Goal: Task Accomplishment & Management: Use online tool/utility

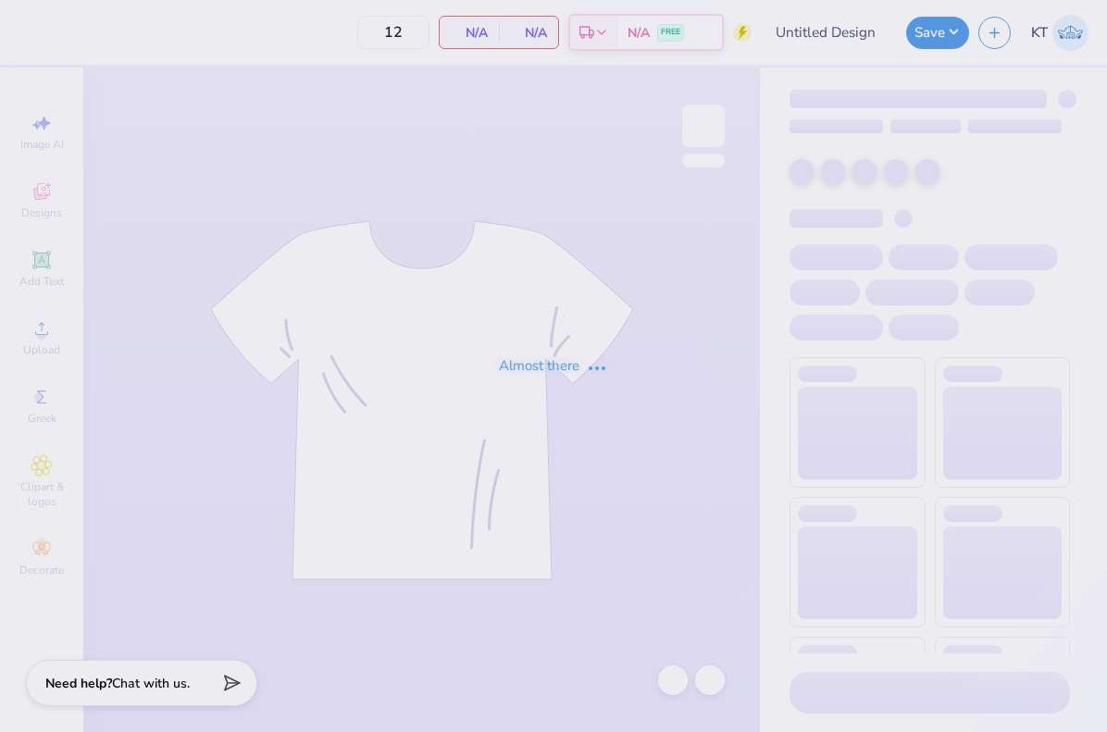
type input "[DEMOGRAPHIC_DATA] Chorus - Tees #3"
type input "24"
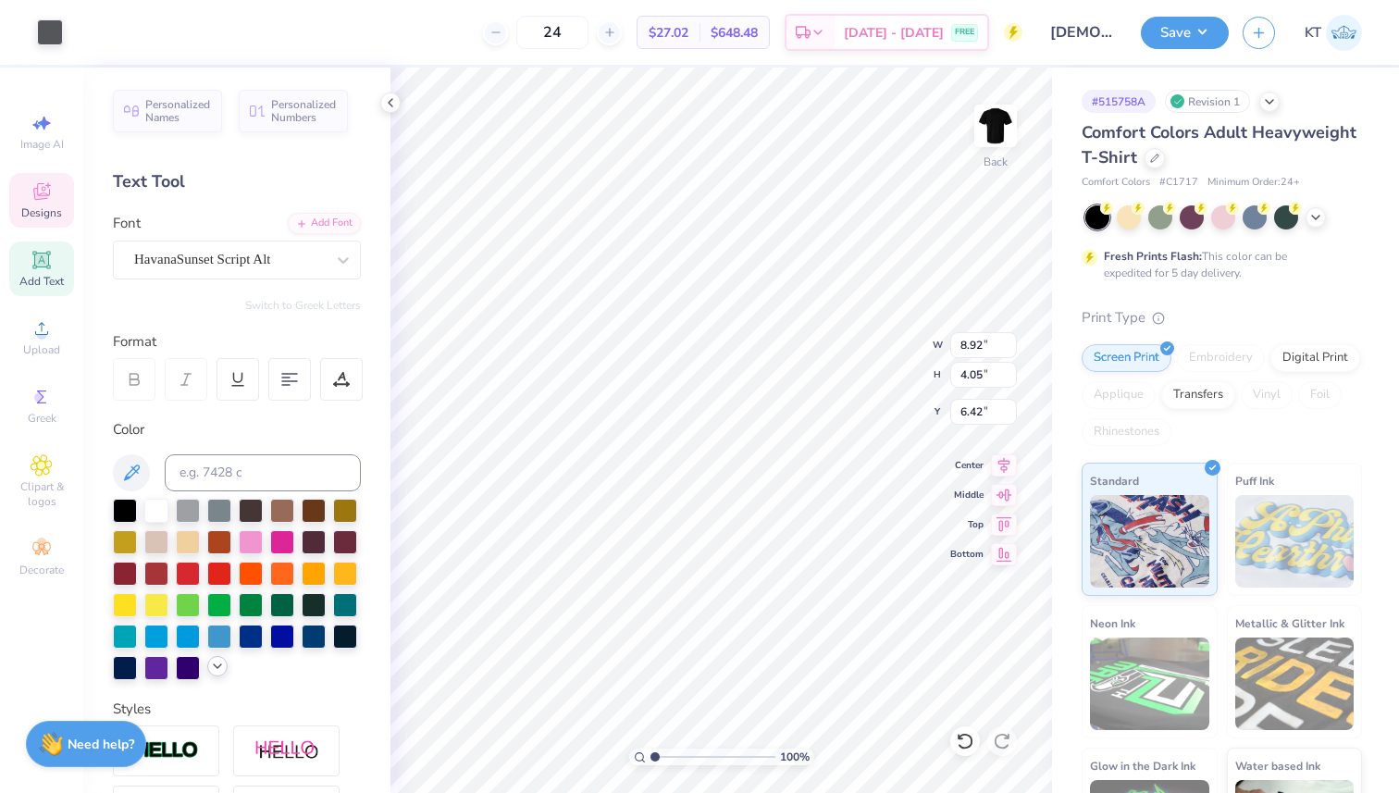
click at [210, 664] on icon at bounding box center [217, 666] width 15 height 15
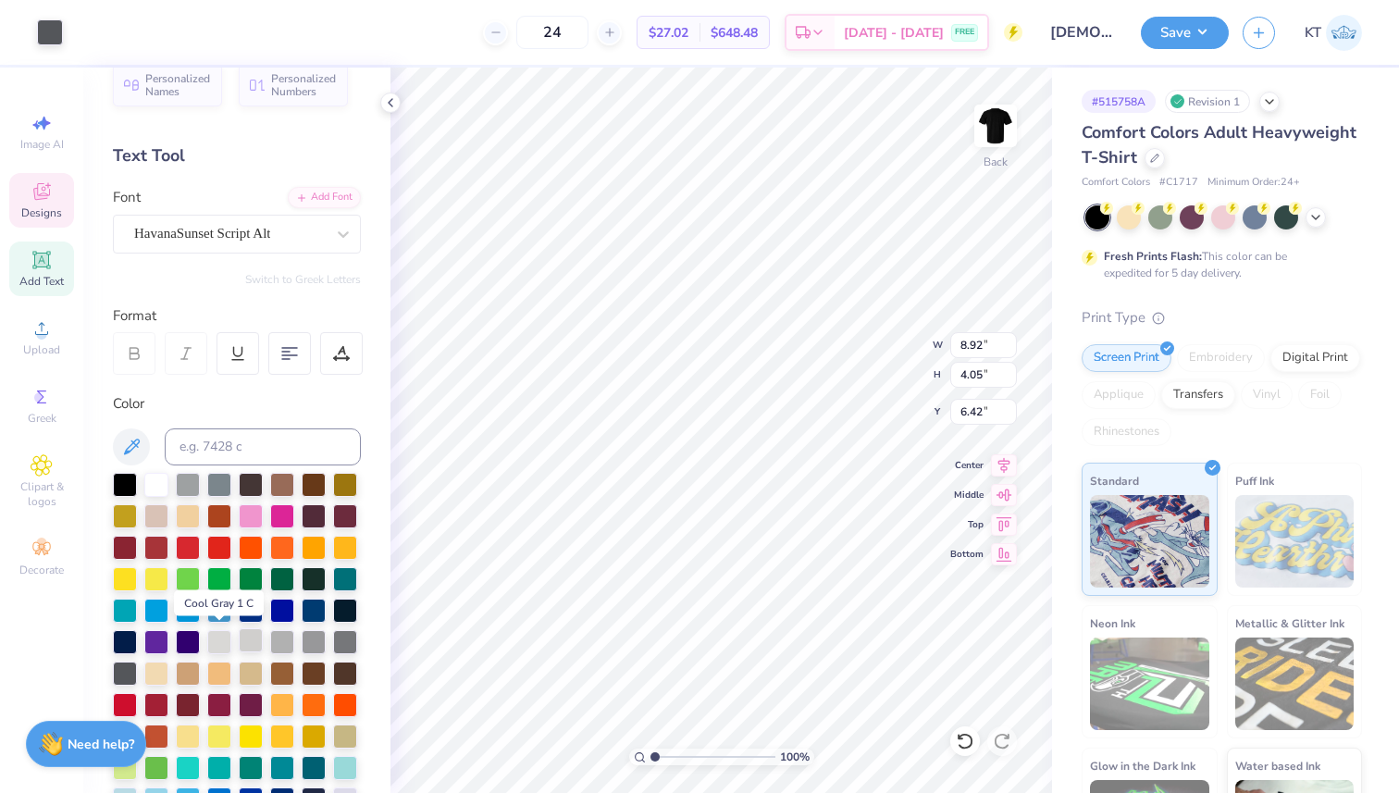
scroll to position [27, 0]
click at [281, 641] on div at bounding box center [282, 639] width 24 height 24
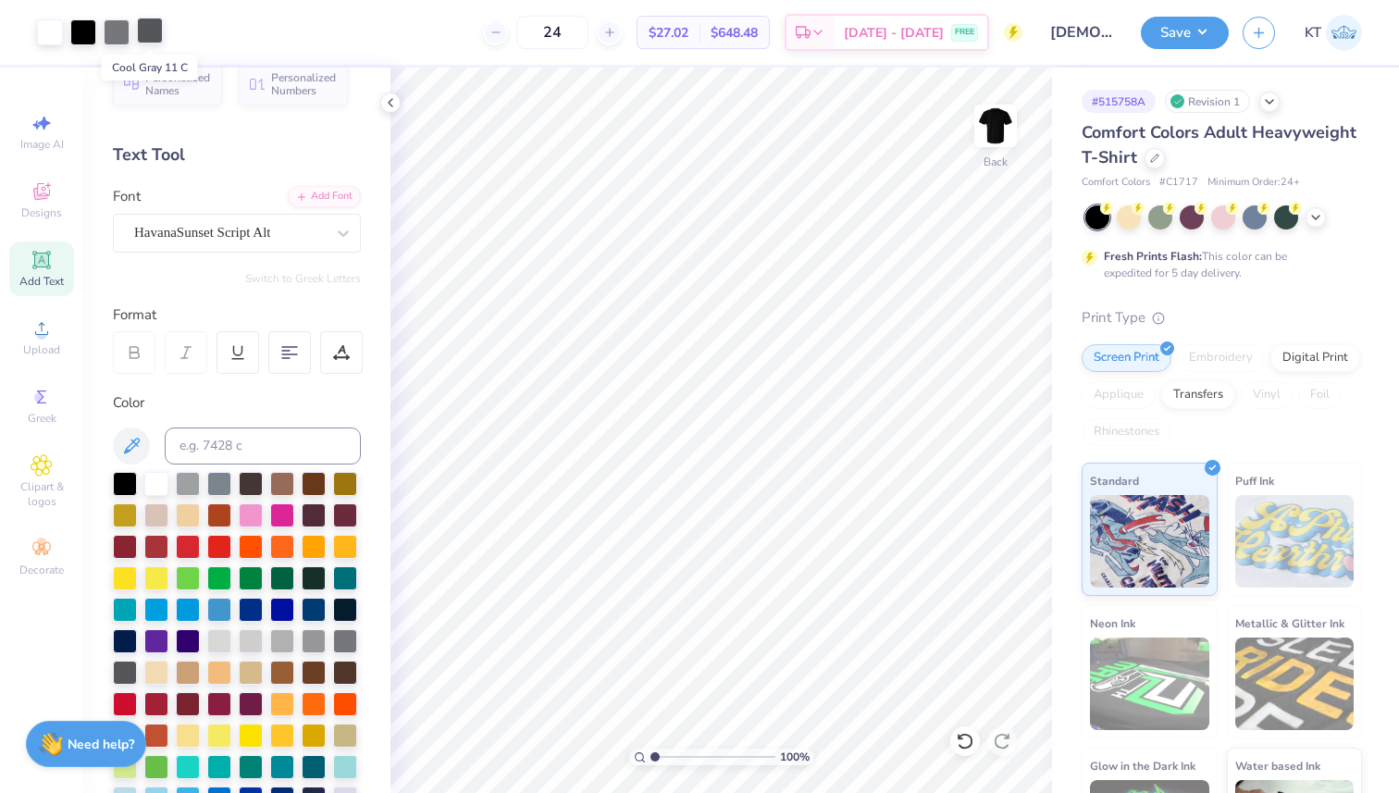
click at [145, 33] on div at bounding box center [150, 31] width 26 height 26
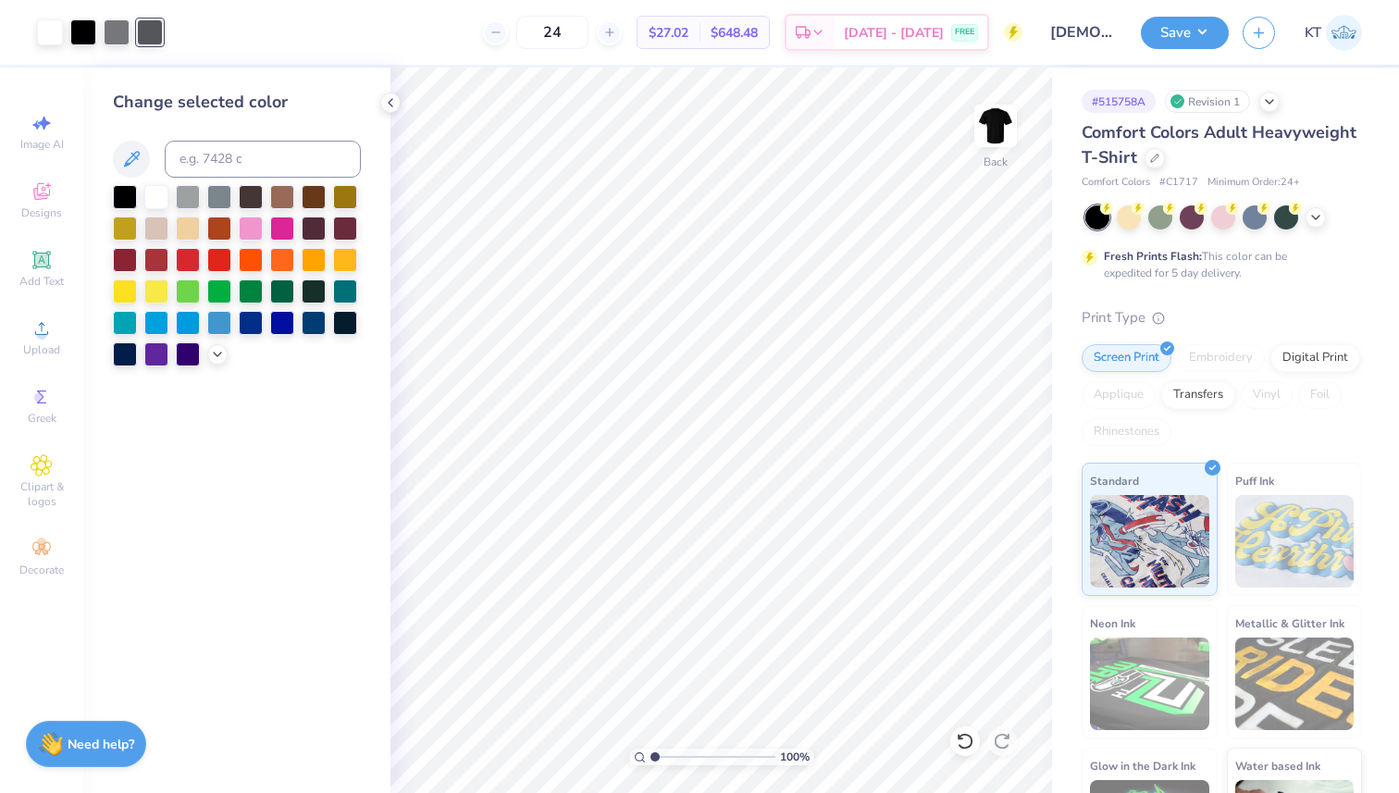
click at [181, 201] on div at bounding box center [188, 197] width 24 height 24
click at [219, 359] on icon at bounding box center [217, 352] width 15 height 15
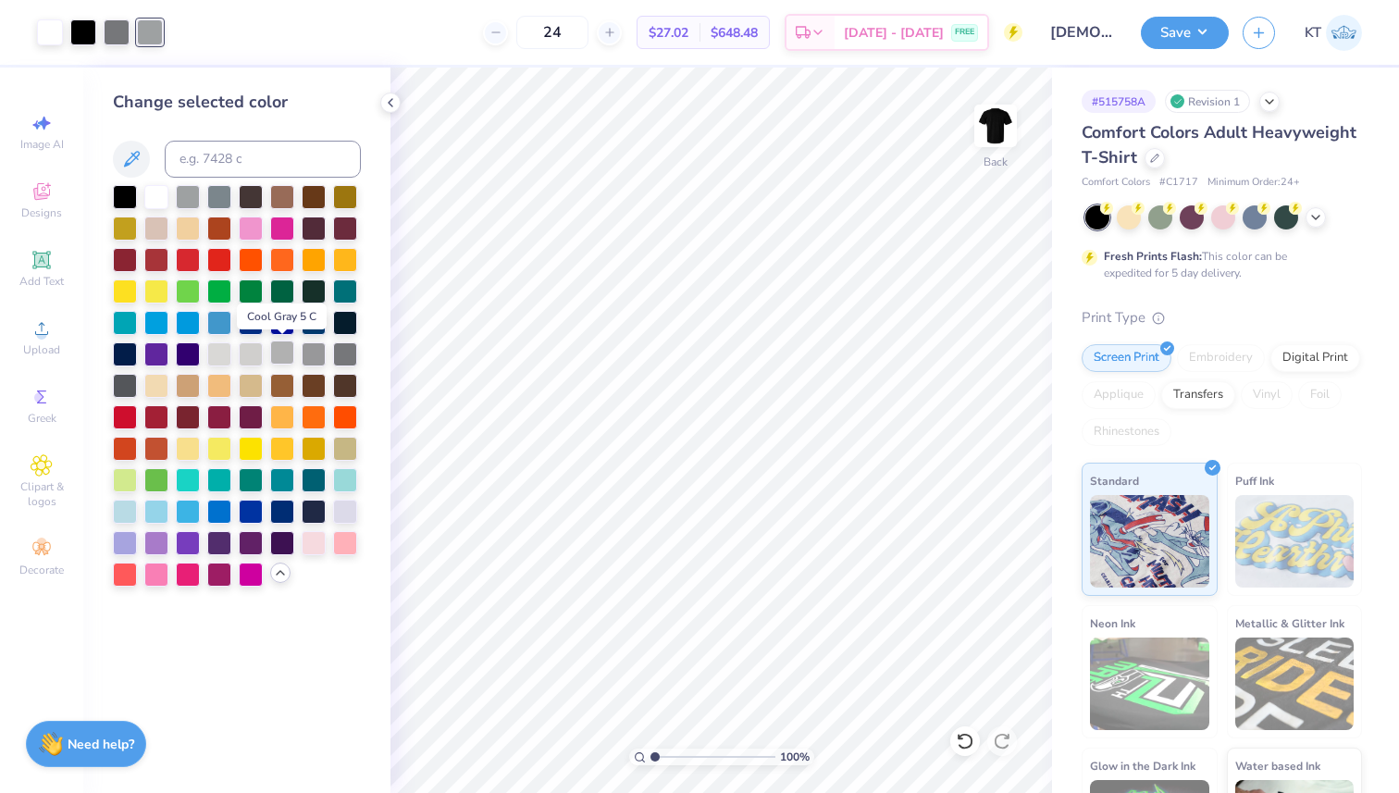
click at [282, 357] on div at bounding box center [282, 352] width 24 height 24
click at [394, 93] on div at bounding box center [390, 103] width 20 height 20
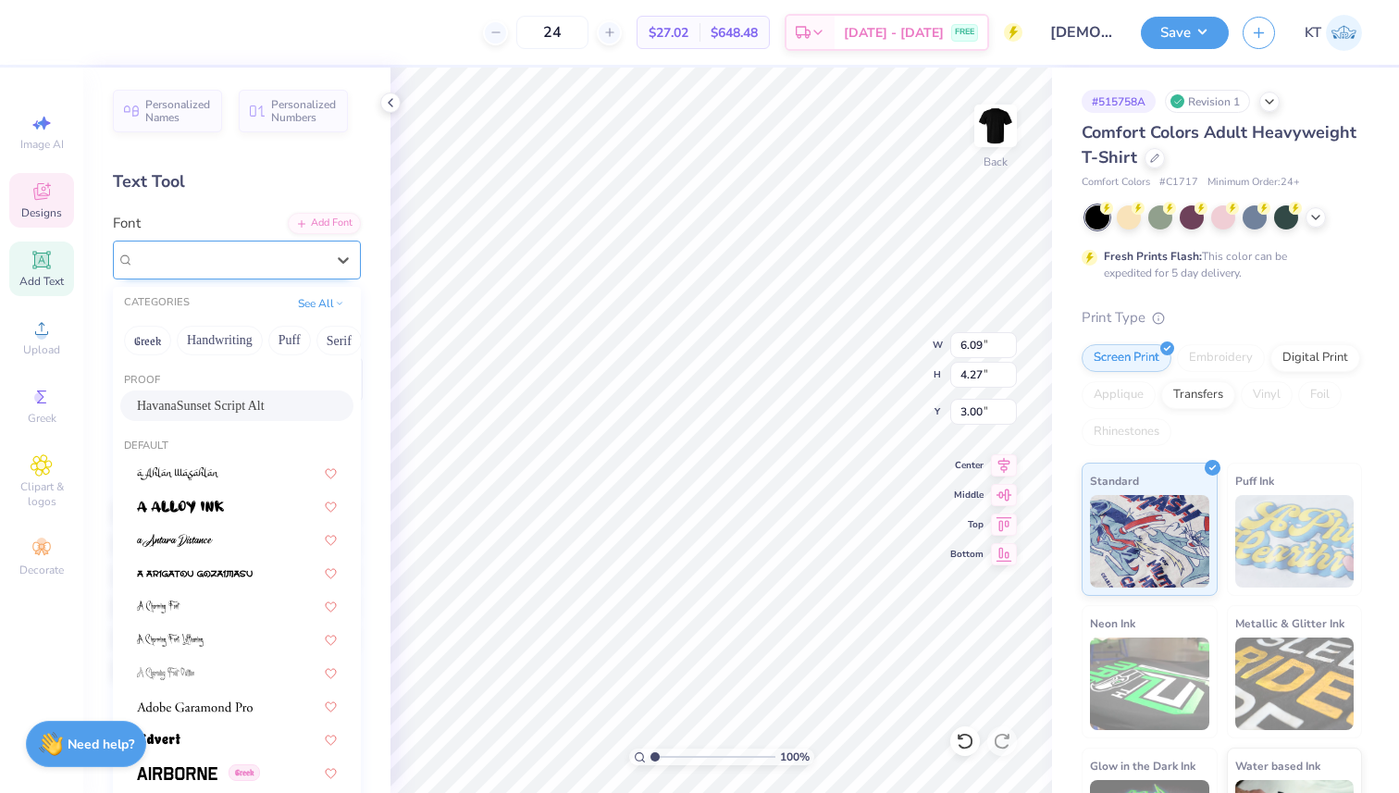
click at [195, 254] on div "HavanaSunset Script Alt" at bounding box center [229, 259] width 194 height 29
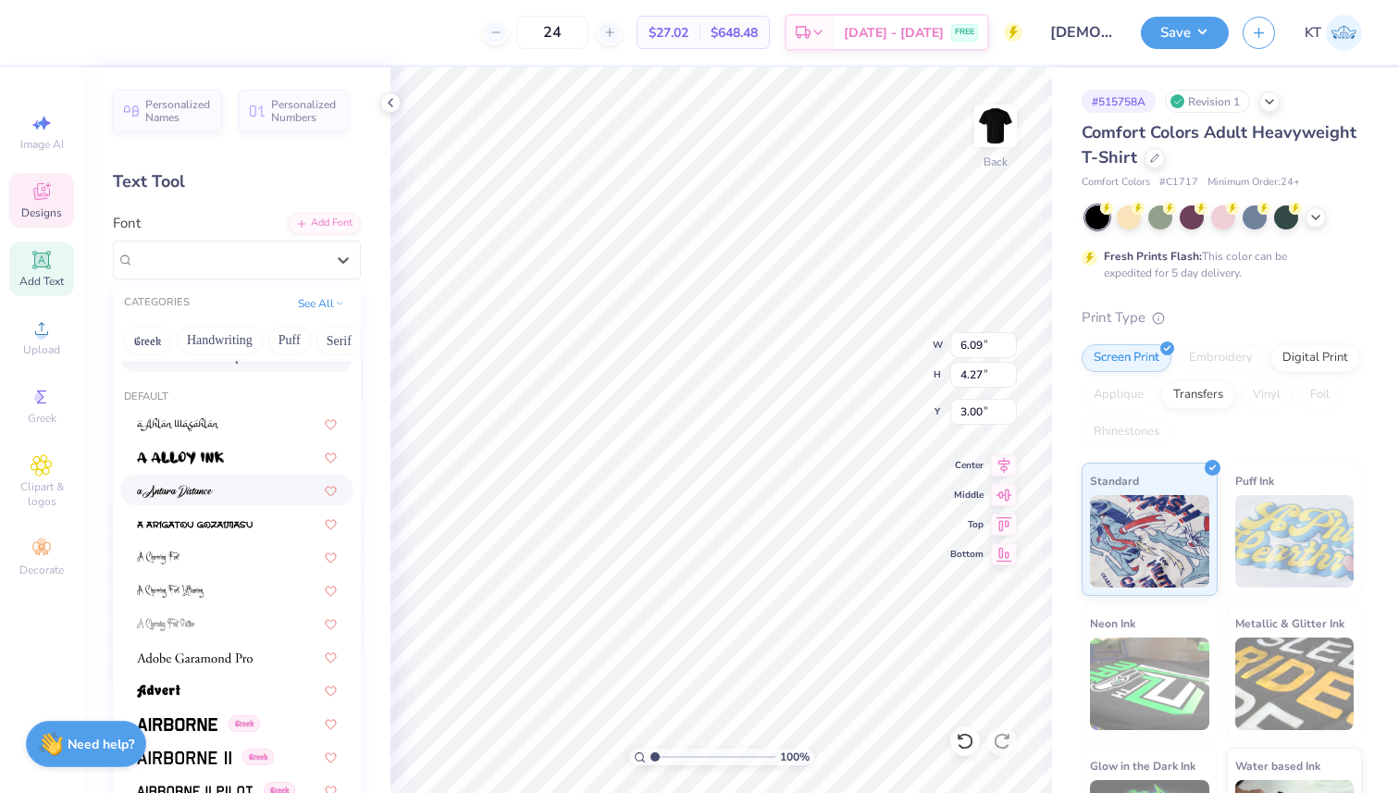
scroll to position [53, 0]
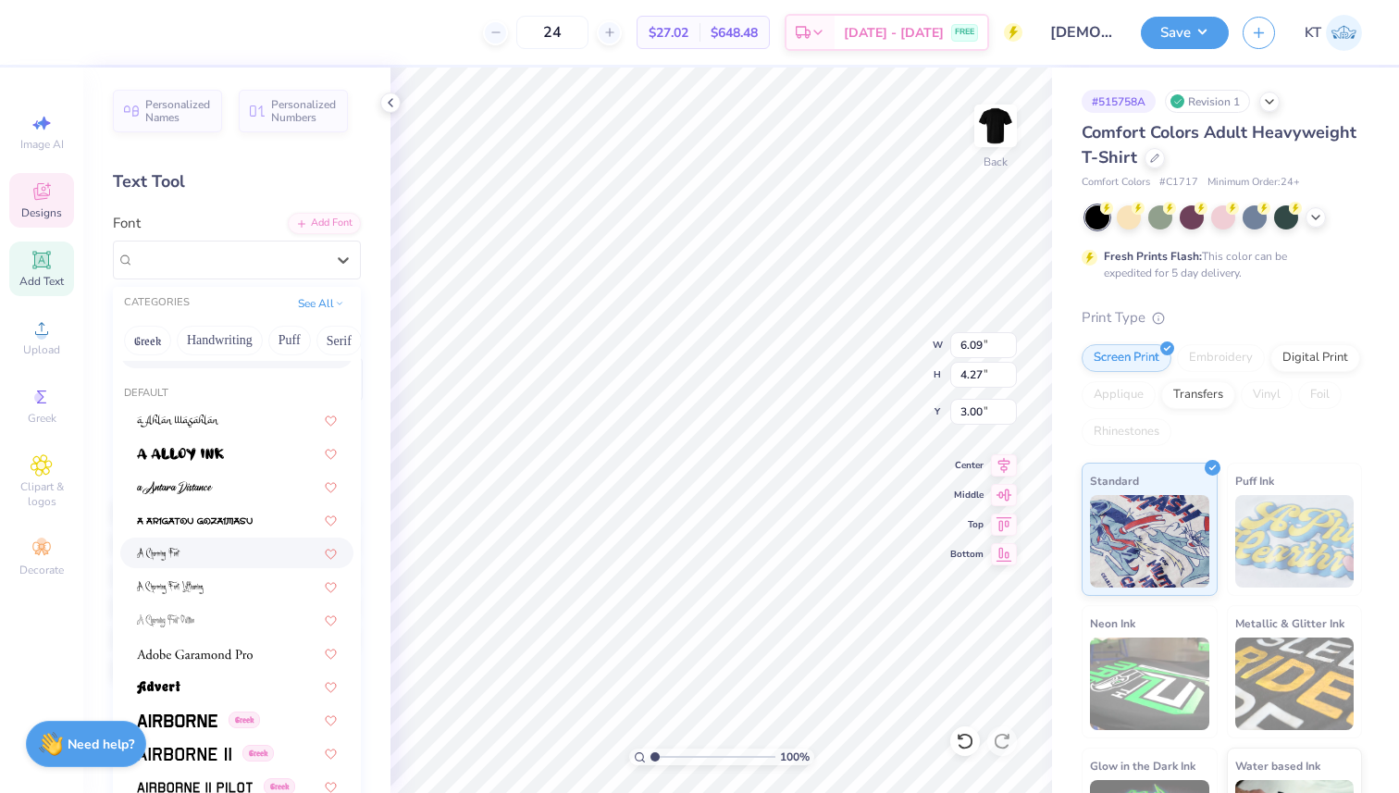
click at [187, 551] on div at bounding box center [237, 552] width 200 height 19
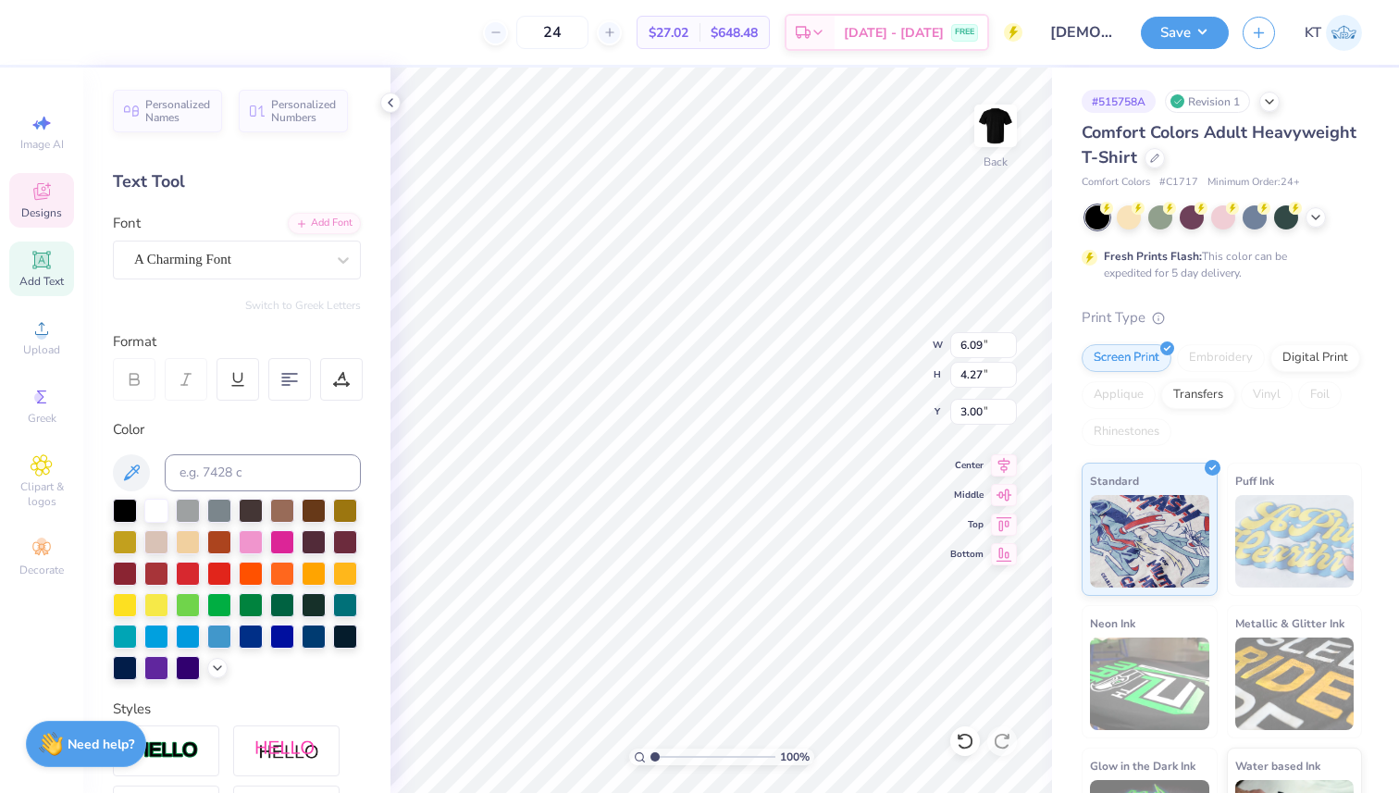
type input "6.77"
type input "2.96"
type input "3.10"
click at [230, 266] on div "A Charming Font" at bounding box center [229, 259] width 194 height 29
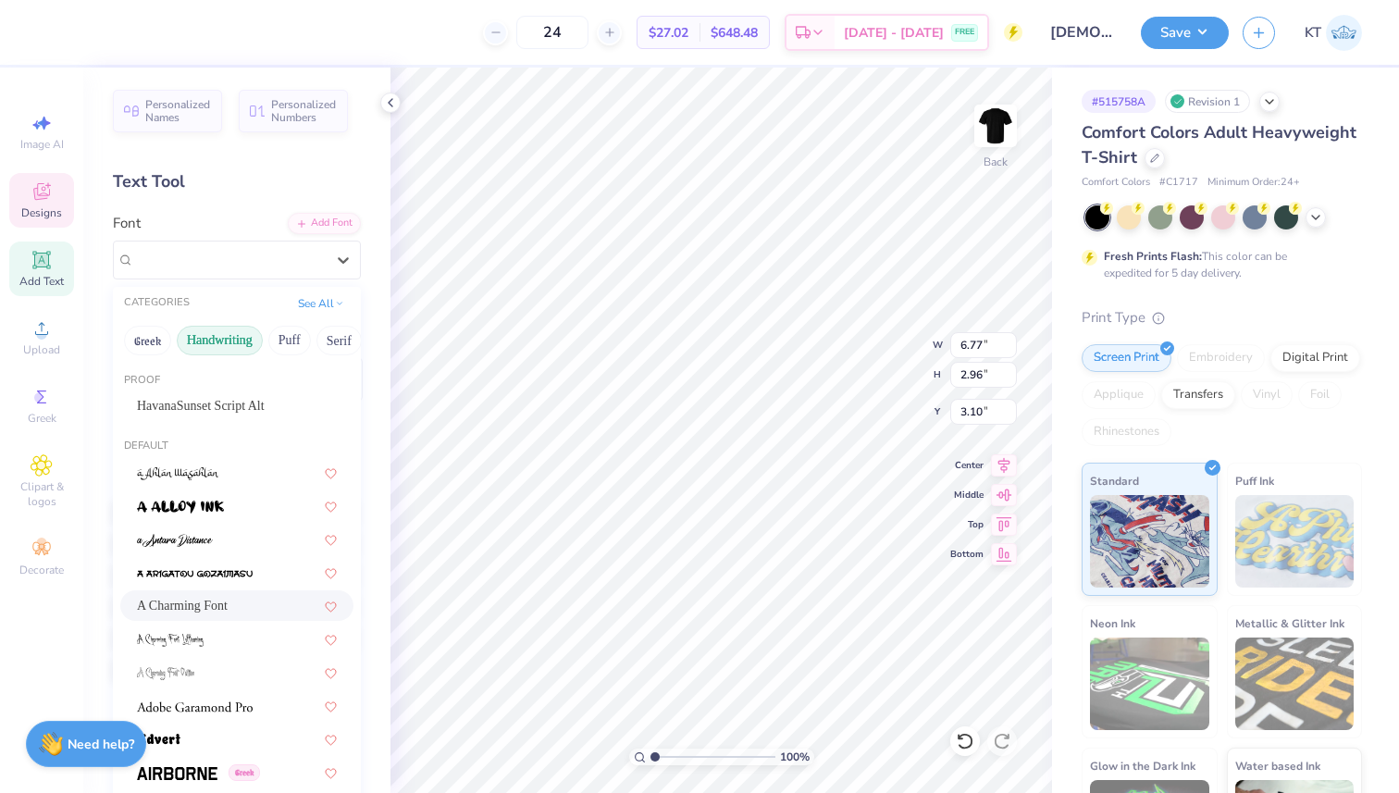
click at [226, 331] on button "Handwriting" at bounding box center [220, 341] width 86 height 30
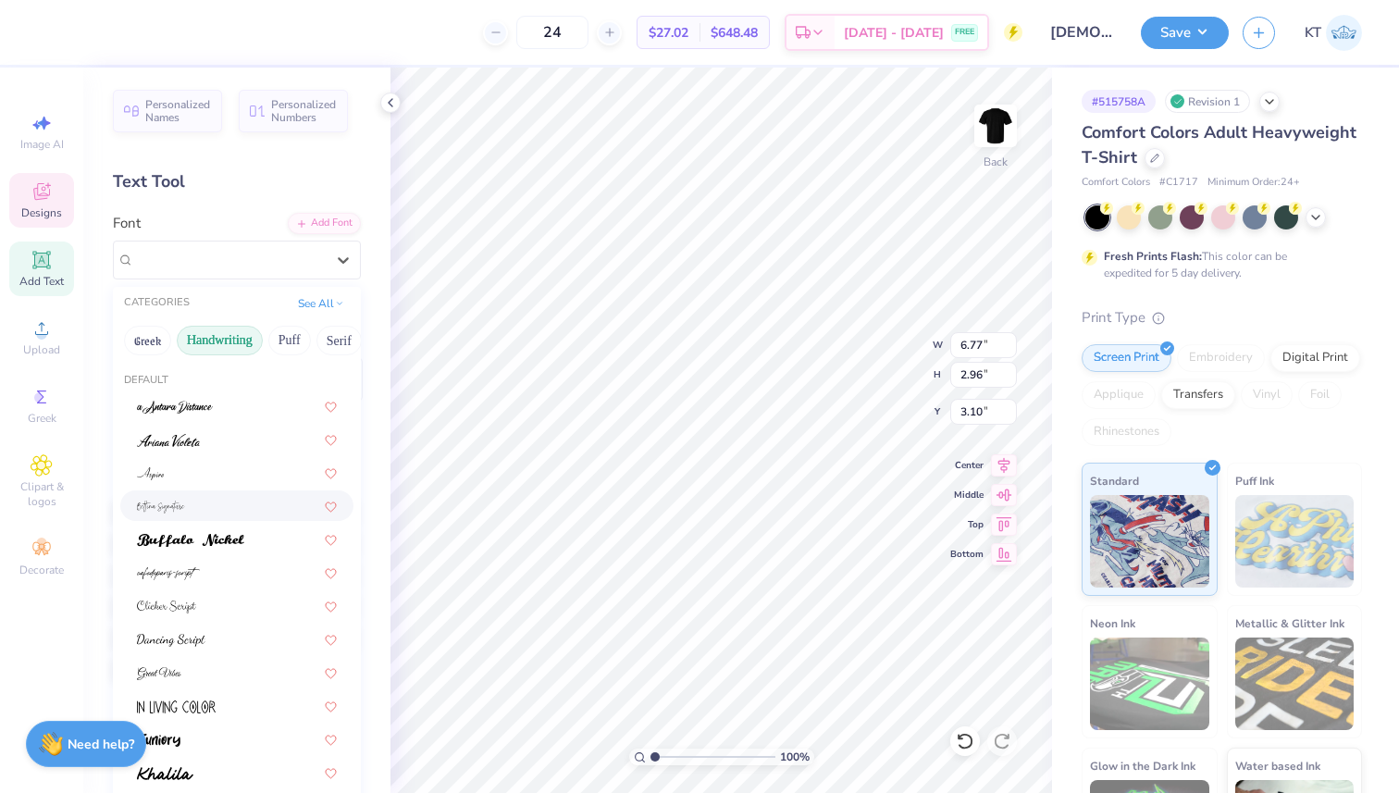
click at [179, 508] on img at bounding box center [161, 507] width 48 height 13
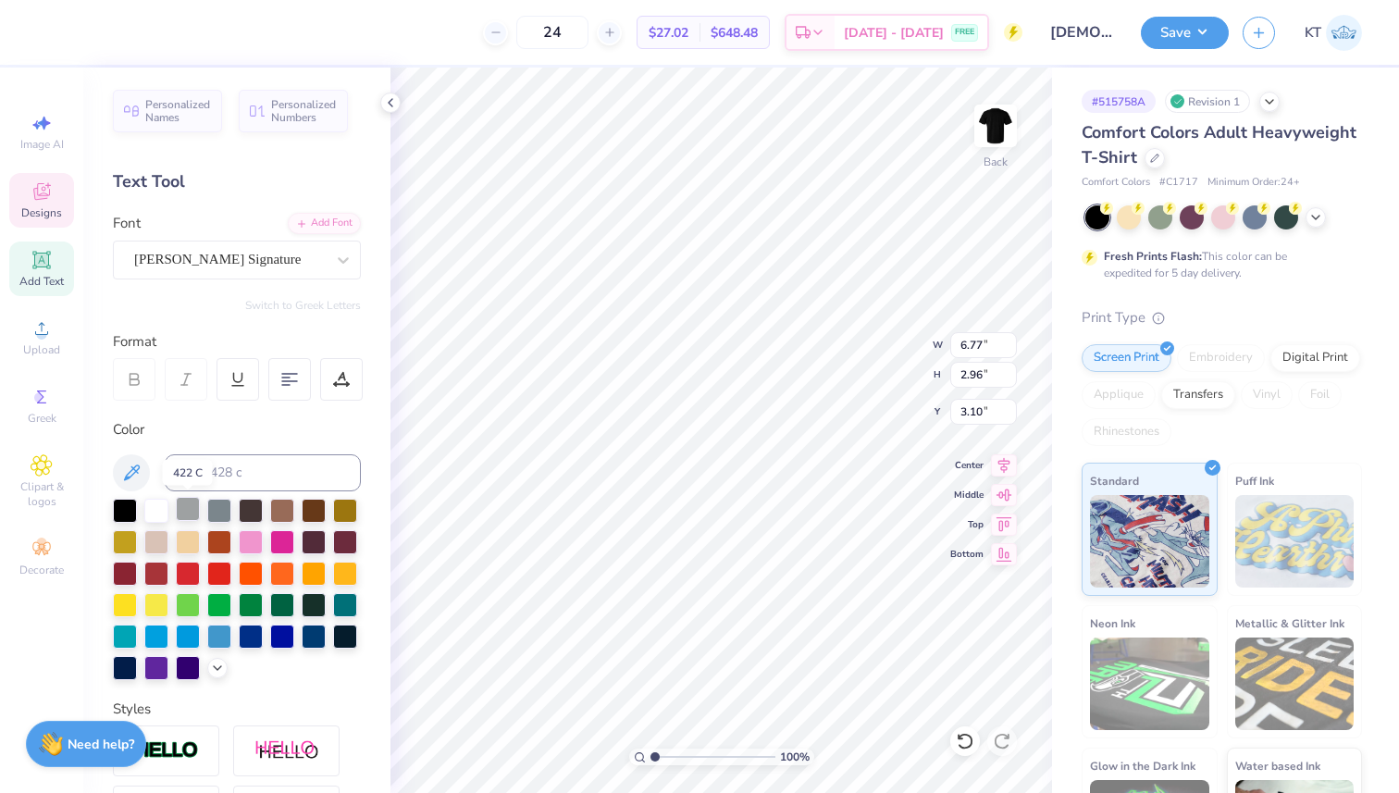
type input "14.17"
type input "7.58"
type input "0.53"
click at [280, 254] on div "[PERSON_NAME] Signature" at bounding box center [229, 259] width 194 height 29
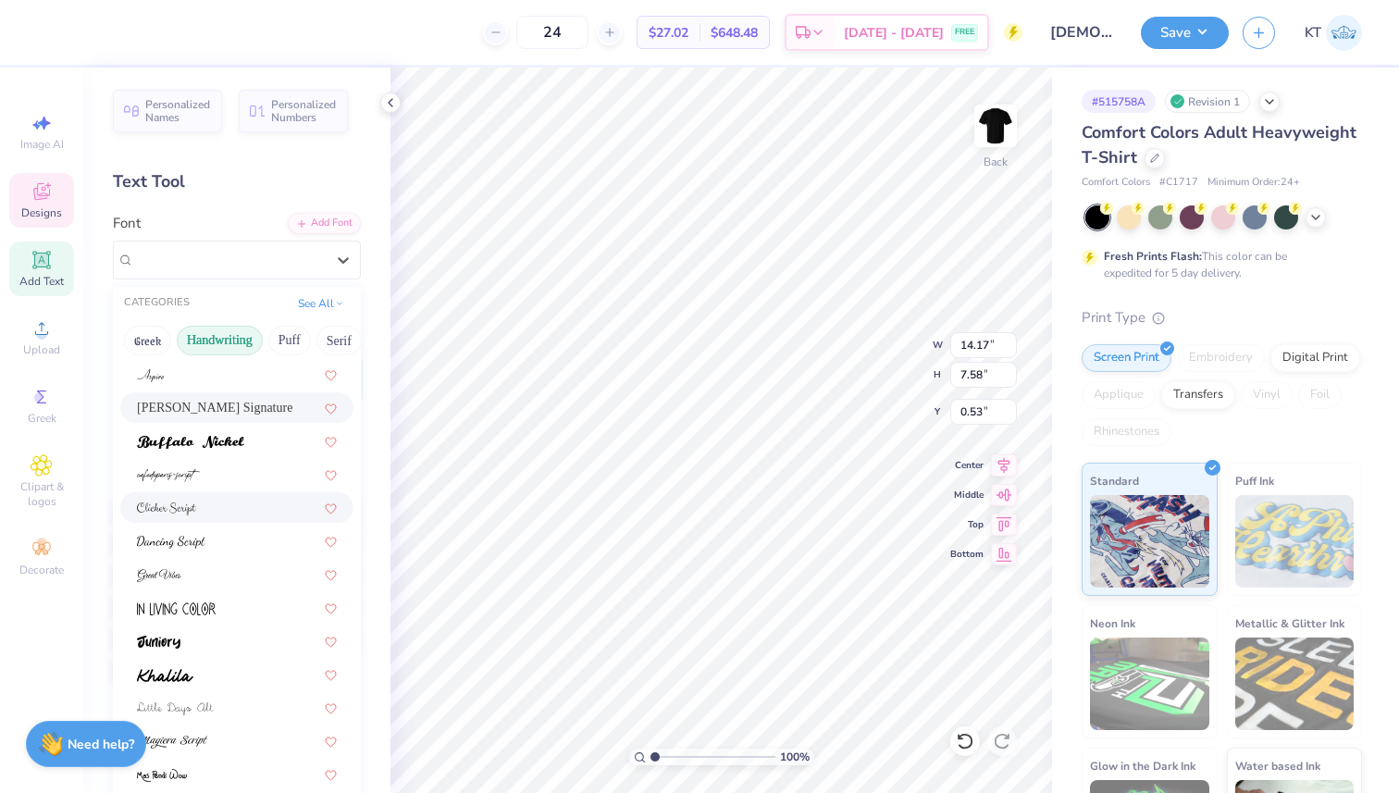
scroll to position [102, 0]
click at [250, 476] on div at bounding box center [237, 470] width 200 height 19
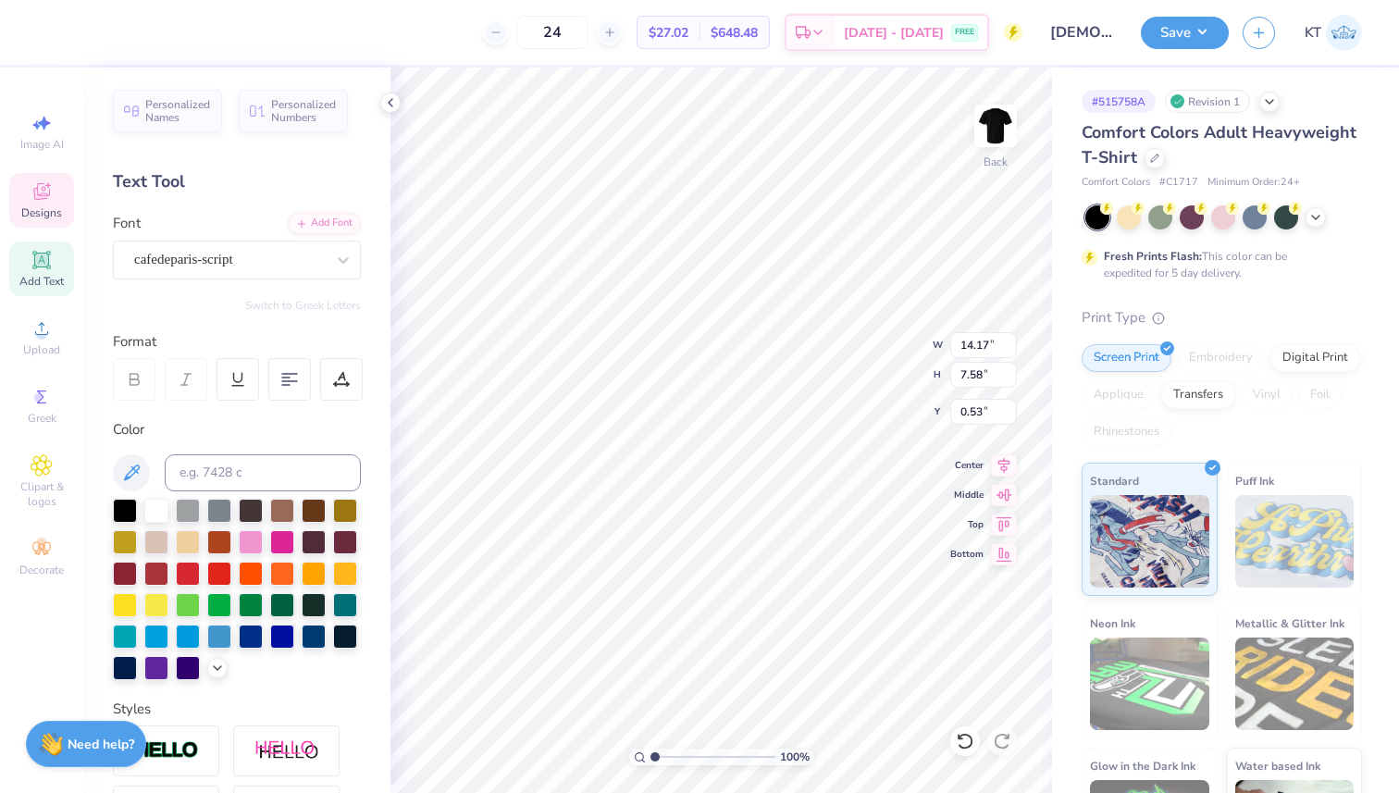
type input "4.29"
type input "2.78"
type input "3.56"
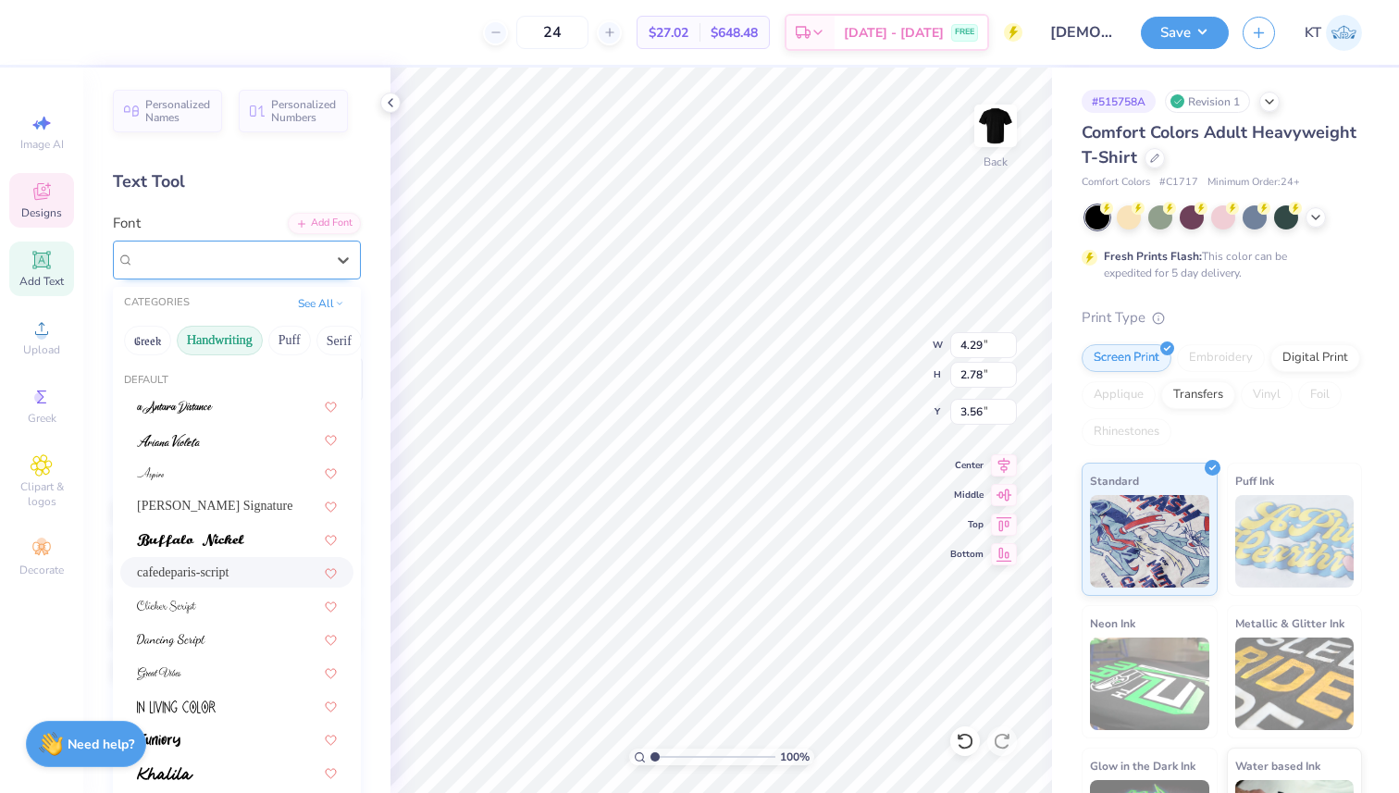
click at [270, 266] on div "cafedeparis-script" at bounding box center [229, 259] width 194 height 29
click at [229, 601] on div at bounding box center [237, 605] width 200 height 19
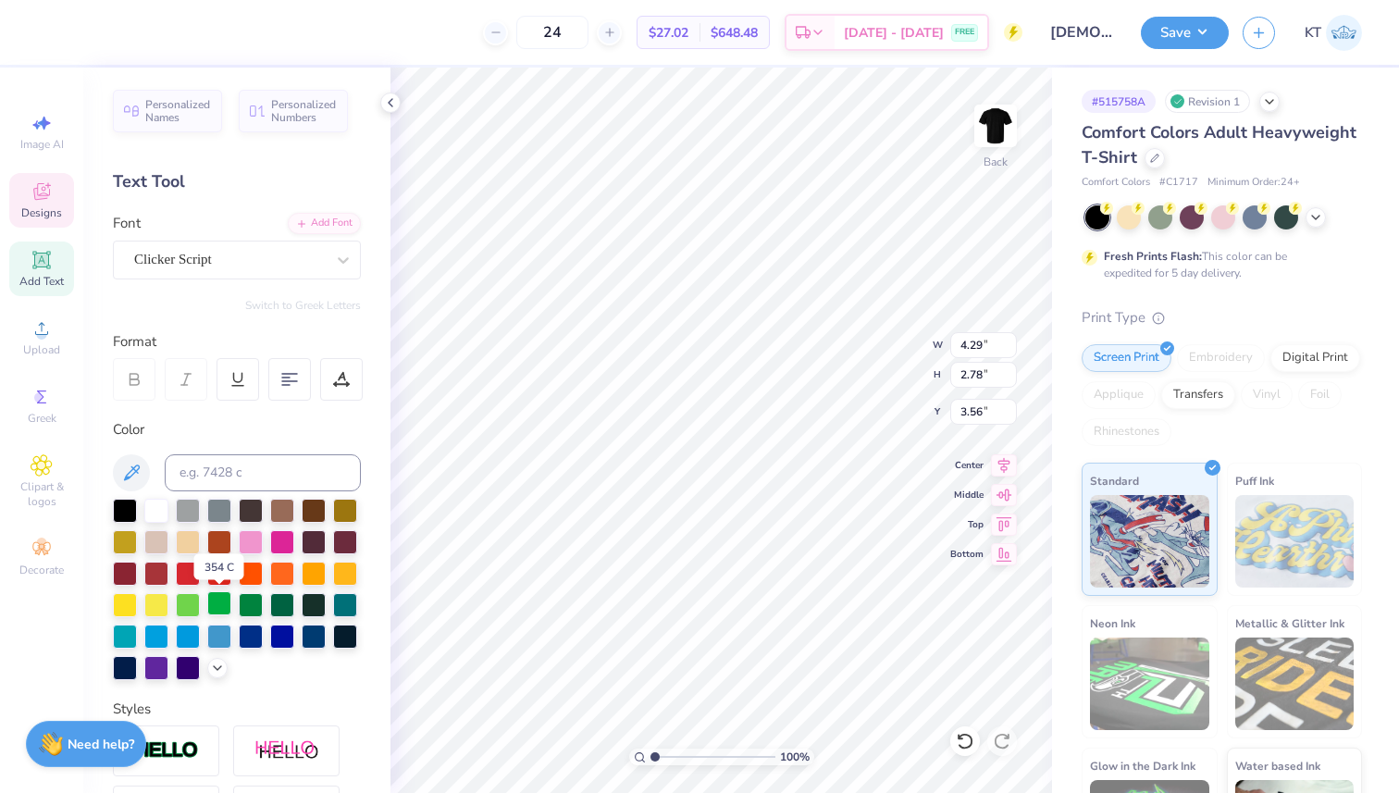
type input "7.17"
type input "2.80"
type input "3.54"
click at [280, 274] on div "Clicker Script" at bounding box center [237, 260] width 248 height 39
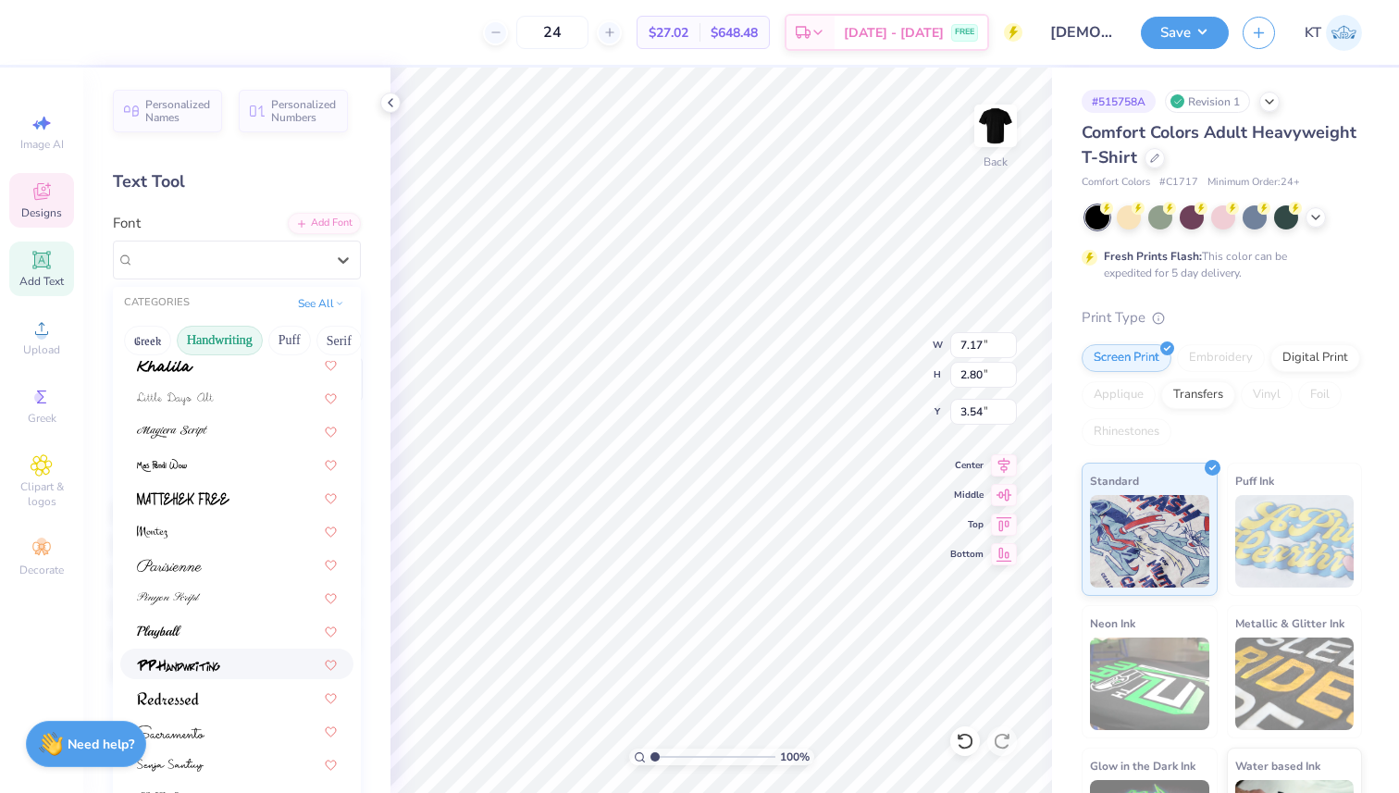
scroll to position [420, 0]
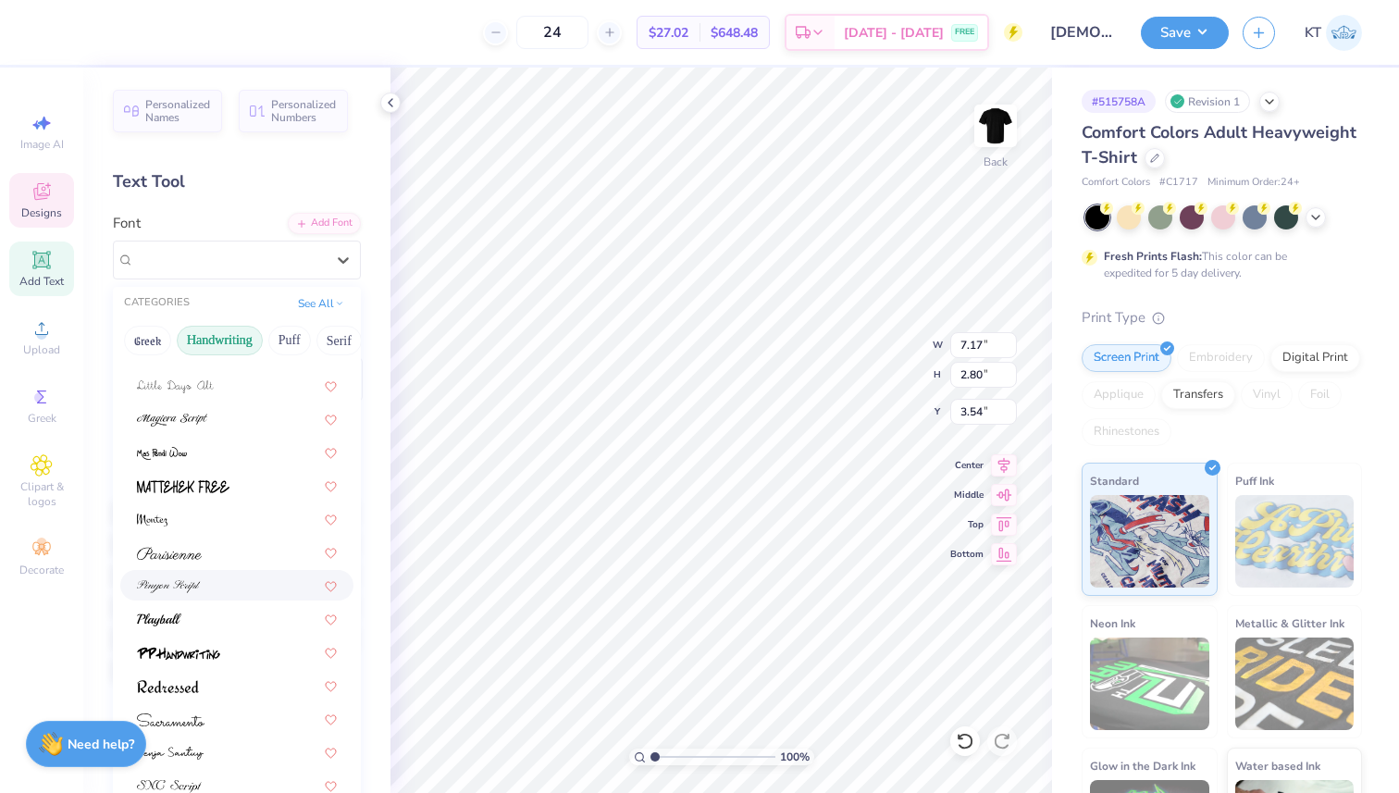
click at [244, 568] on div "[PERSON_NAME] Signature cafedeparis-script Clicker Script" at bounding box center [237, 435] width 248 height 930
click at [255, 425] on div at bounding box center [237, 418] width 200 height 19
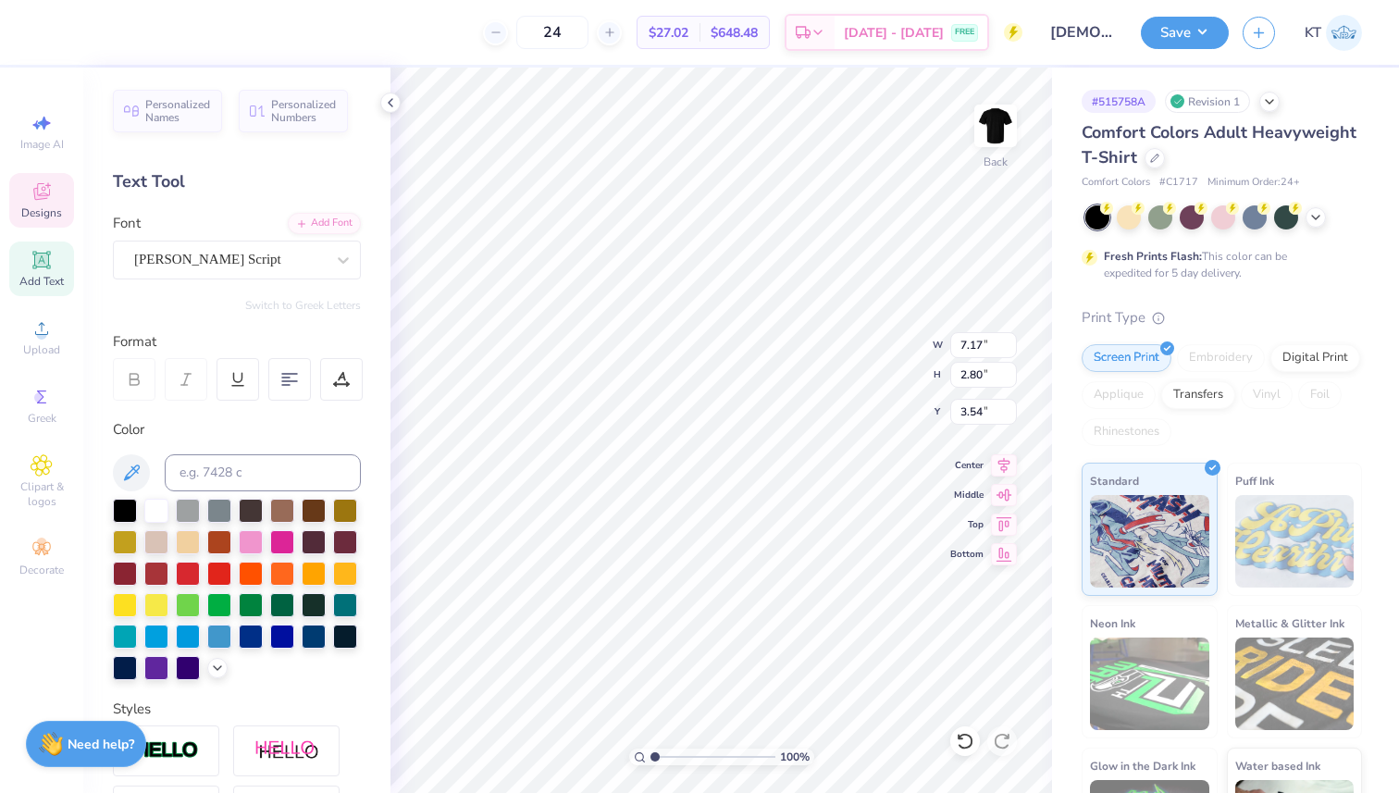
type input "13.49"
type input "4.23"
type input "2.45"
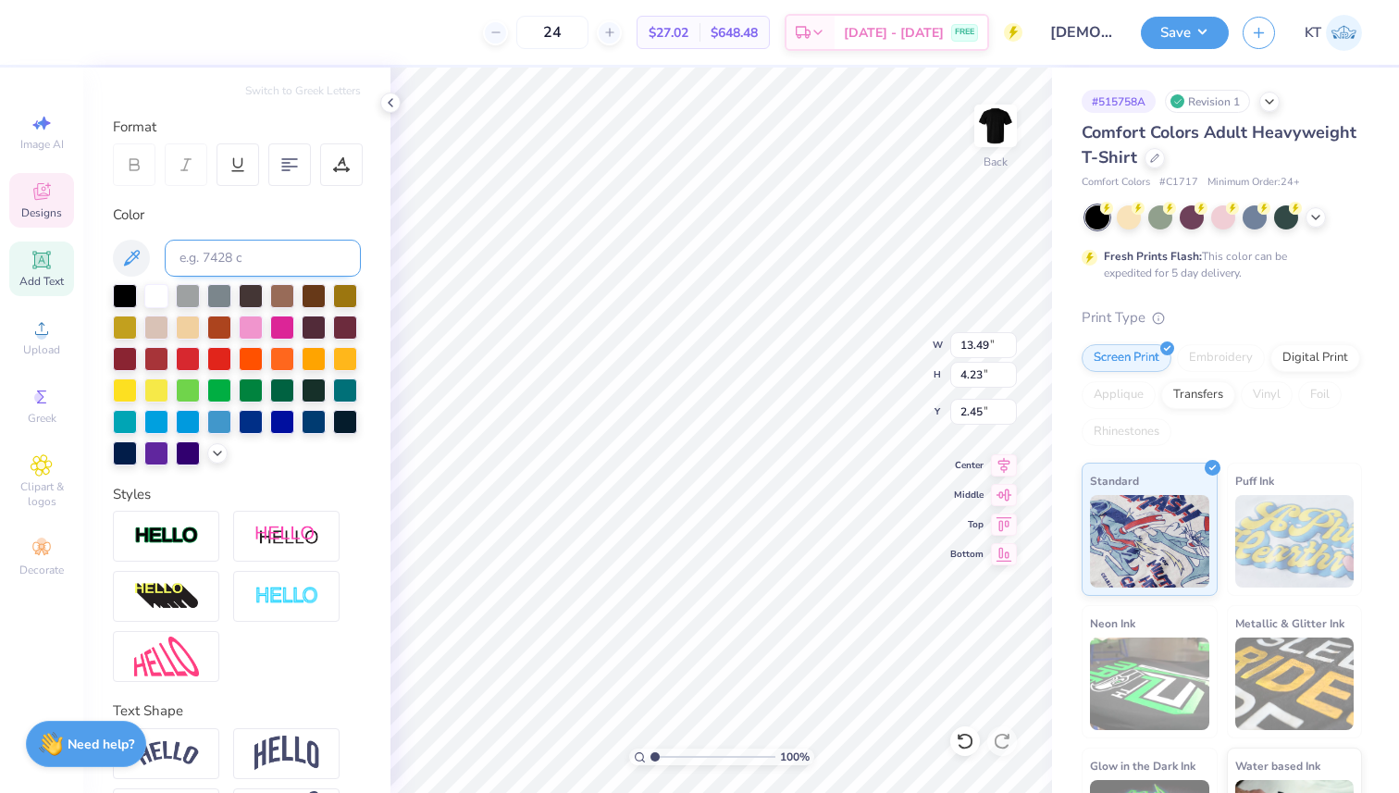
scroll to position [58, 0]
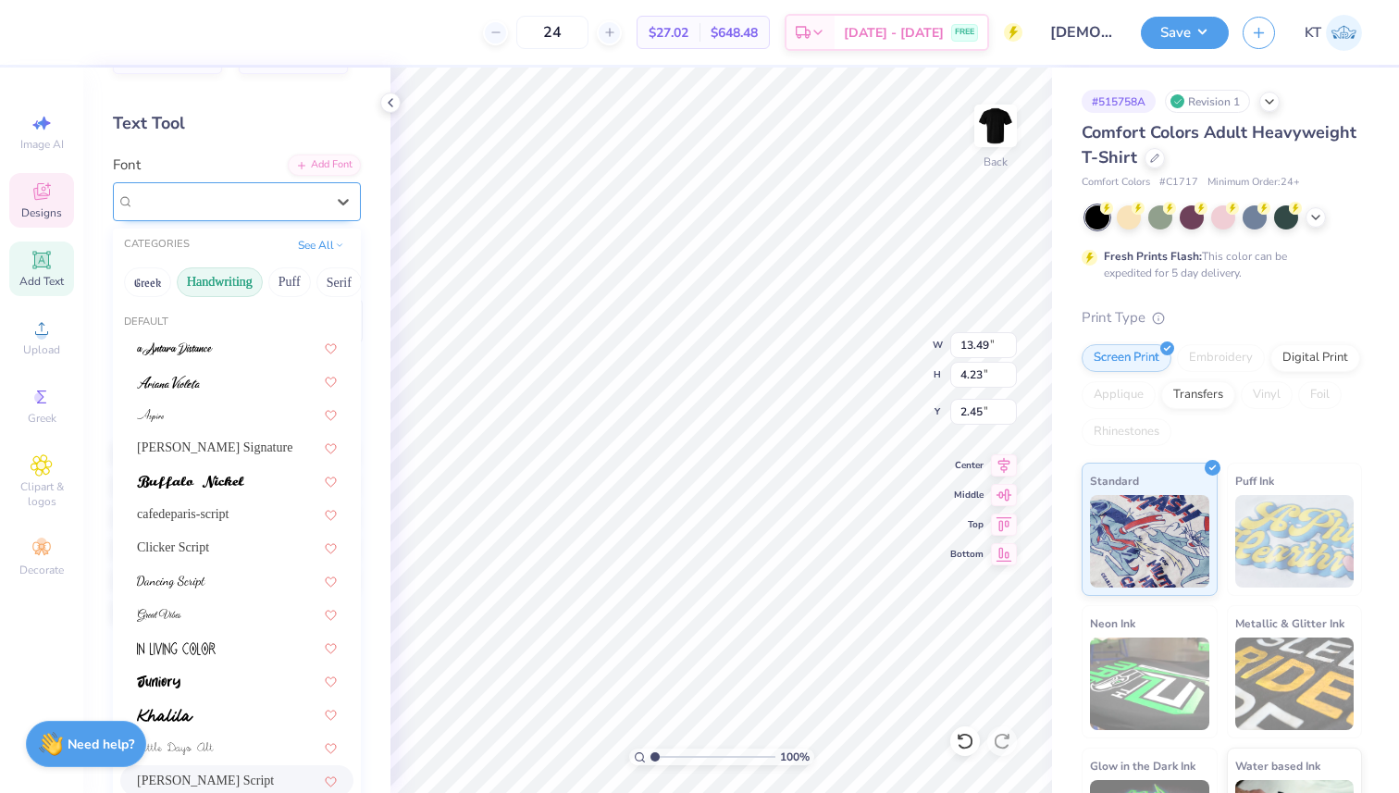
click at [244, 204] on div "[PERSON_NAME] Script" at bounding box center [229, 201] width 194 height 29
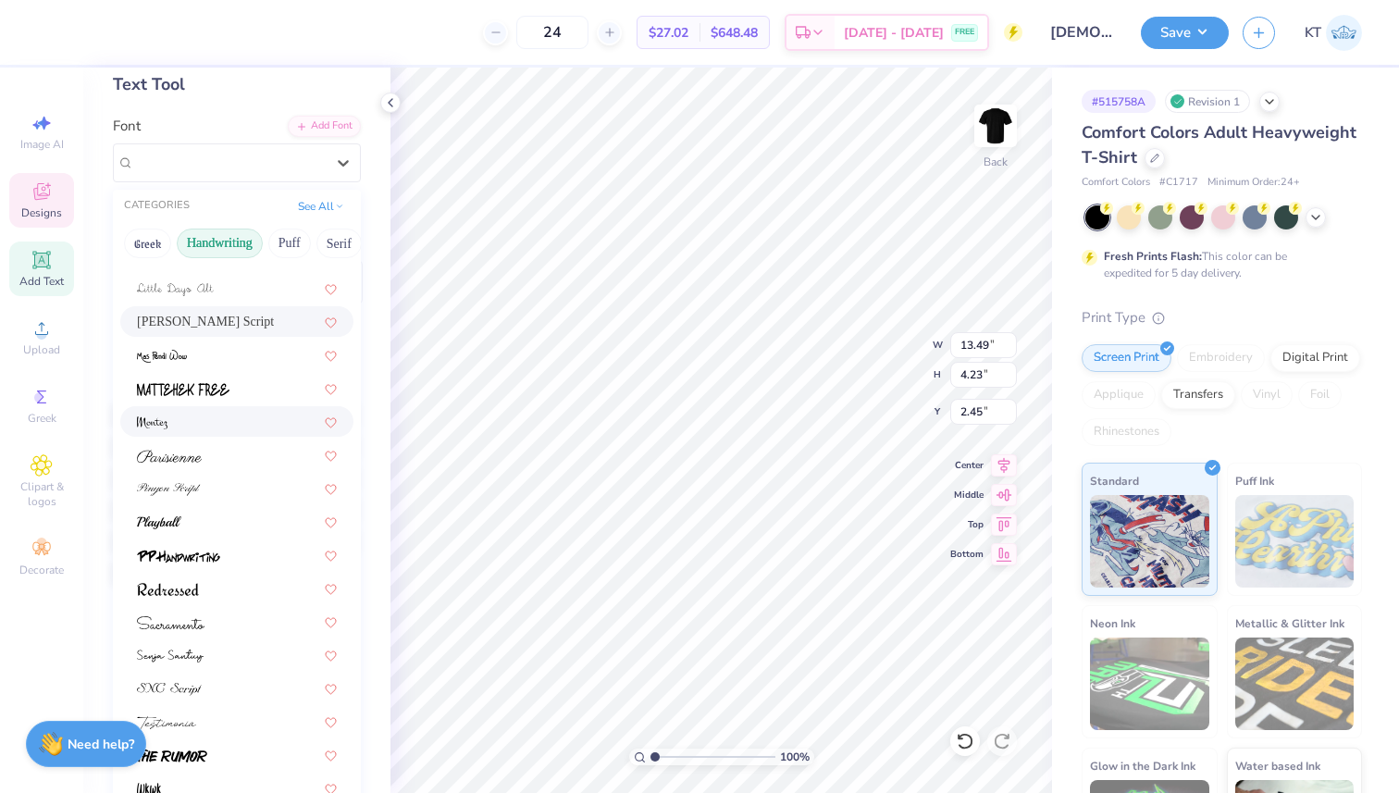
scroll to position [118, 0]
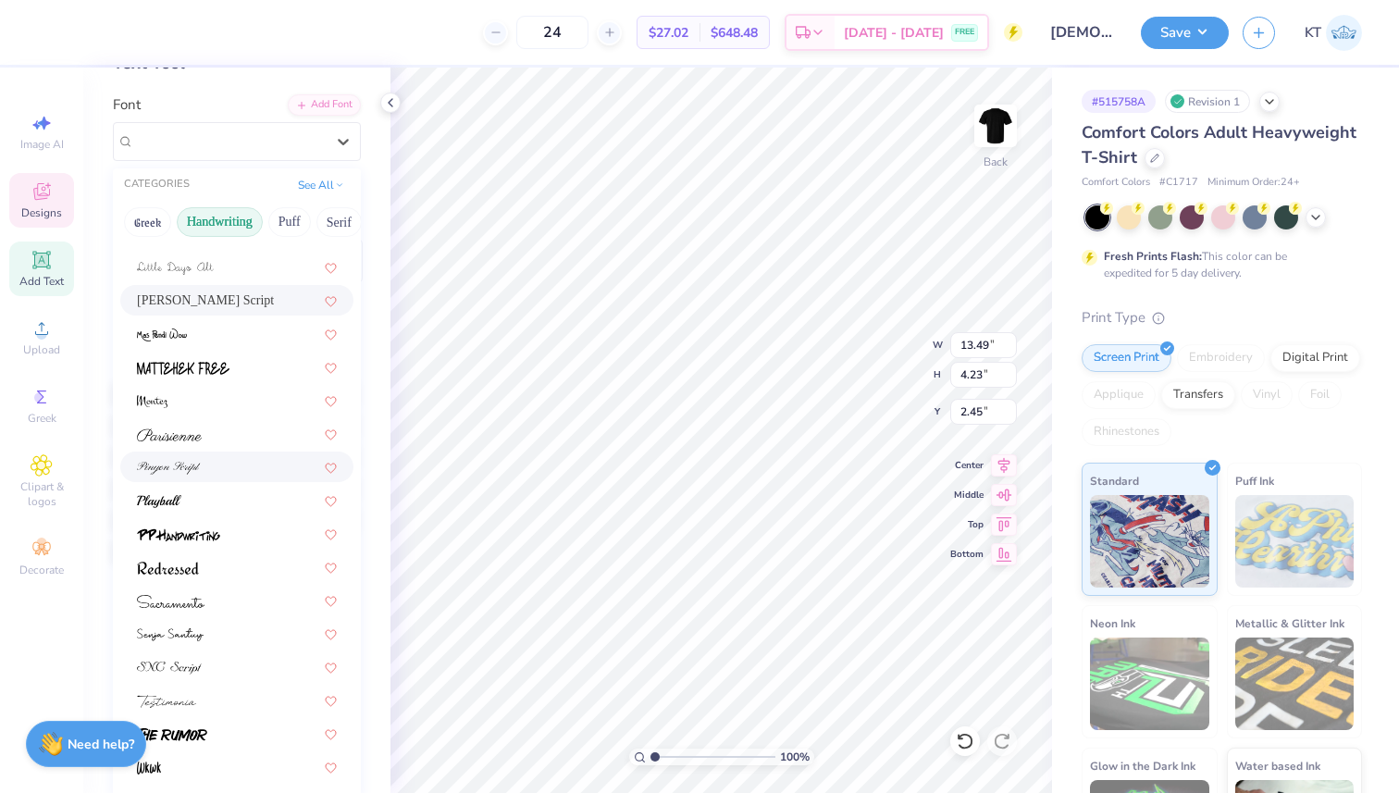
click at [219, 468] on div at bounding box center [237, 466] width 200 height 19
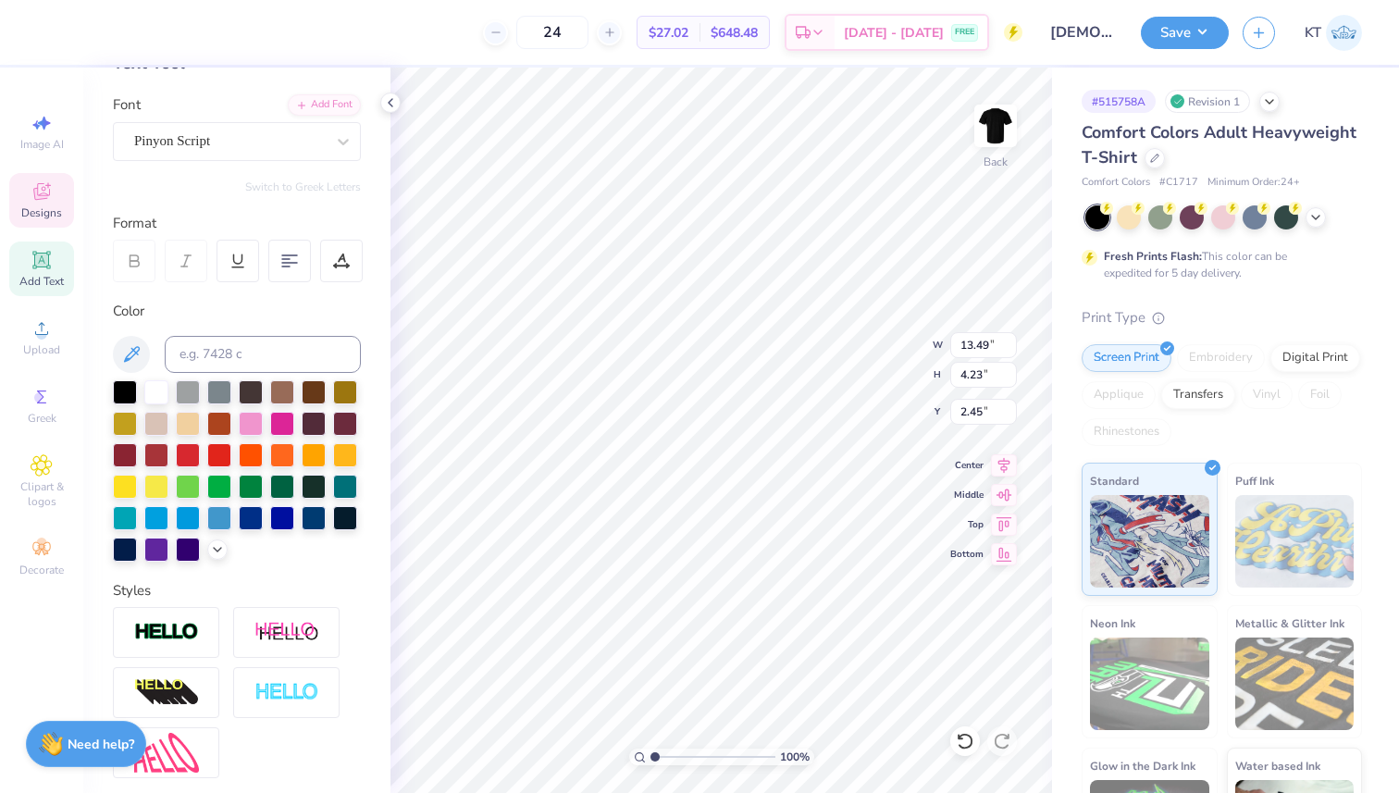
type input "8.10"
type input "2.93"
type input "3.15"
click at [266, 142] on div "Pinyon Script" at bounding box center [229, 141] width 194 height 29
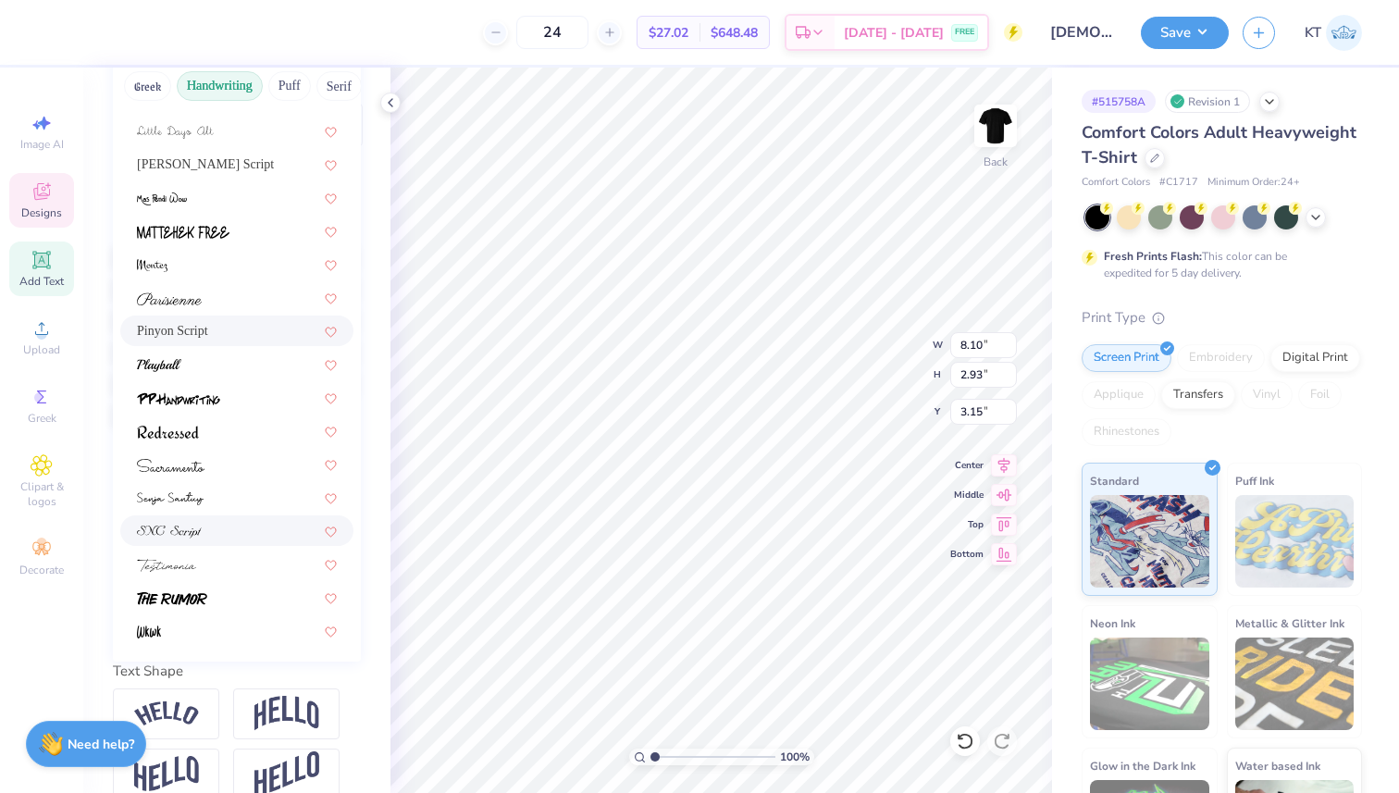
scroll to position [280, 0]
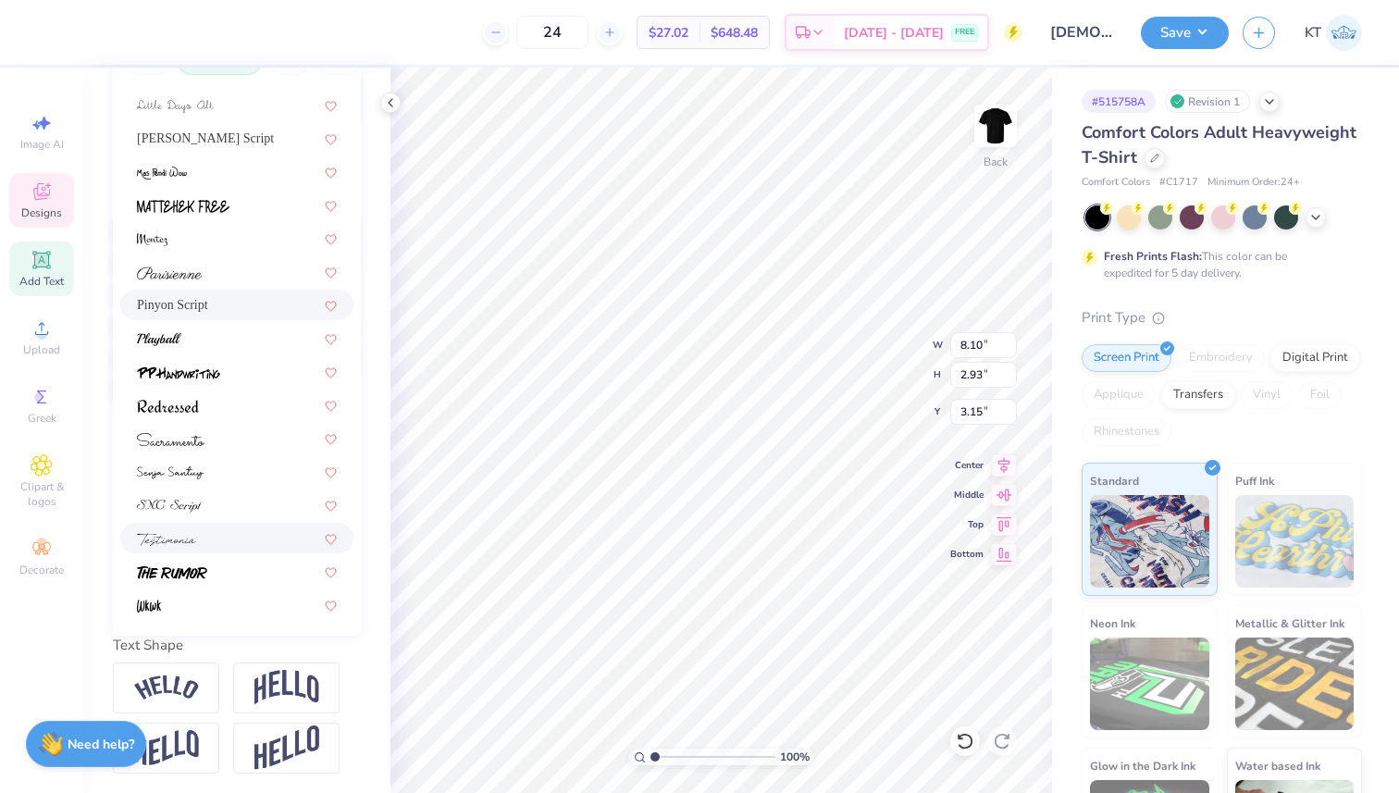
click at [230, 530] on div at bounding box center [237, 537] width 200 height 19
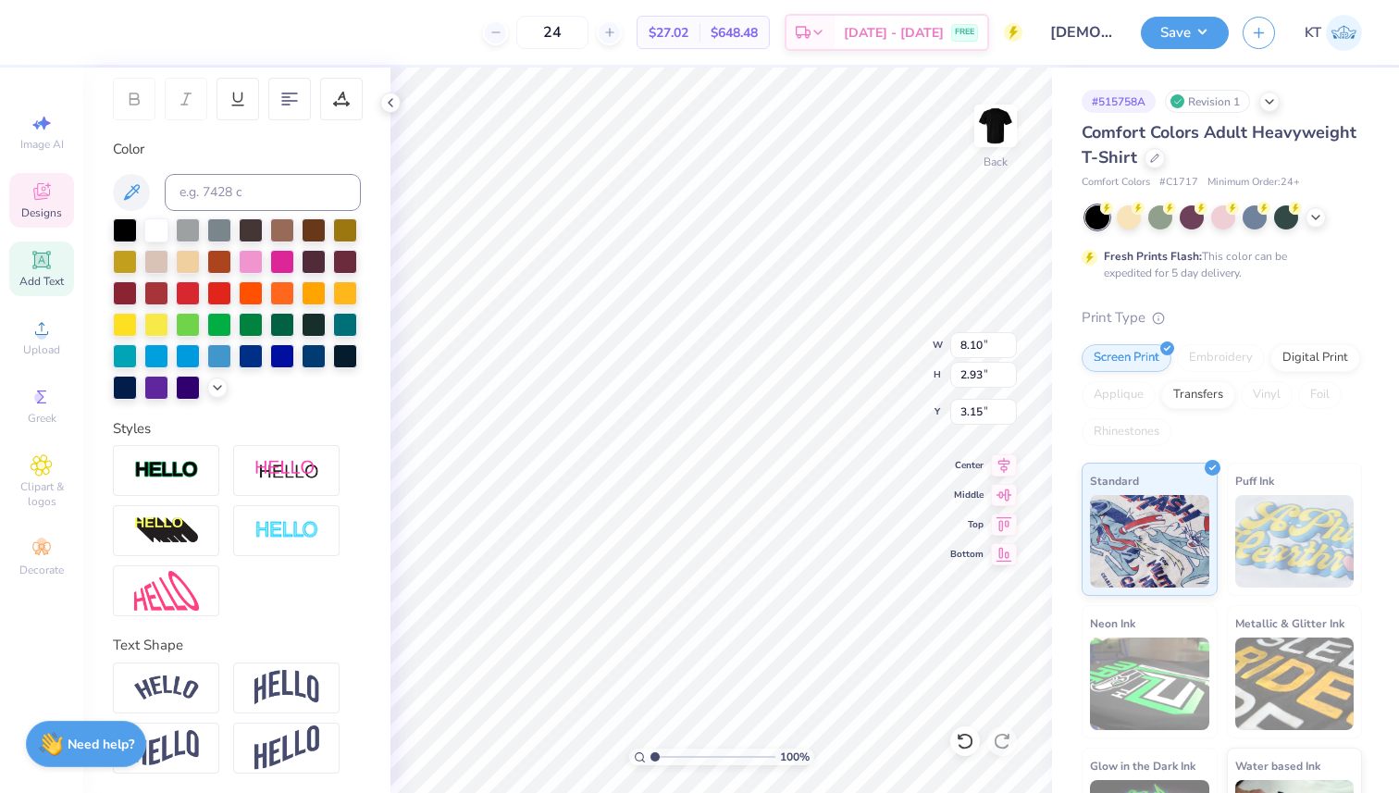
type input "8.44"
type input "2.81"
type input "3.51"
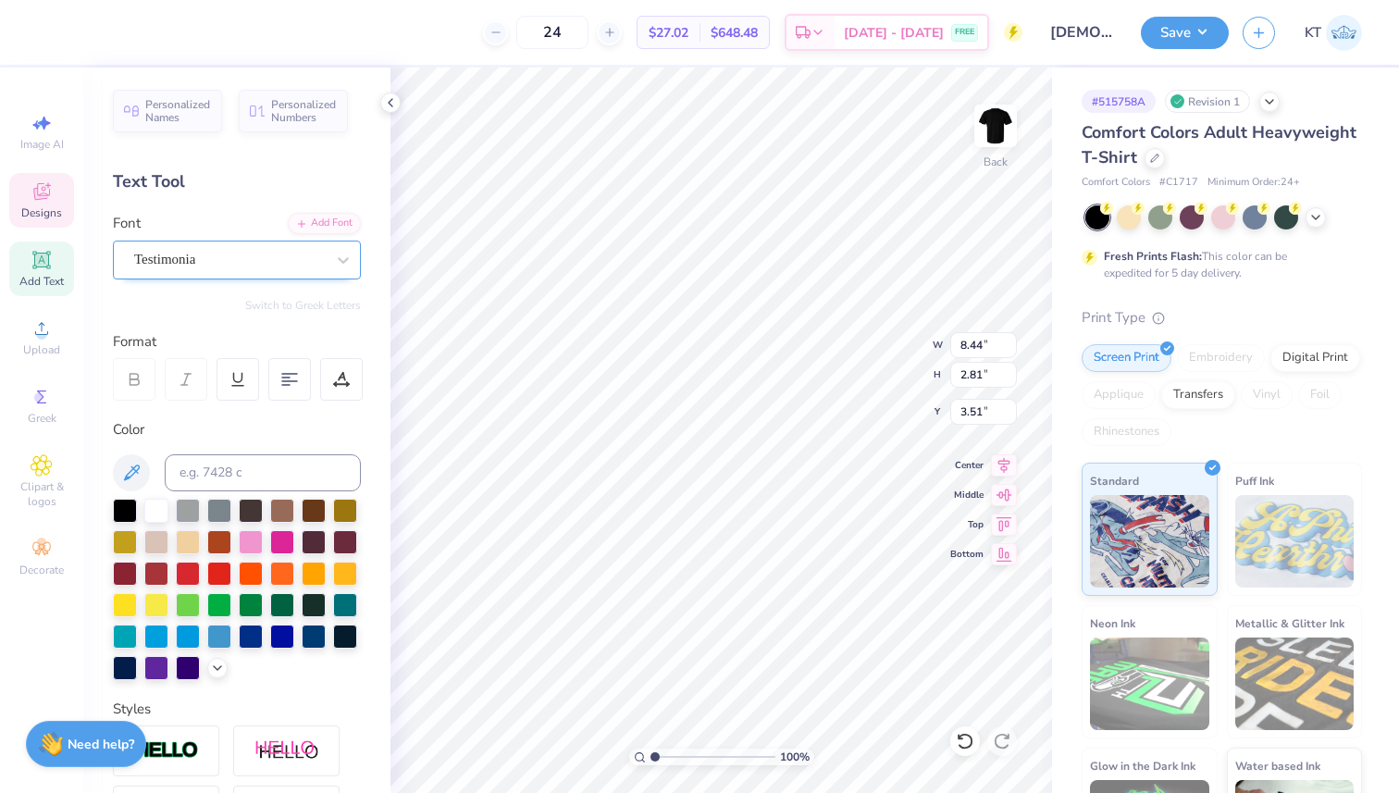
click at [235, 244] on div "Testimonia" at bounding box center [237, 260] width 248 height 39
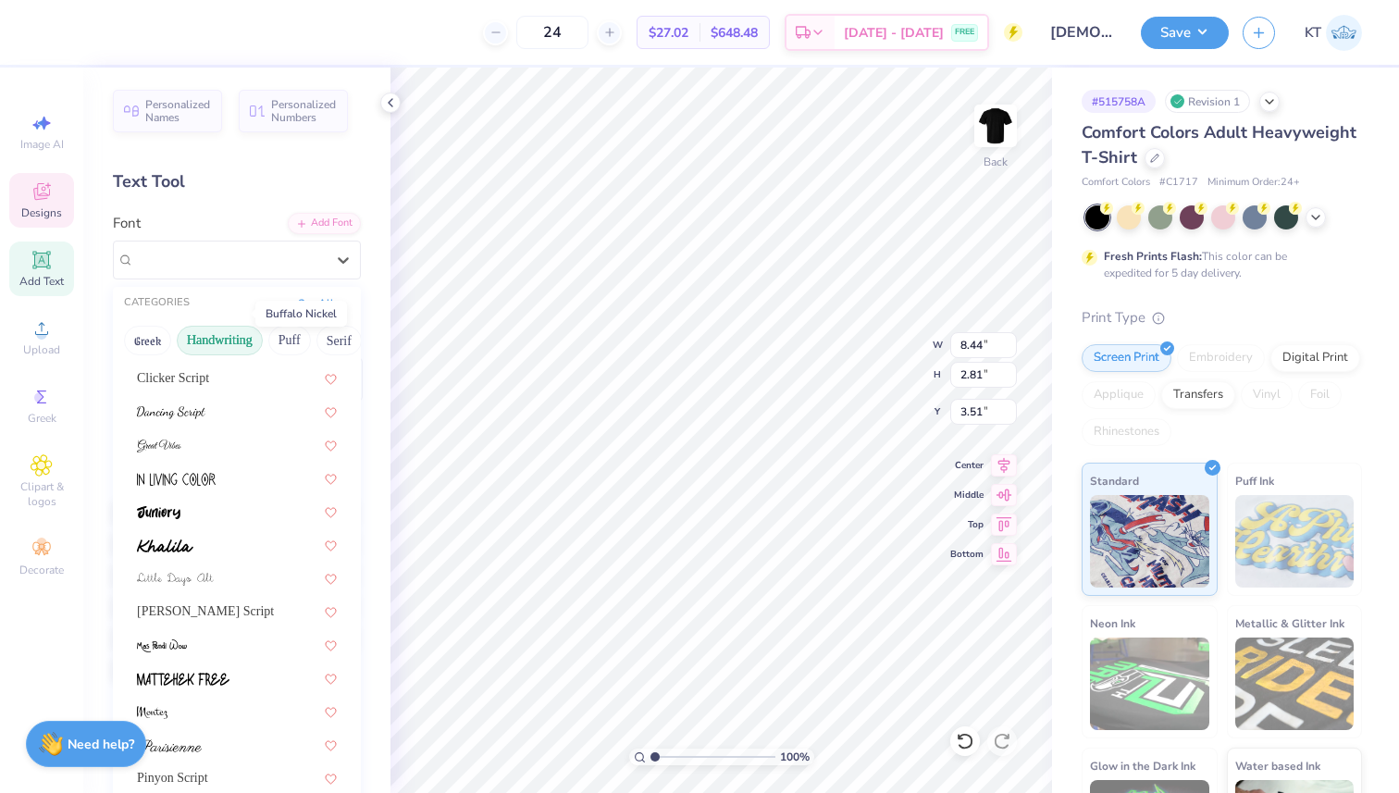
scroll to position [229, 0]
click at [222, 449] on div at bounding box center [237, 442] width 200 height 19
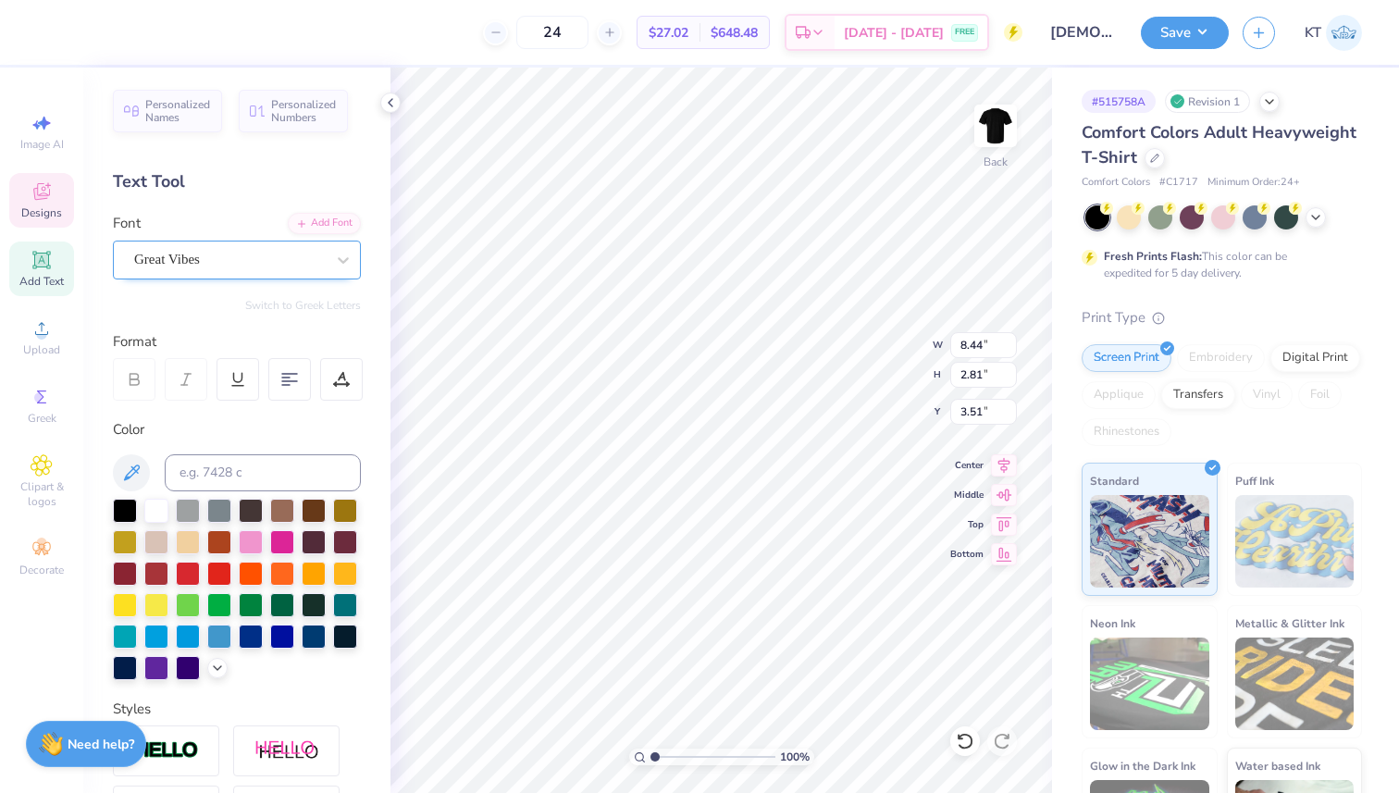
type input "7.53"
type input "2.71"
type input "3.40"
click at [265, 262] on div "Great Vibes" at bounding box center [229, 259] width 194 height 29
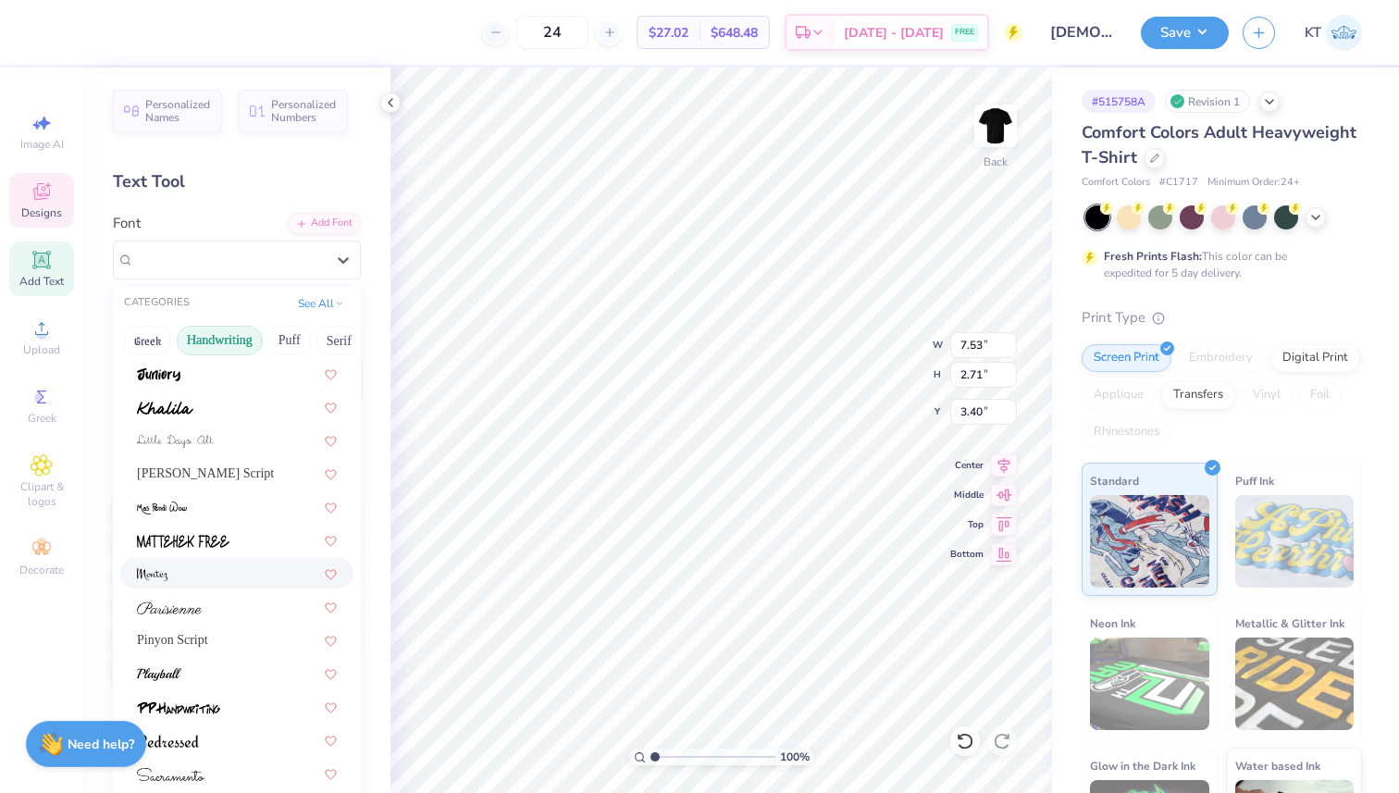
scroll to position [420, 0]
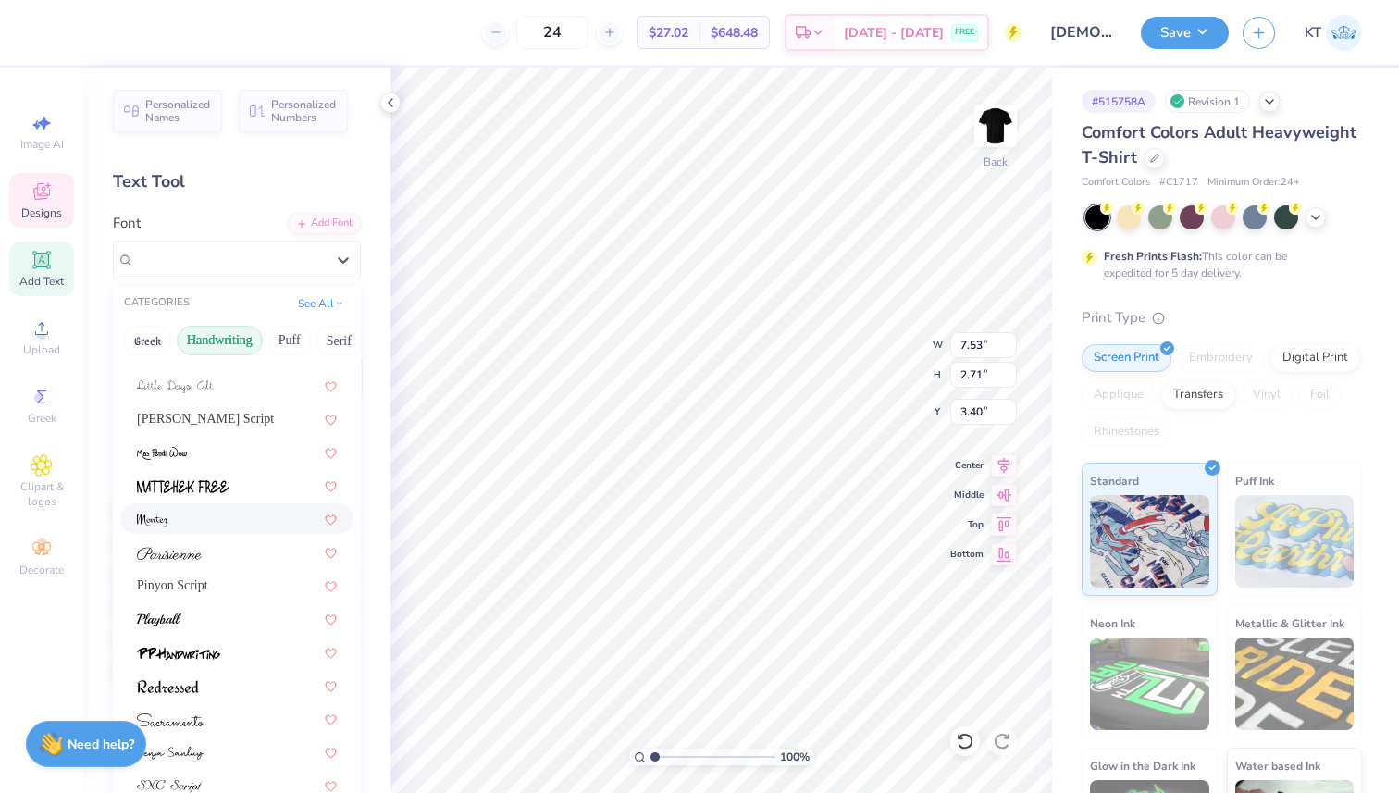
click at [244, 507] on div at bounding box center [236, 518] width 233 height 31
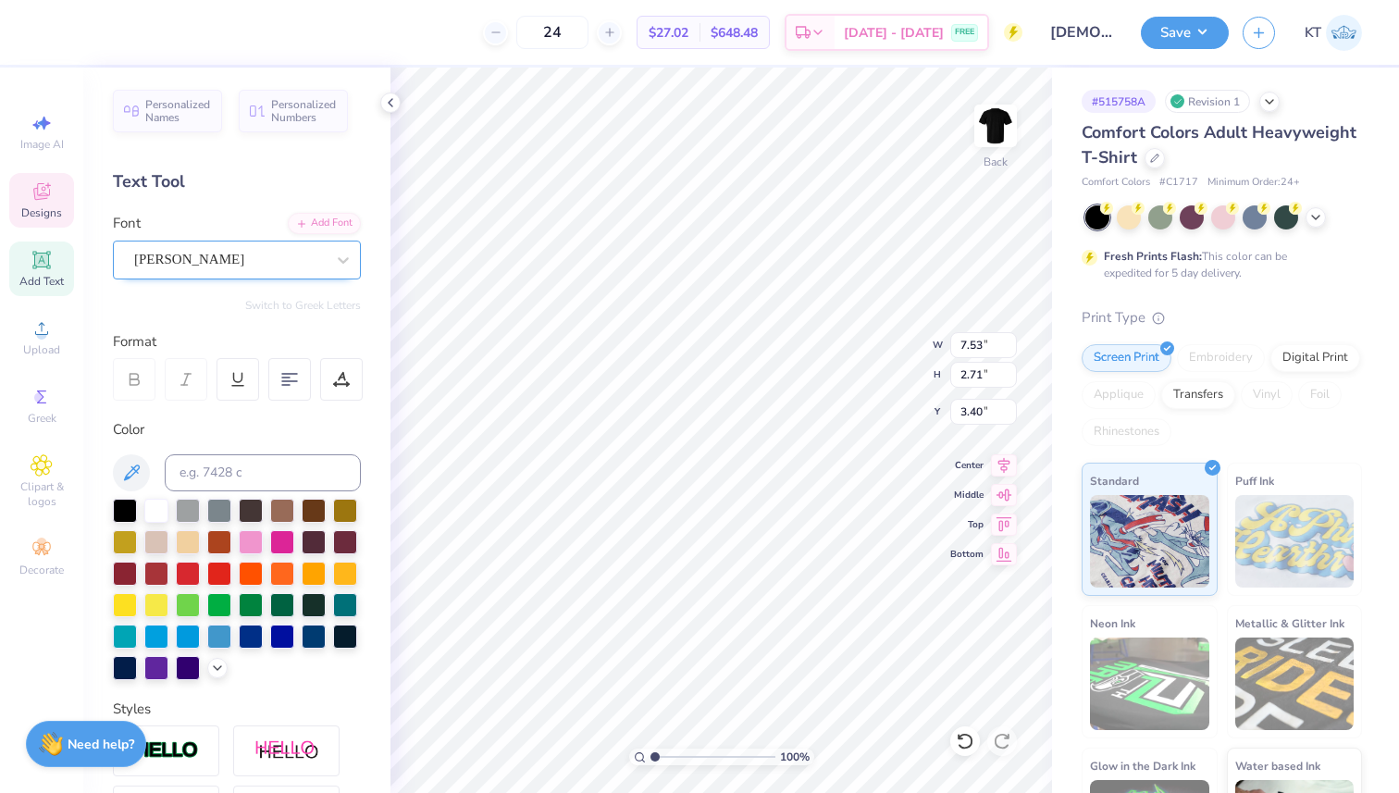
type input "7.60"
type input "3.11"
type input "3.20"
click at [315, 259] on div "[PERSON_NAME]" at bounding box center [229, 259] width 194 height 29
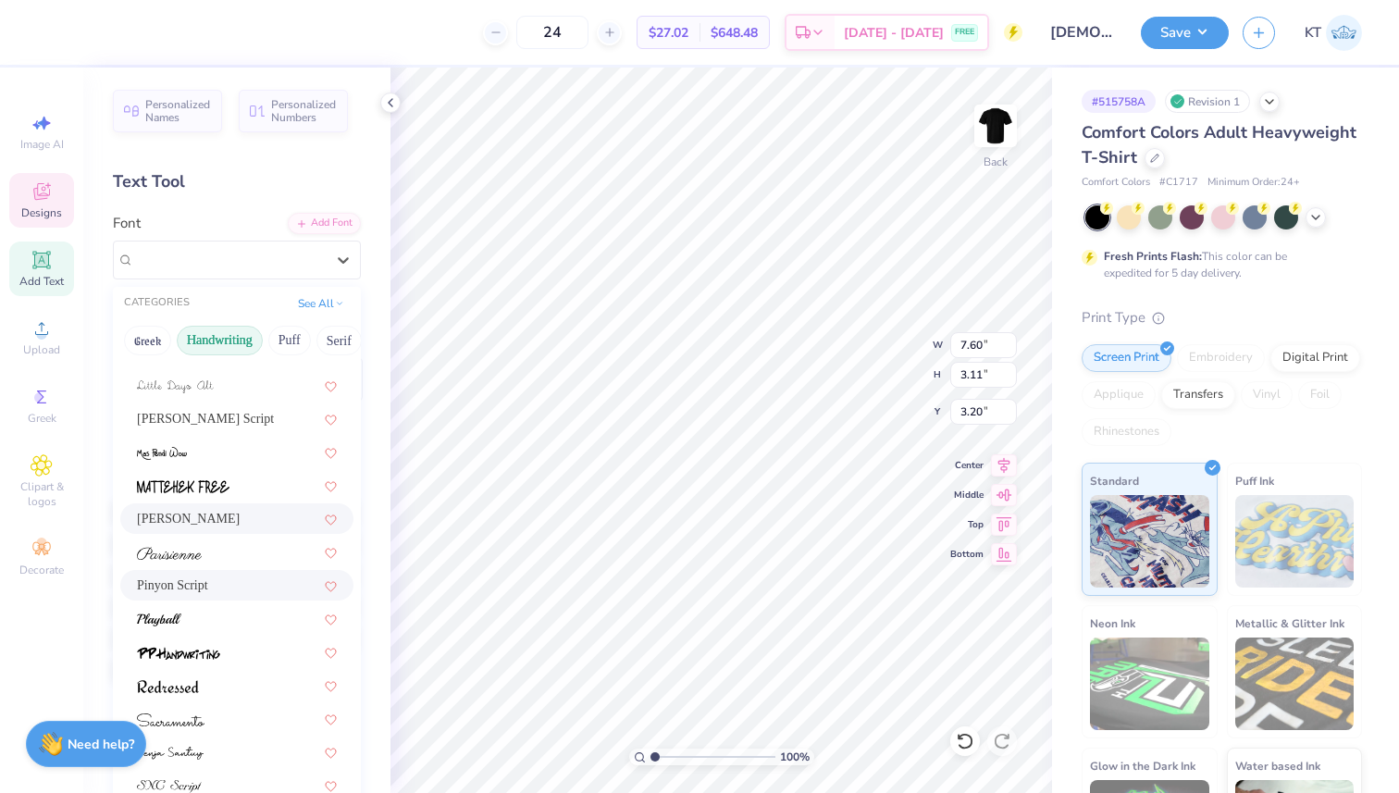
click at [249, 588] on div "Pinyon Script" at bounding box center [237, 584] width 200 height 19
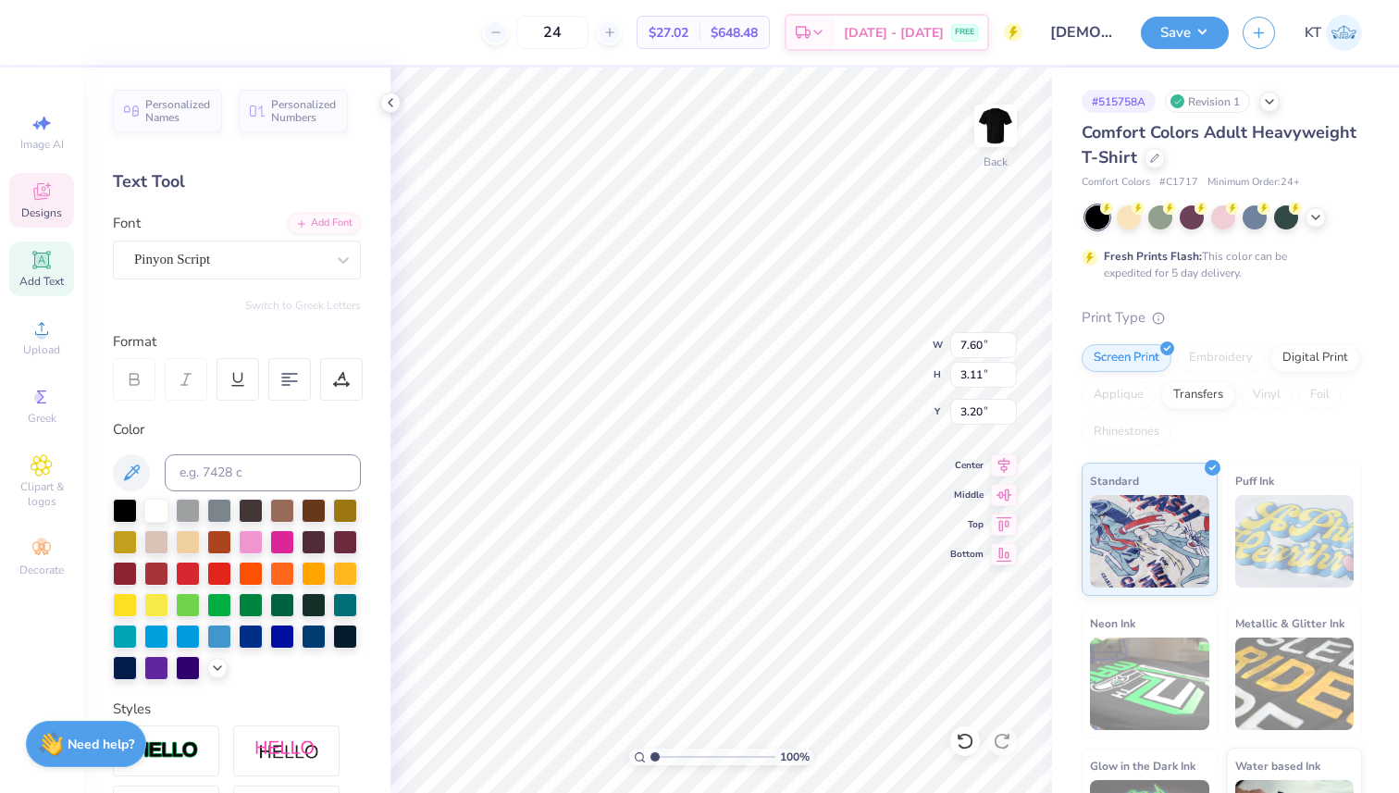
type input "8.10"
type input "2.93"
type input "3.15"
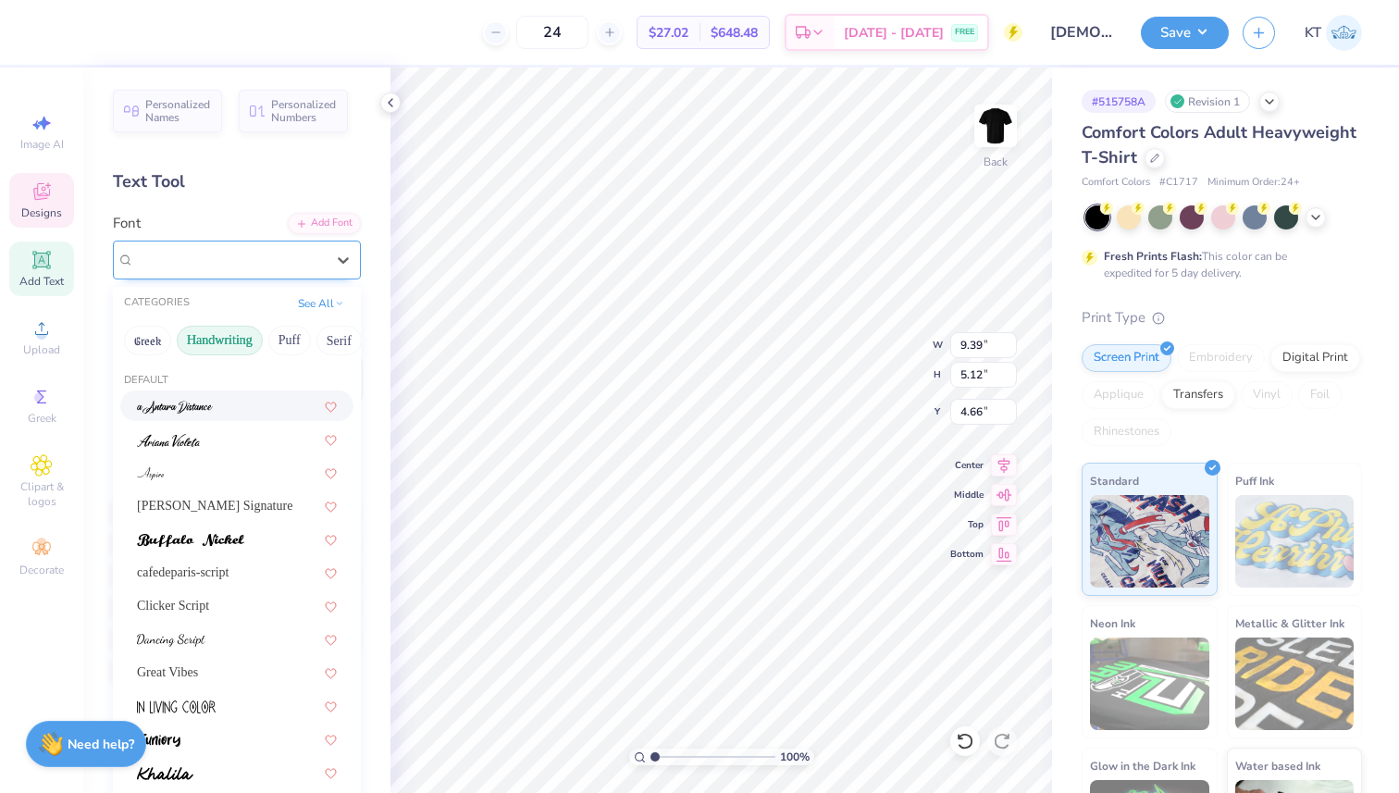
click at [242, 259] on div "HavanaSunset Script Alt" at bounding box center [229, 259] width 194 height 29
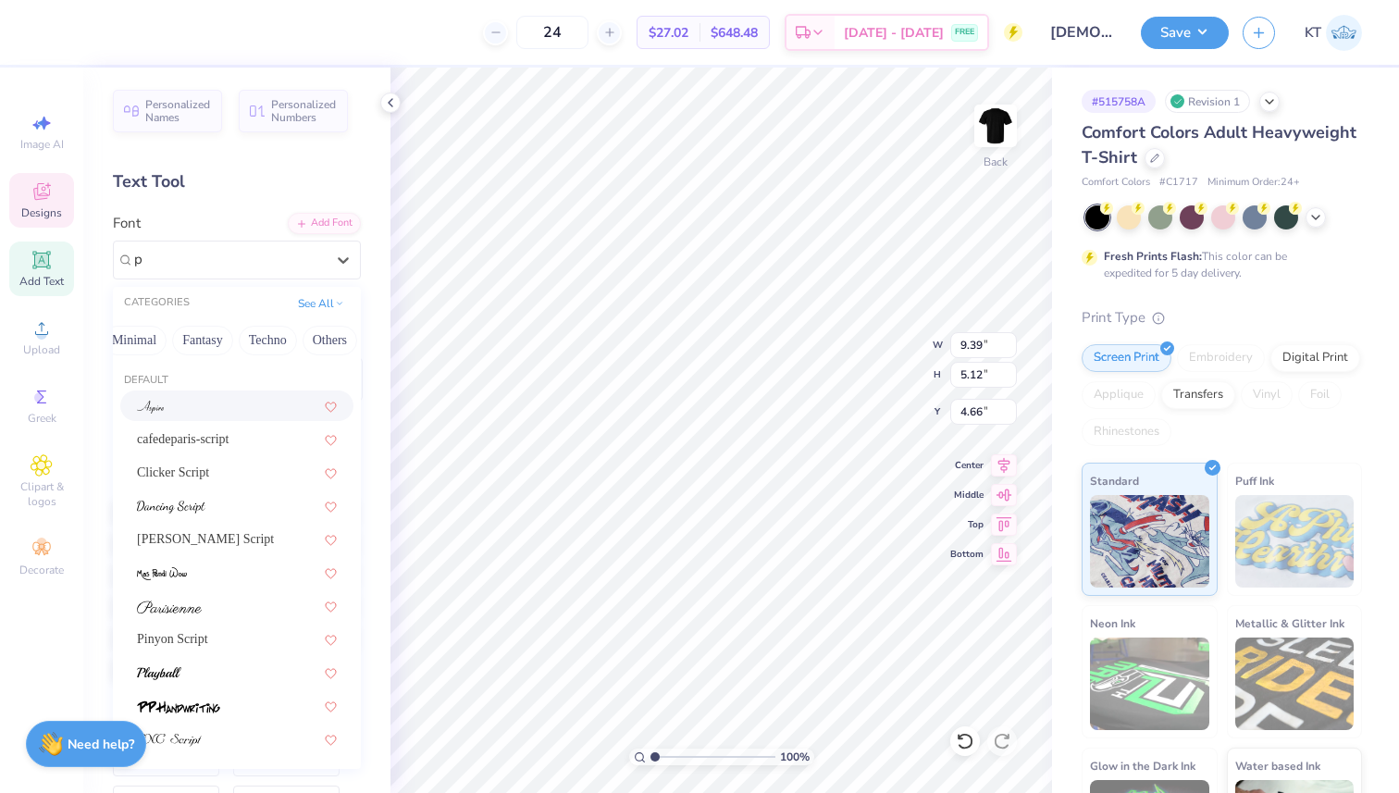
type input "p"
type input "8.10"
type input "2.93"
type input "3.15"
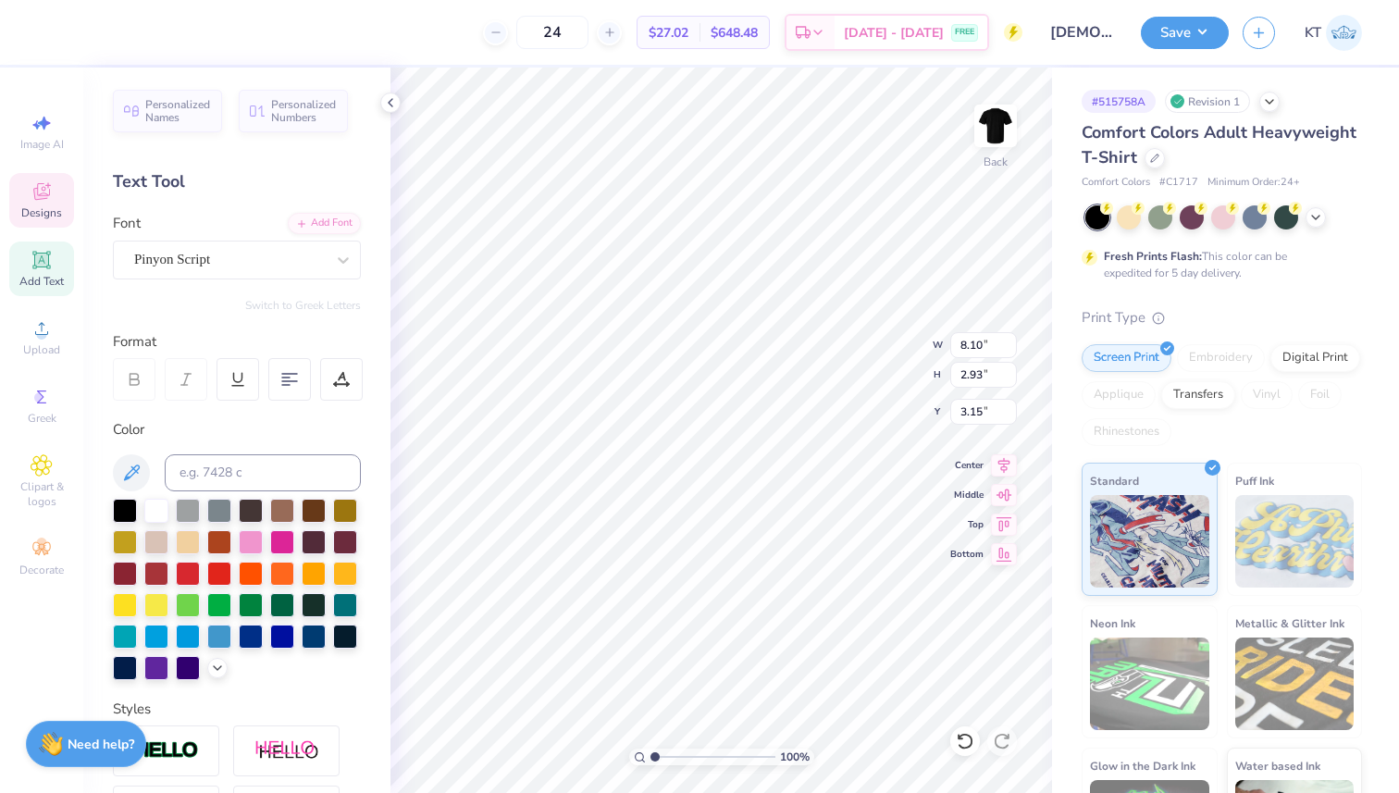
type input "9.39"
type input "5.12"
type input "4.66"
click at [191, 267] on div "HavanaSunset Script Alt" at bounding box center [229, 259] width 194 height 29
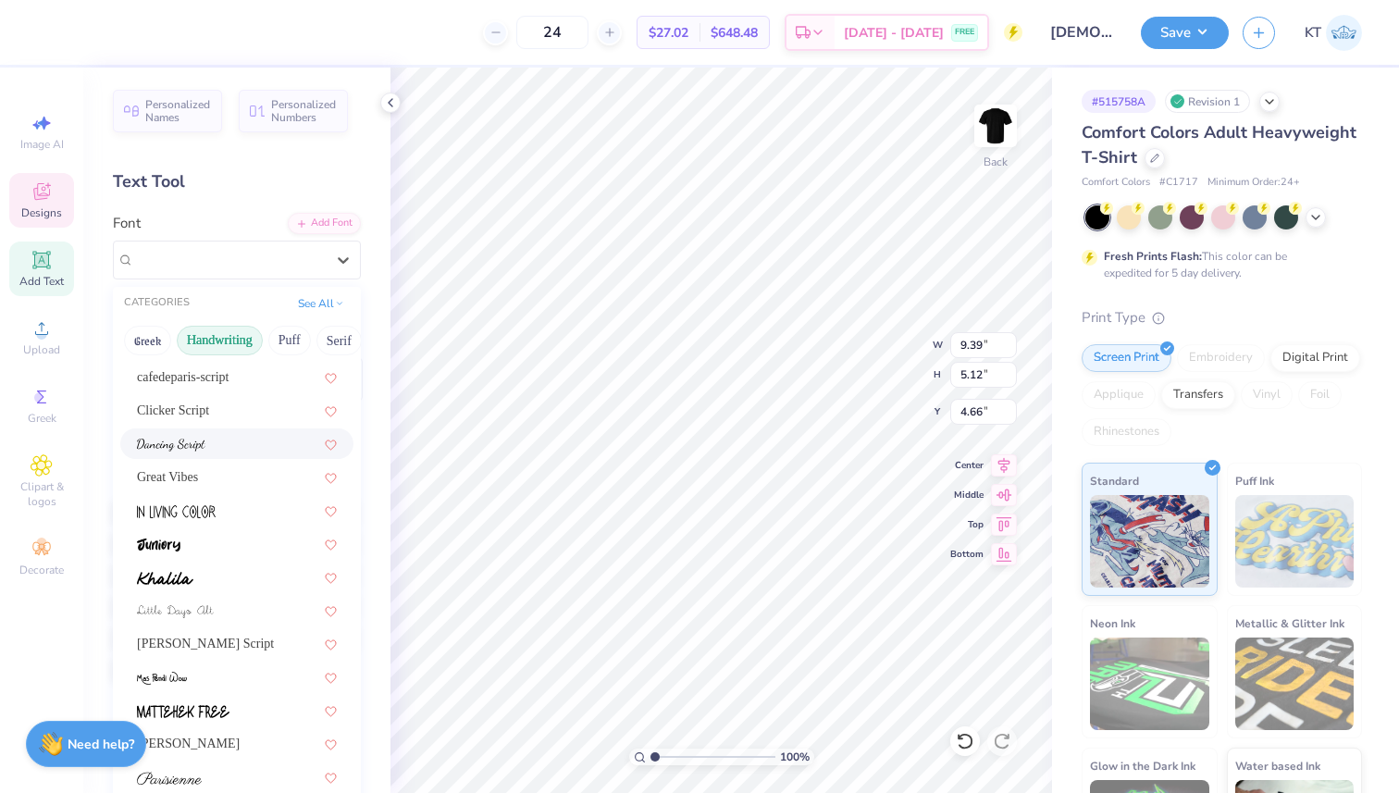
scroll to position [204, 0]
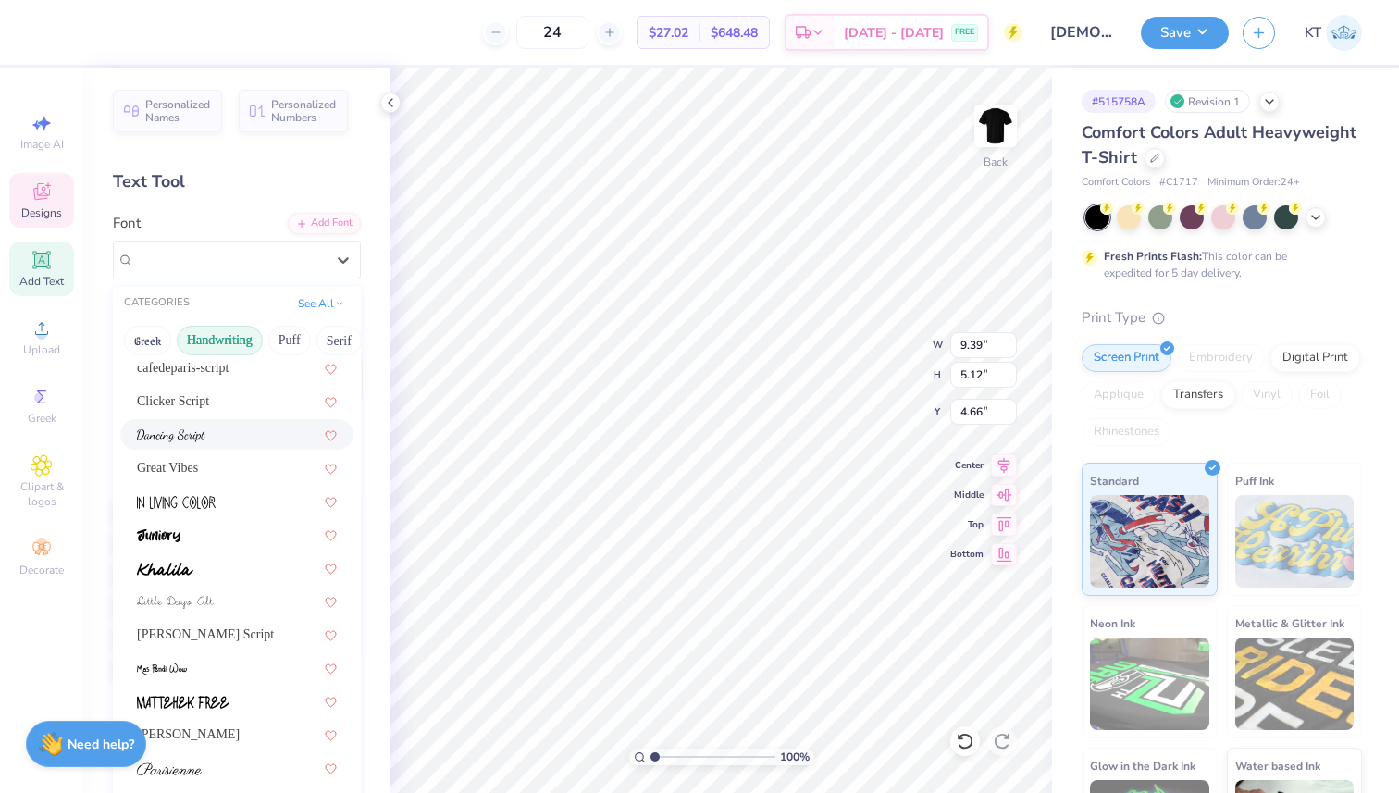
click at [218, 432] on div at bounding box center [237, 434] width 200 height 19
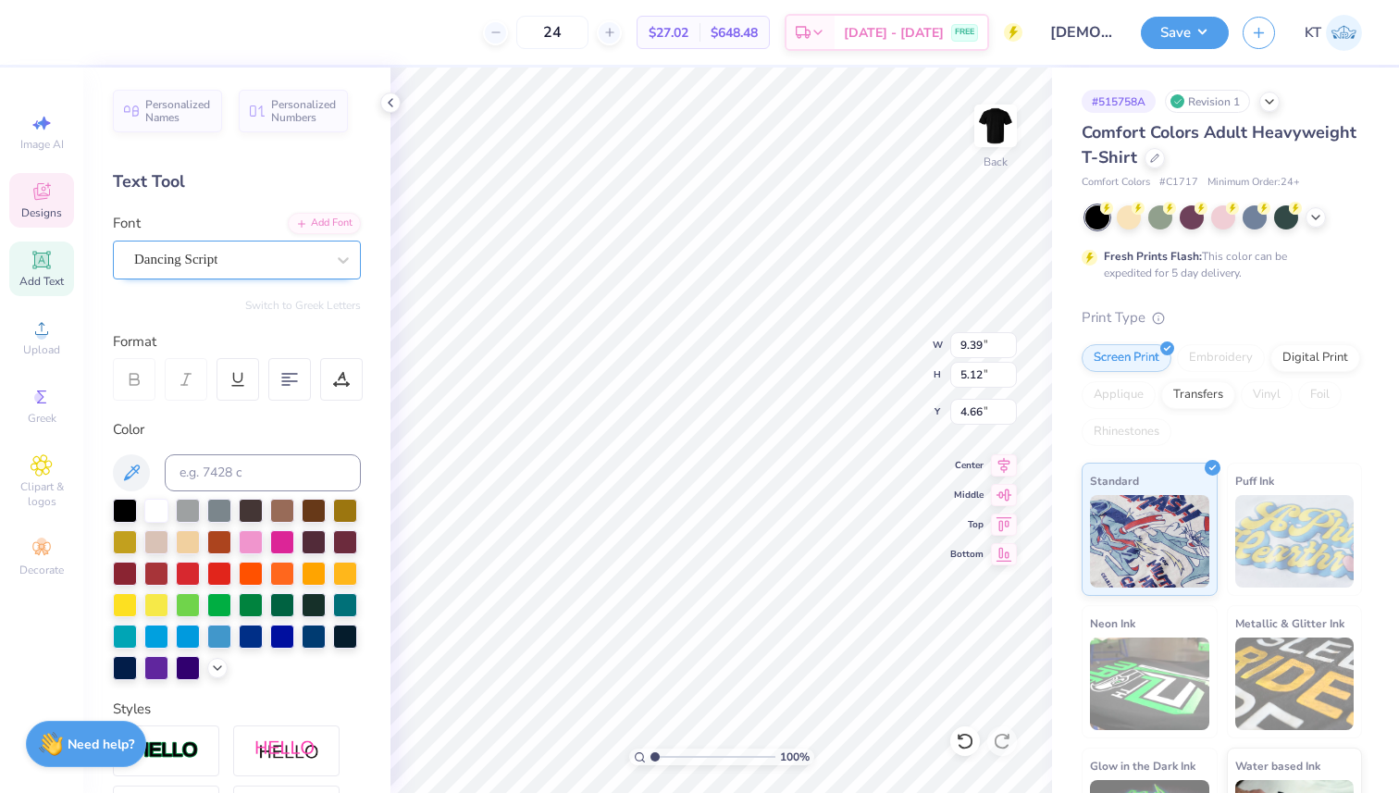
type input "14.17"
type input "4.49"
type input "5.01"
click at [287, 267] on div "Dancing Script" at bounding box center [229, 259] width 194 height 29
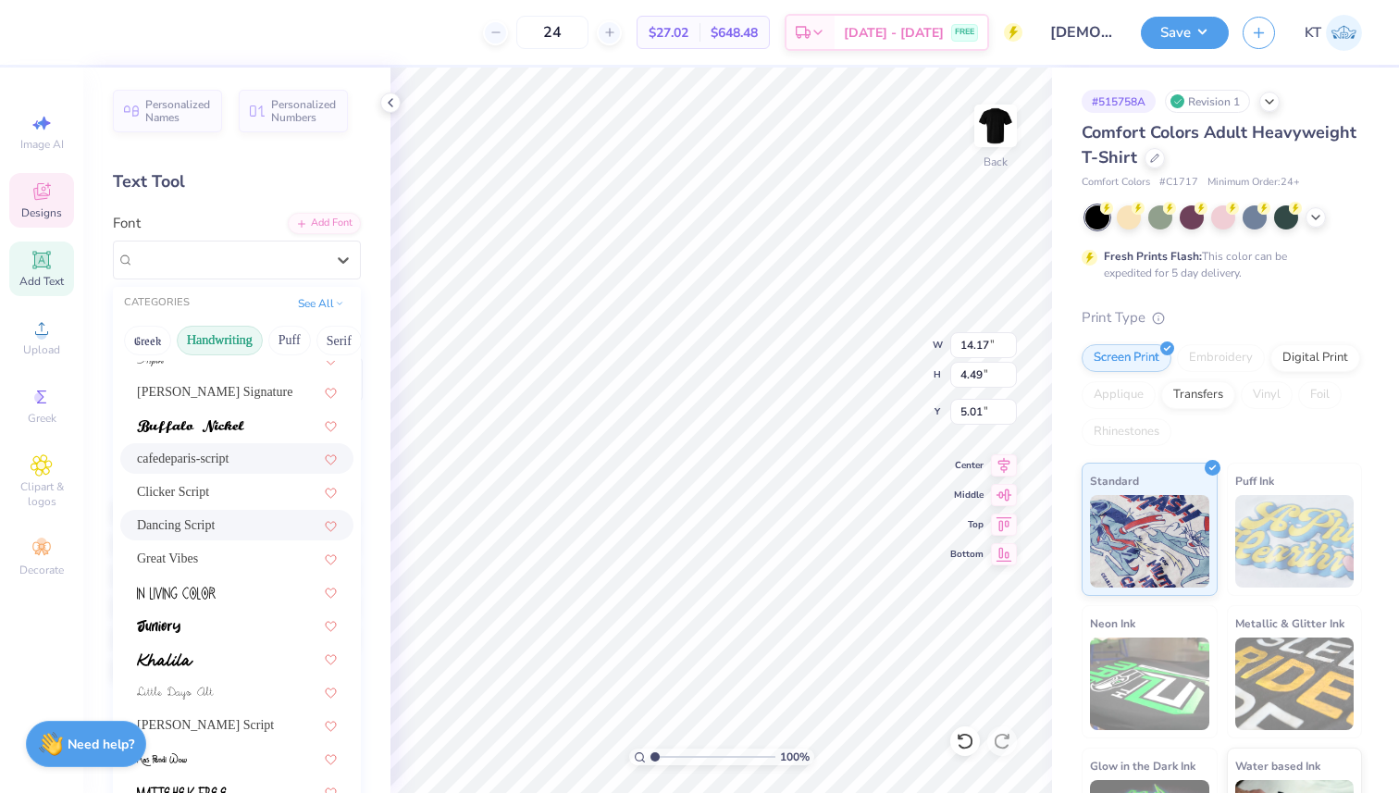
scroll to position [420, 0]
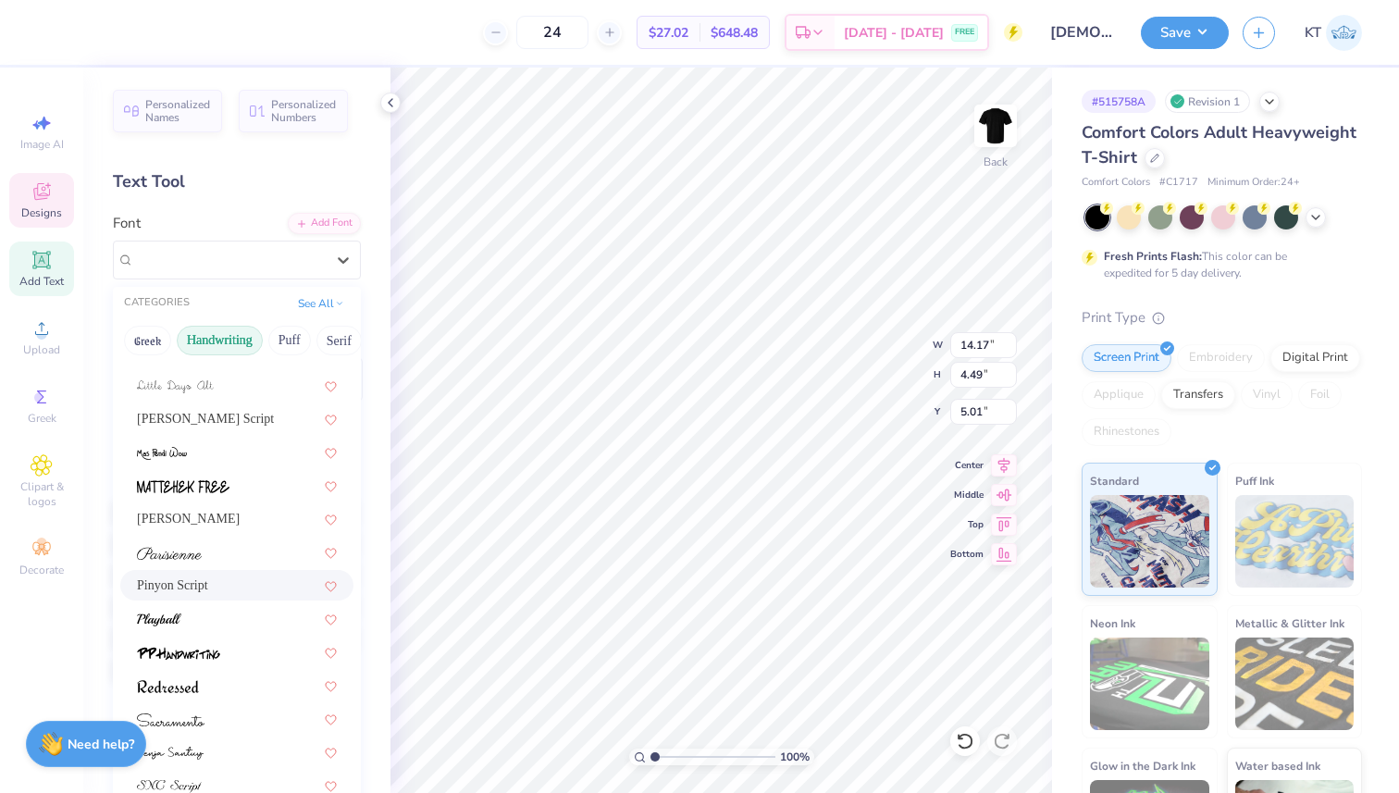
click at [241, 593] on div "Pinyon Script" at bounding box center [237, 584] width 200 height 19
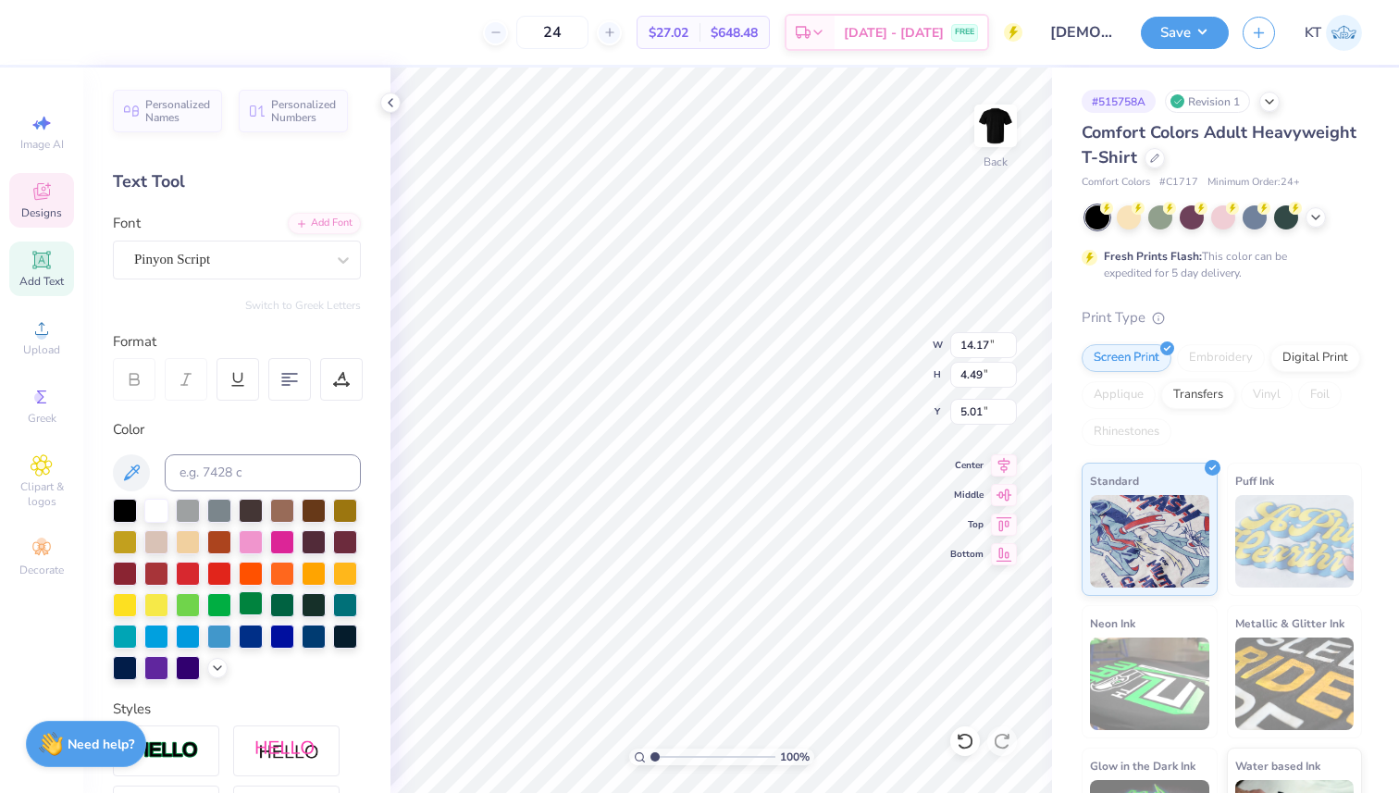
type input "5.00"
type input "4.73"
click at [326, 250] on div "Pinyon Script" at bounding box center [229, 259] width 194 height 29
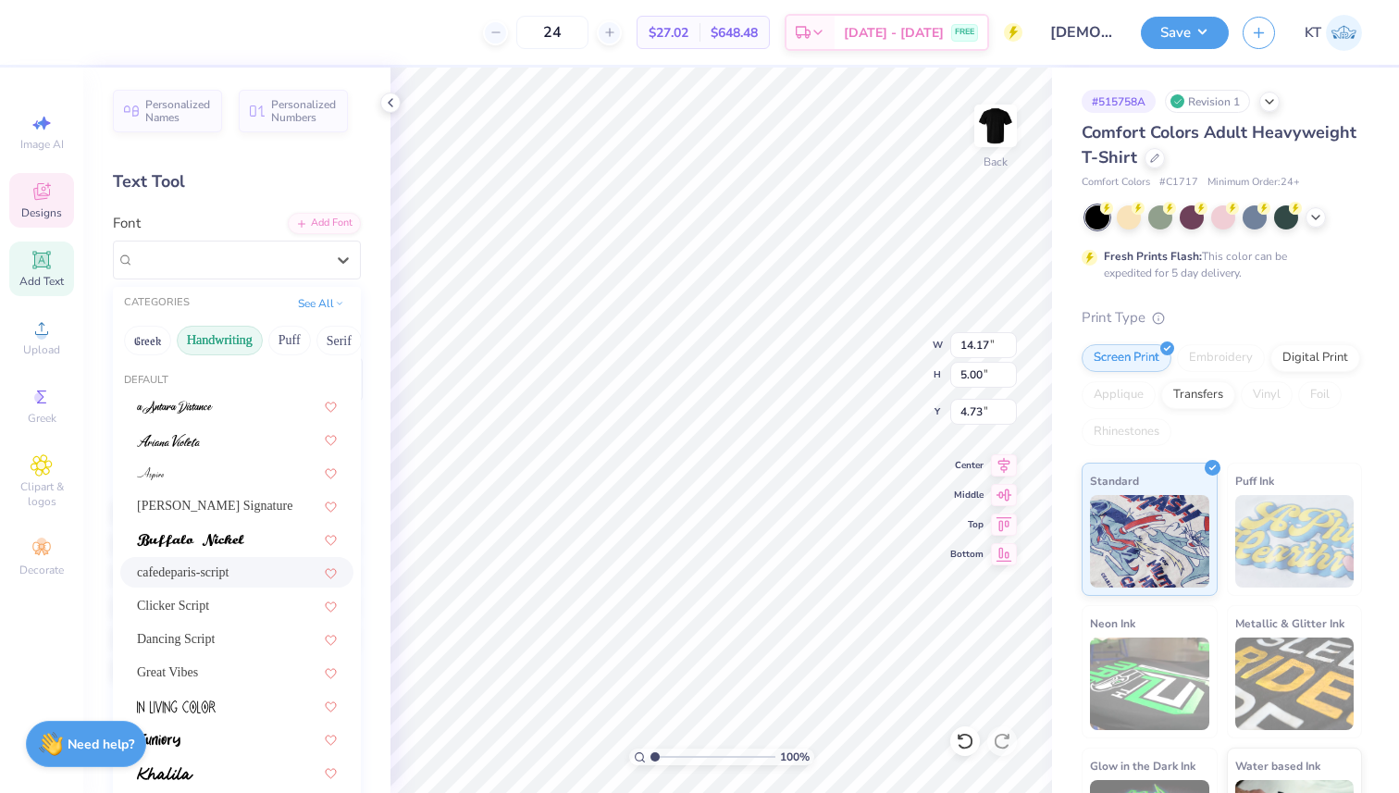
click at [301, 585] on div "cafedeparis-script" at bounding box center [236, 572] width 233 height 31
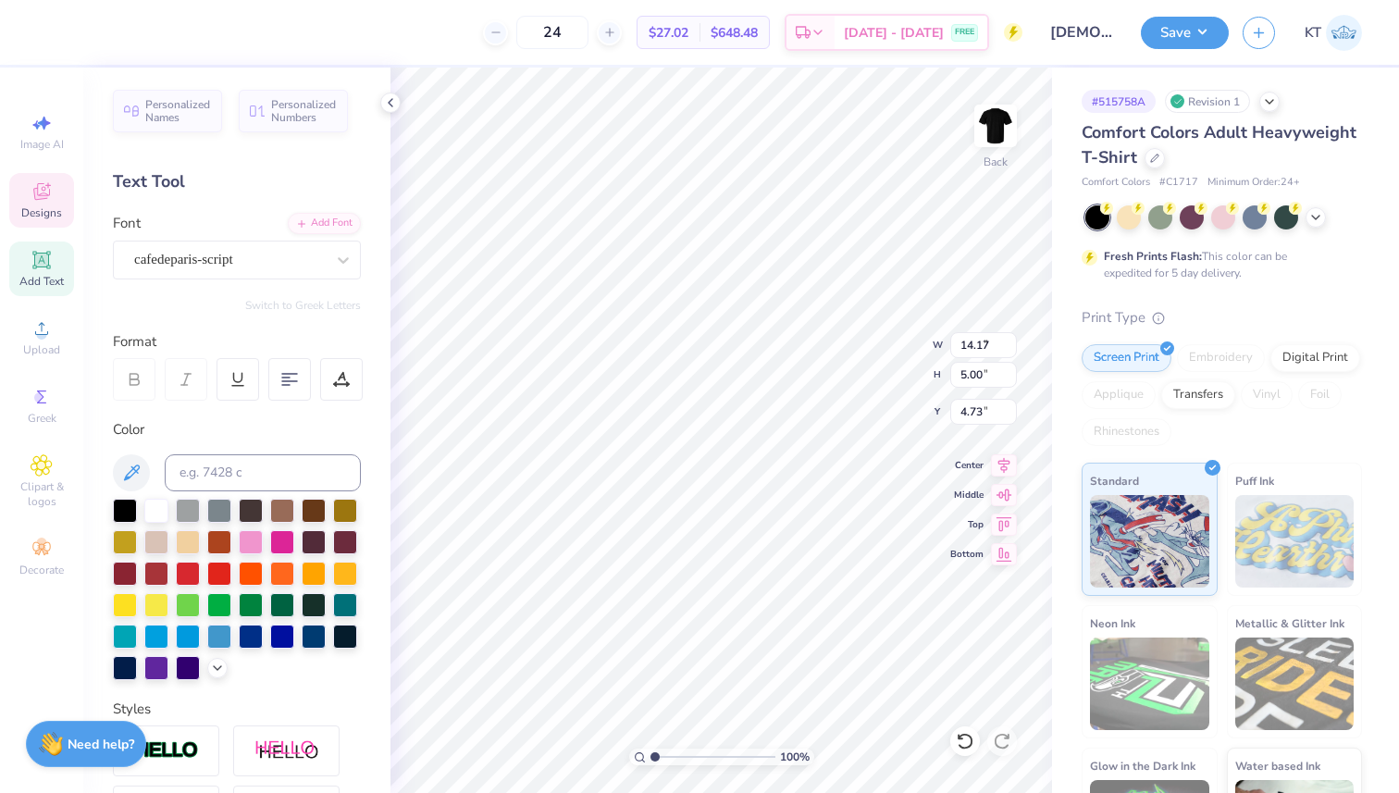
type input "8.68"
type input "3.88"
type input "5.51"
type input "8.10"
type input "2.93"
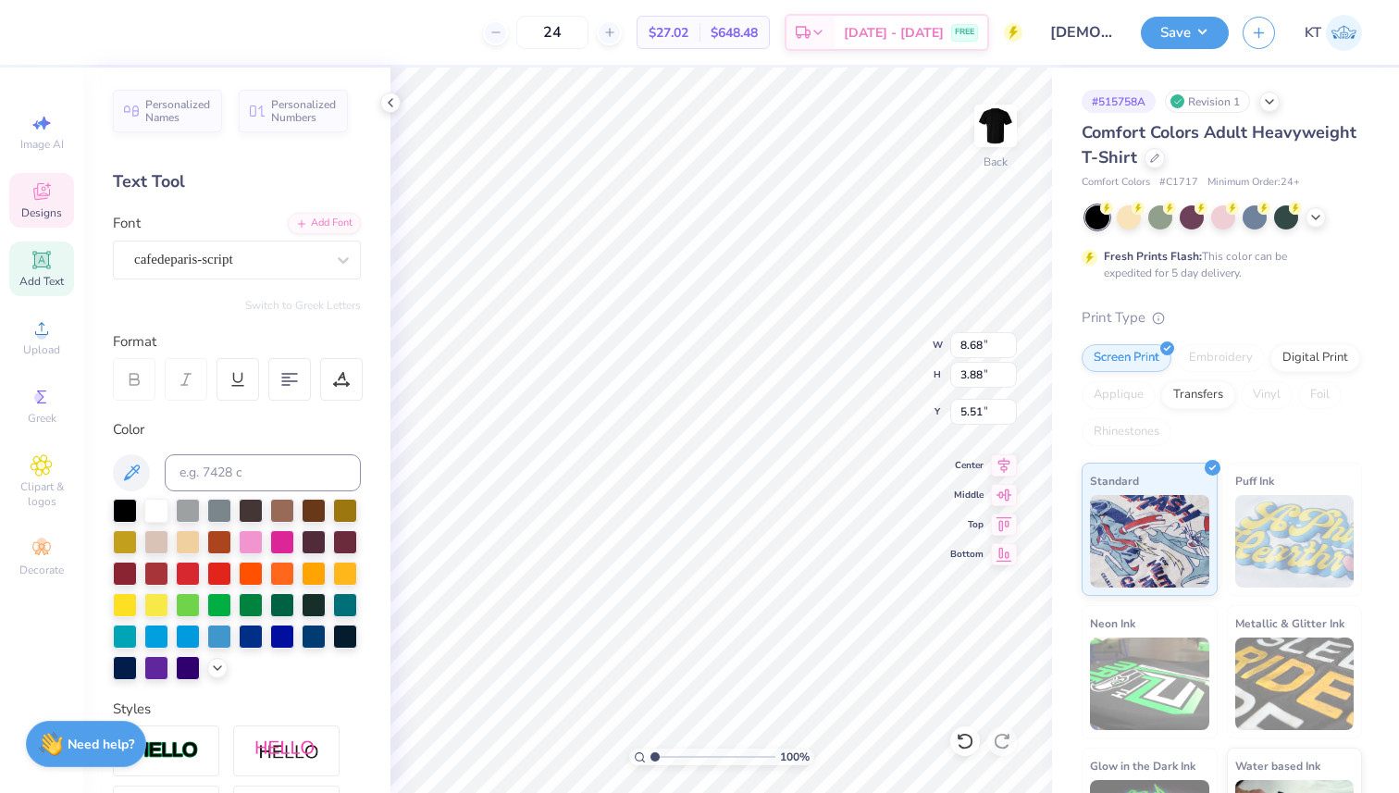
type input "3.00"
click at [278, 251] on div "Pinyon Script" at bounding box center [229, 259] width 194 height 29
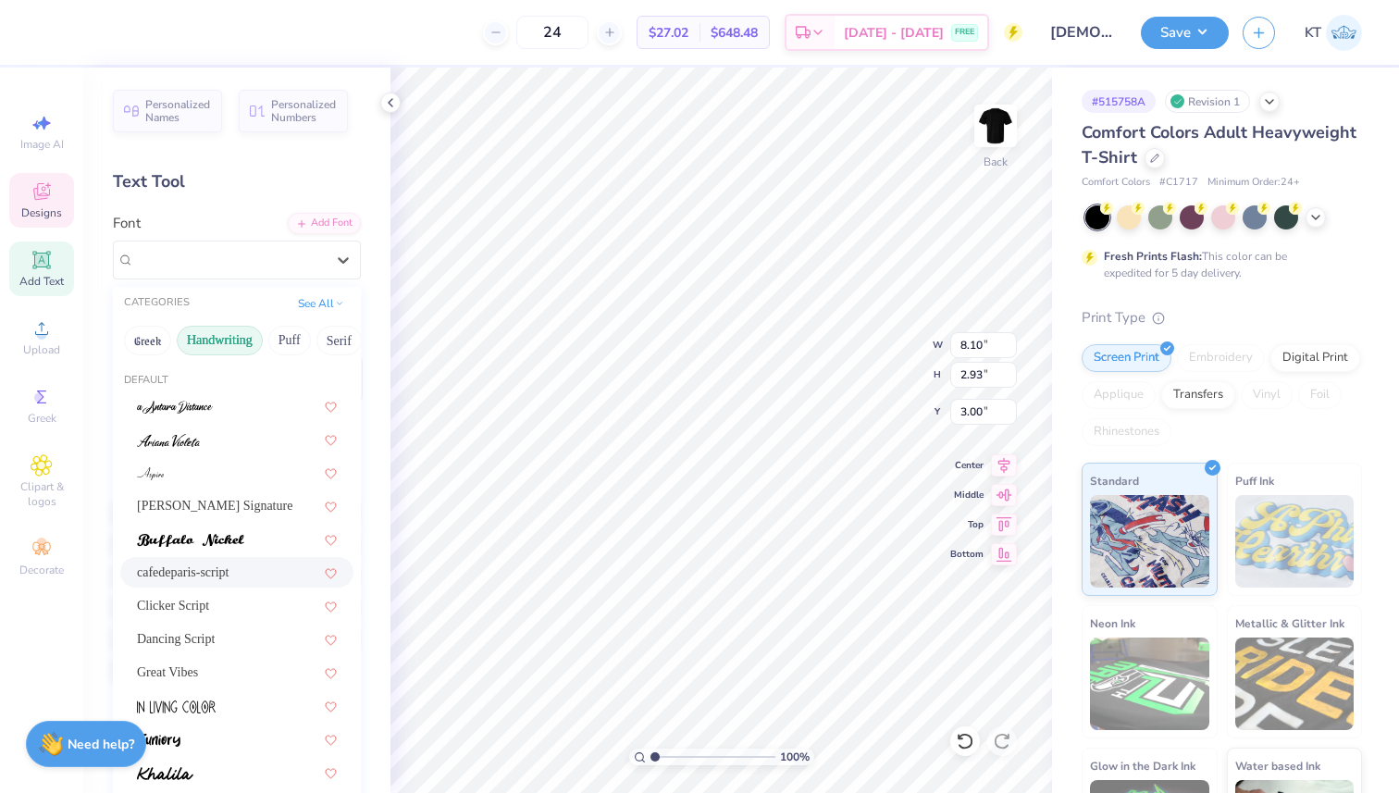
click at [201, 573] on div "cafedeparis-script" at bounding box center [237, 572] width 200 height 19
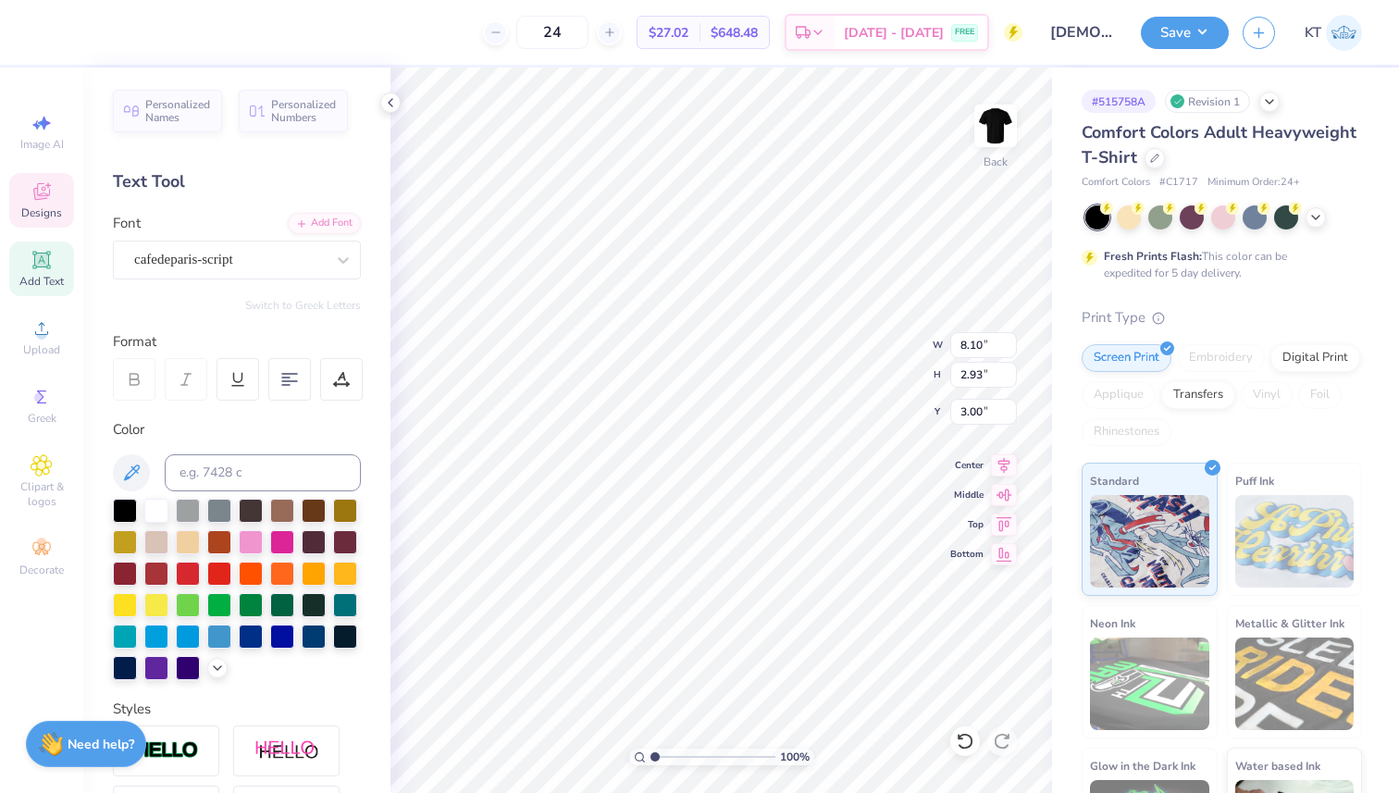
type input "4.29"
type input "2.78"
type input "3.41"
type input "4.11"
type input "5.43"
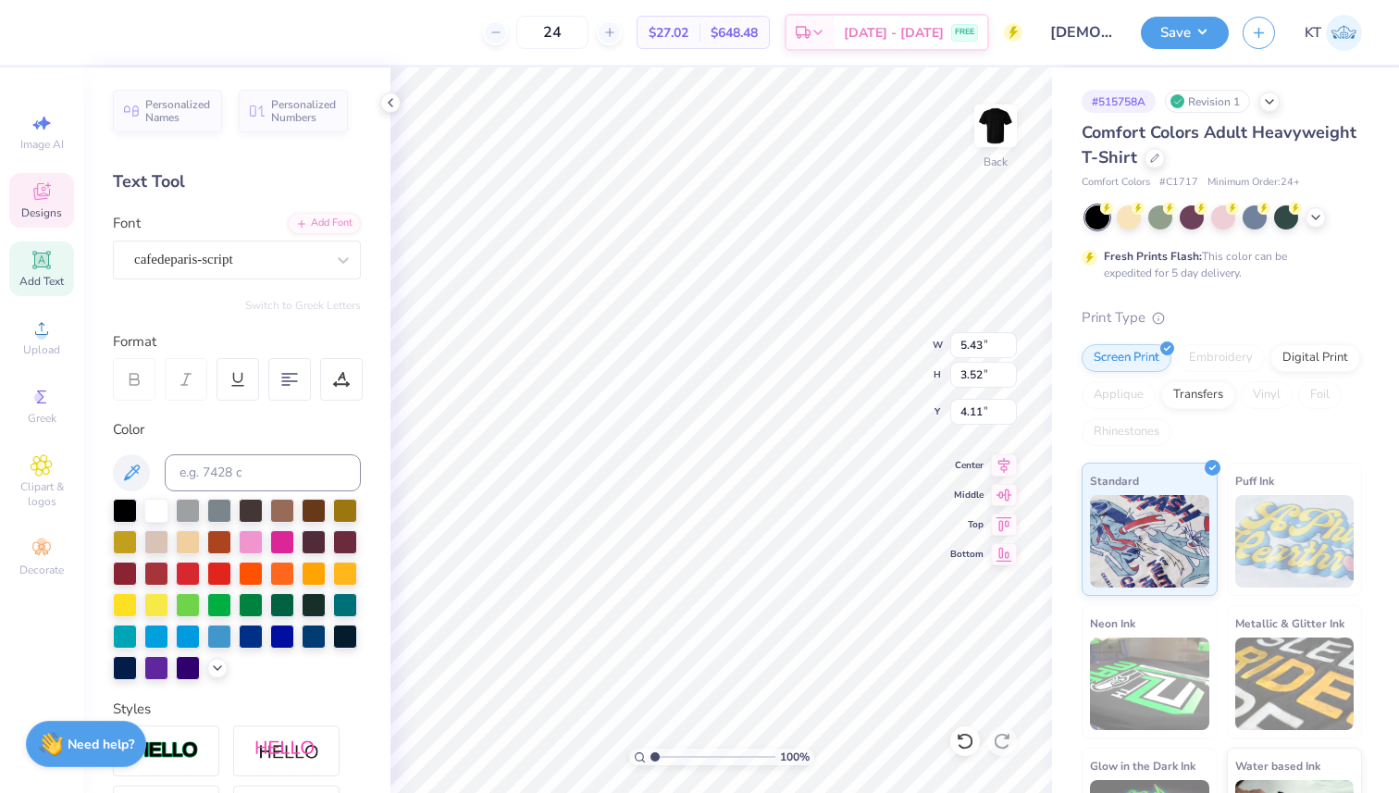
type input "3.52"
type input "3.35"
type input "4.87"
type input "8.74"
type input "3.91"
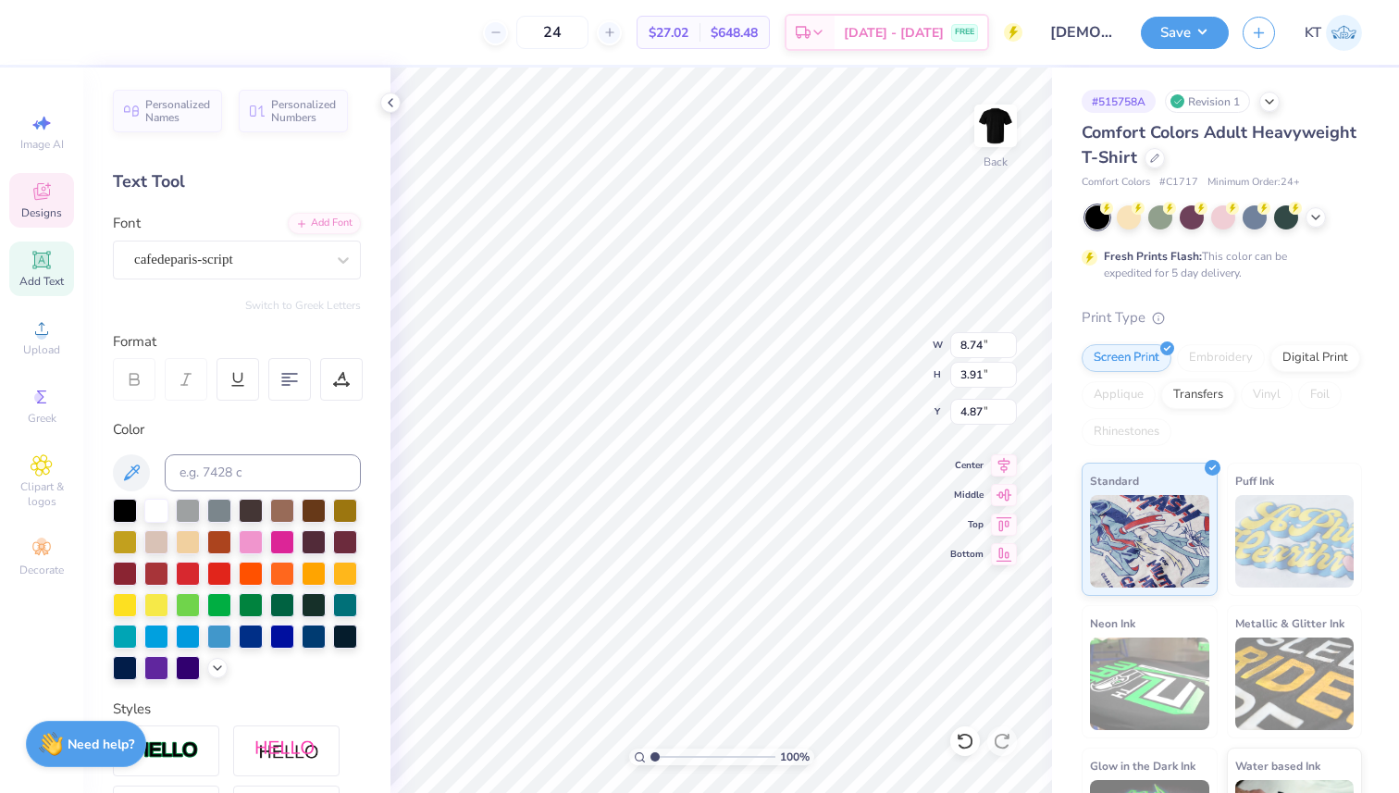
type input "4.84"
type textarea "[DEMOGRAPHIC_DATA] C Carolinehorus"
type input "1.55"
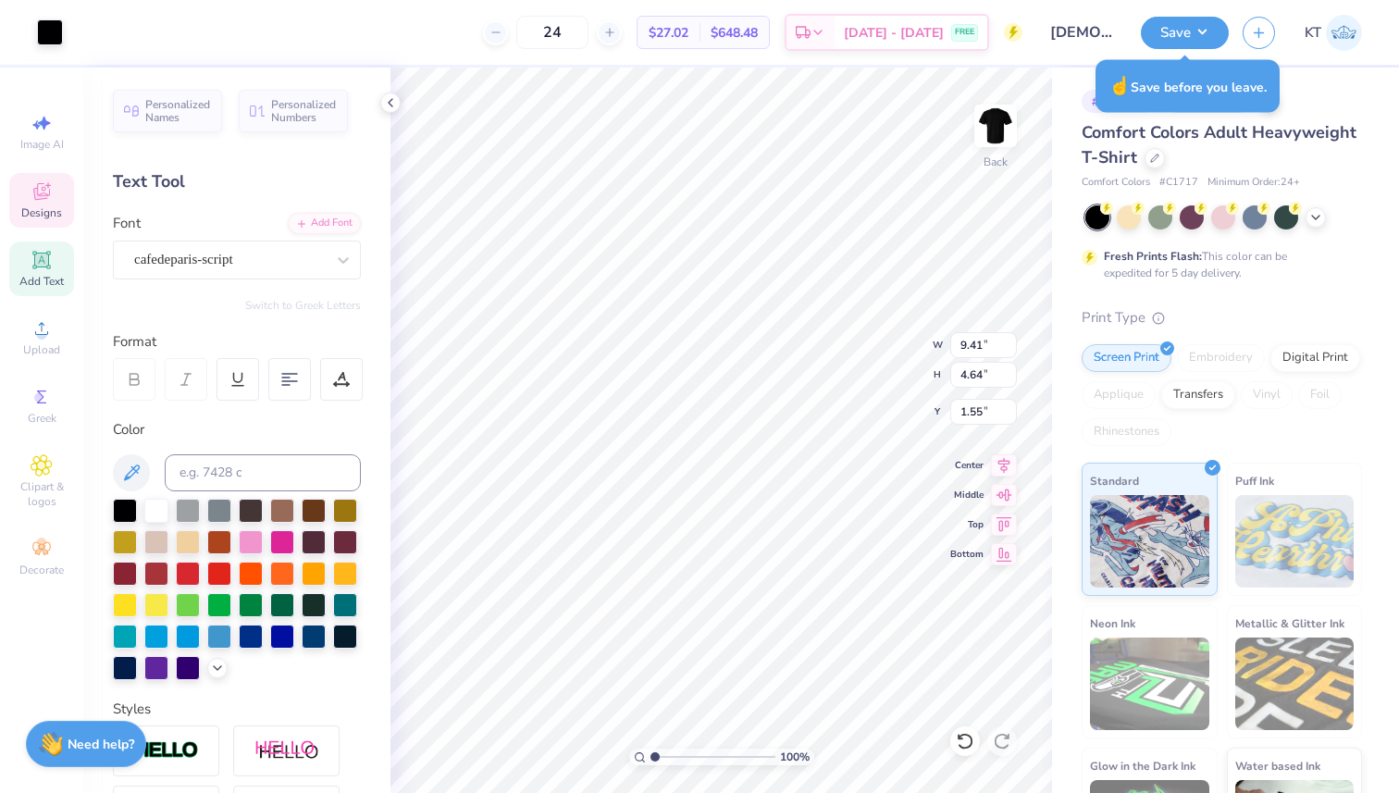
type input "9.41"
type input "4.64"
type input "7.22"
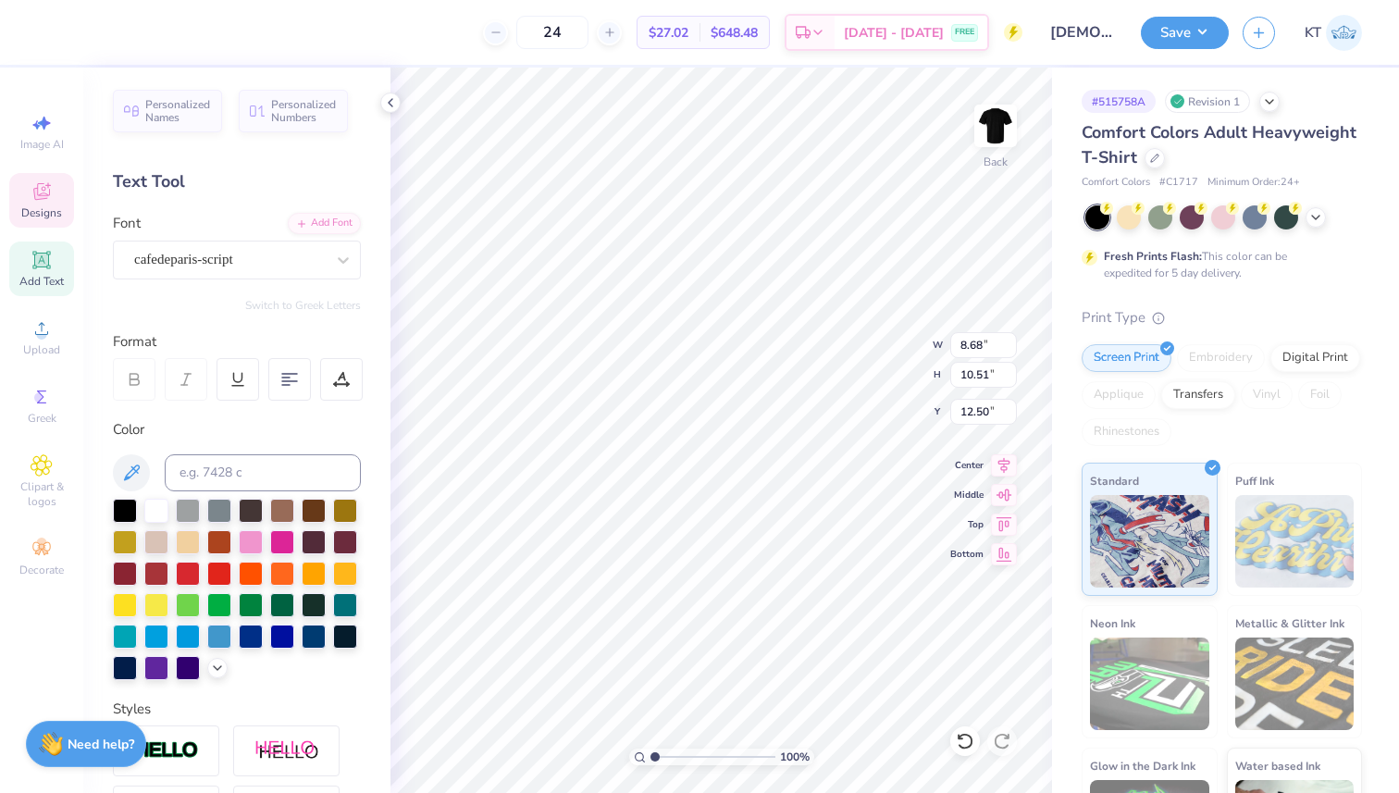
type input "12.50"
type textarea "[DEMOGRAPHIC_DATA]"
type input "11.67"
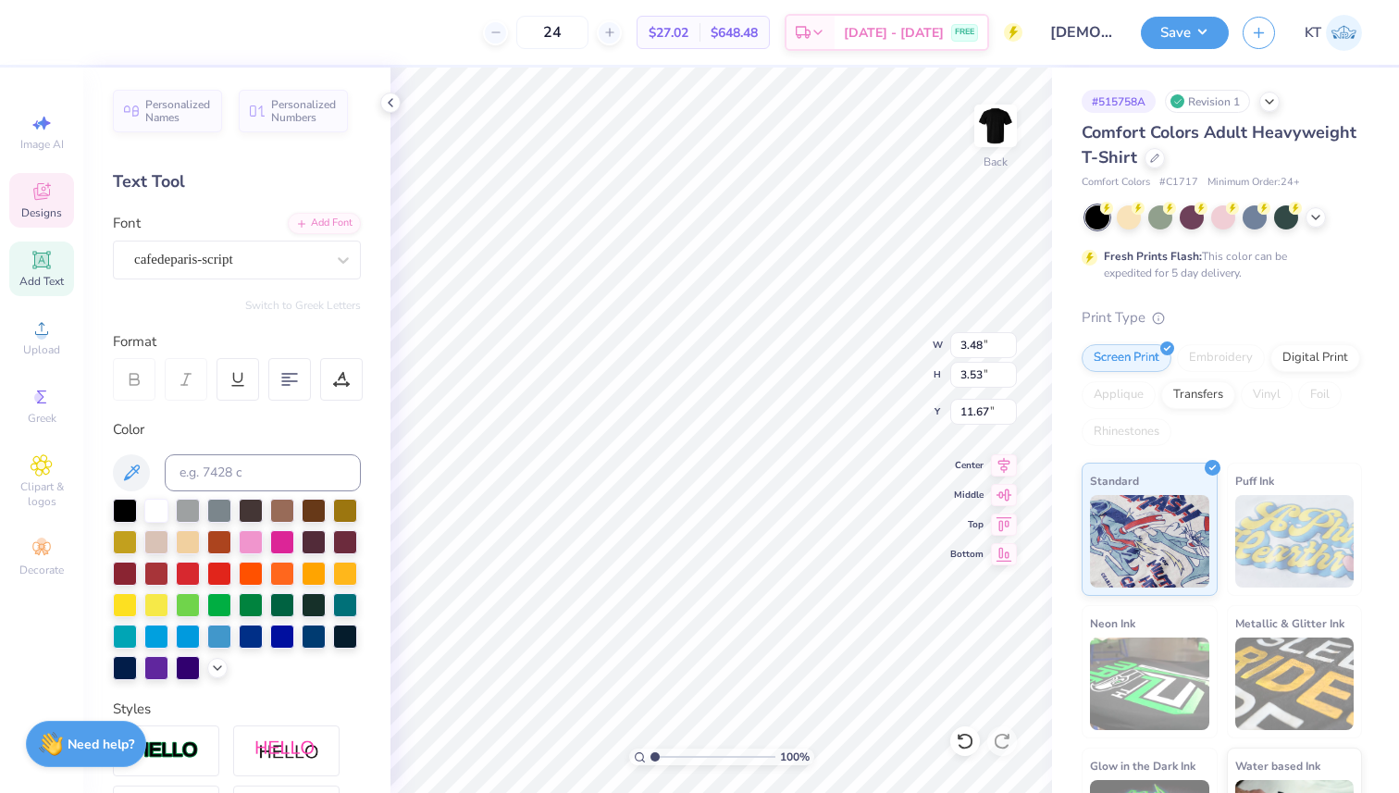
scroll to position [0, 0]
type textarea "Chorus"
type input "12.02"
type input "5.43"
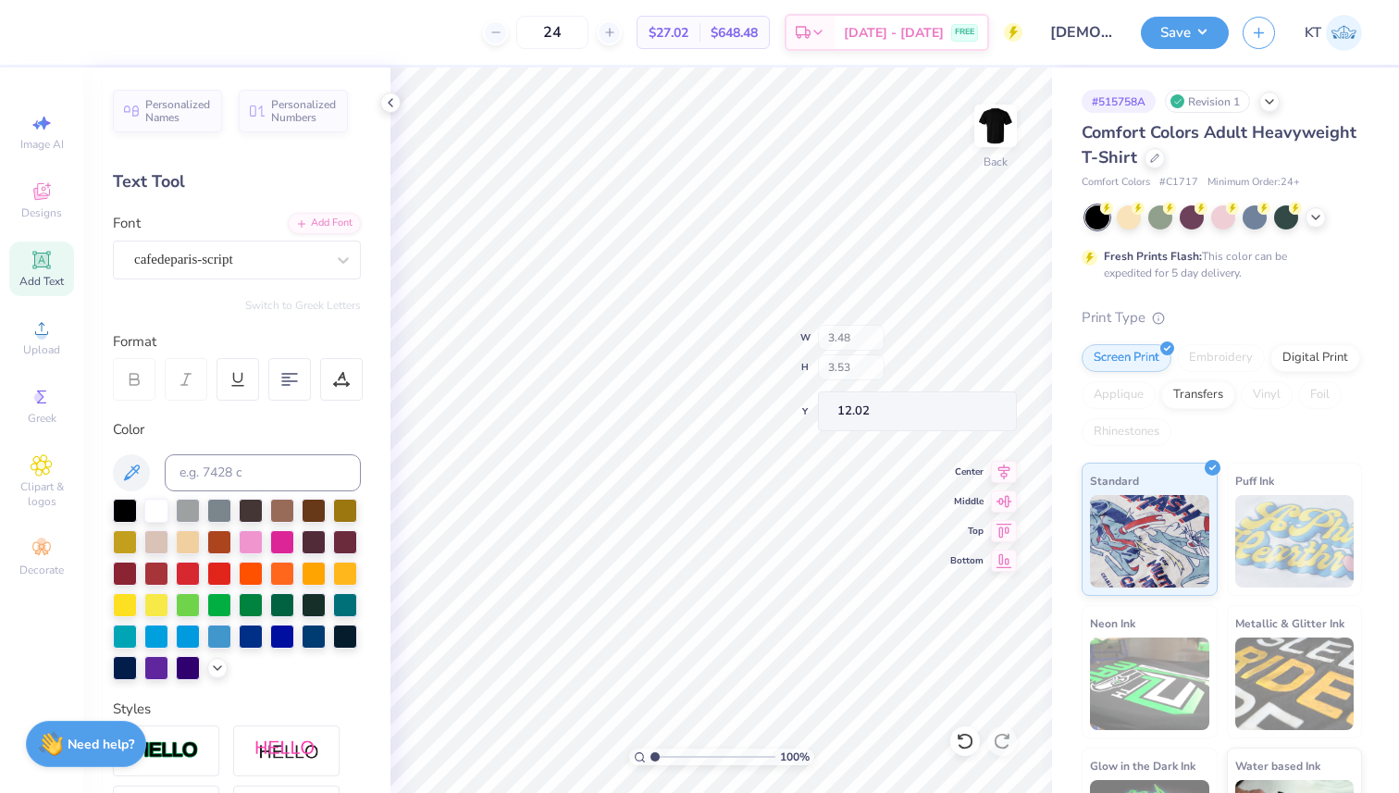
type input "3.52"
type input "3.35"
type input "5.04"
type input "5.43"
type input "3.52"
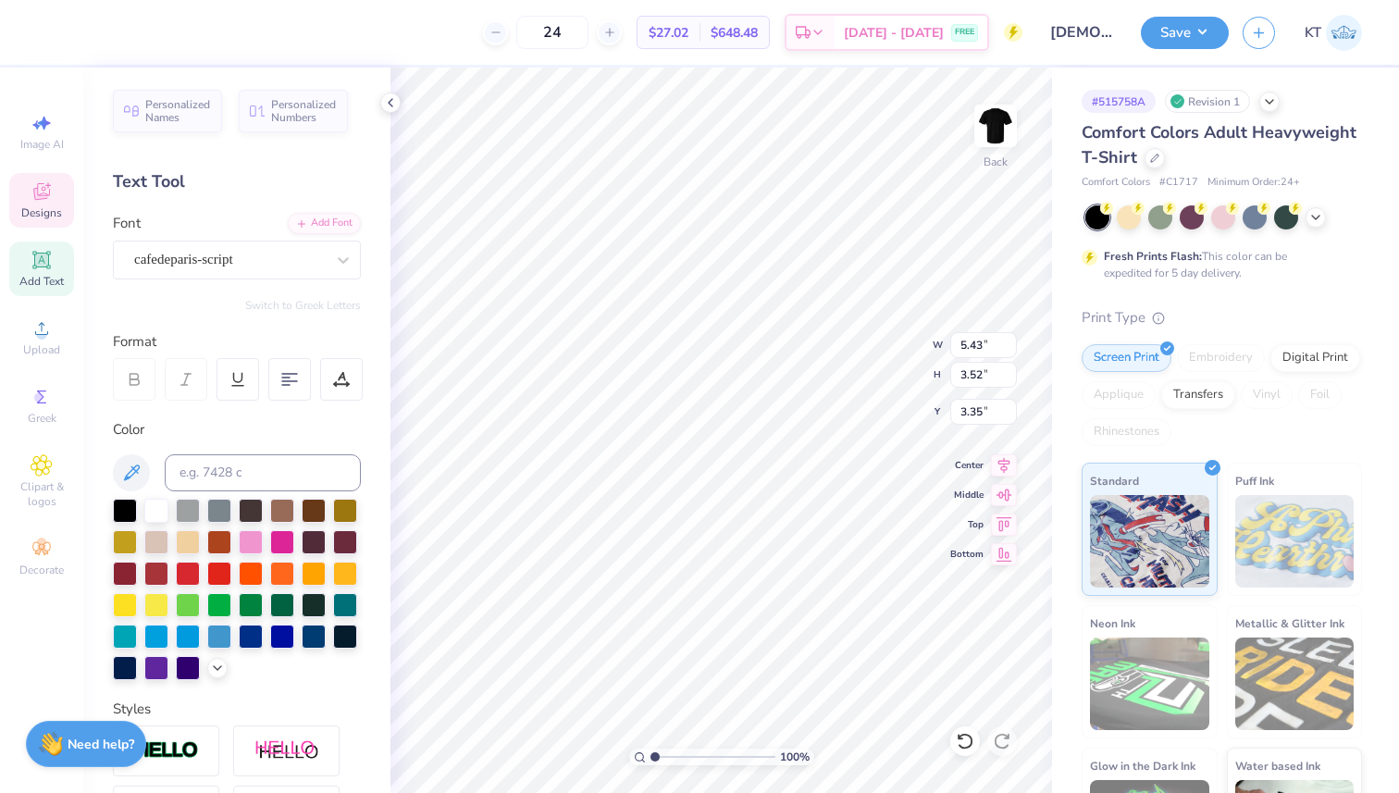
type input "3.72"
type input "5.71"
type input "3.71"
type input "3.53"
type input "4.06"
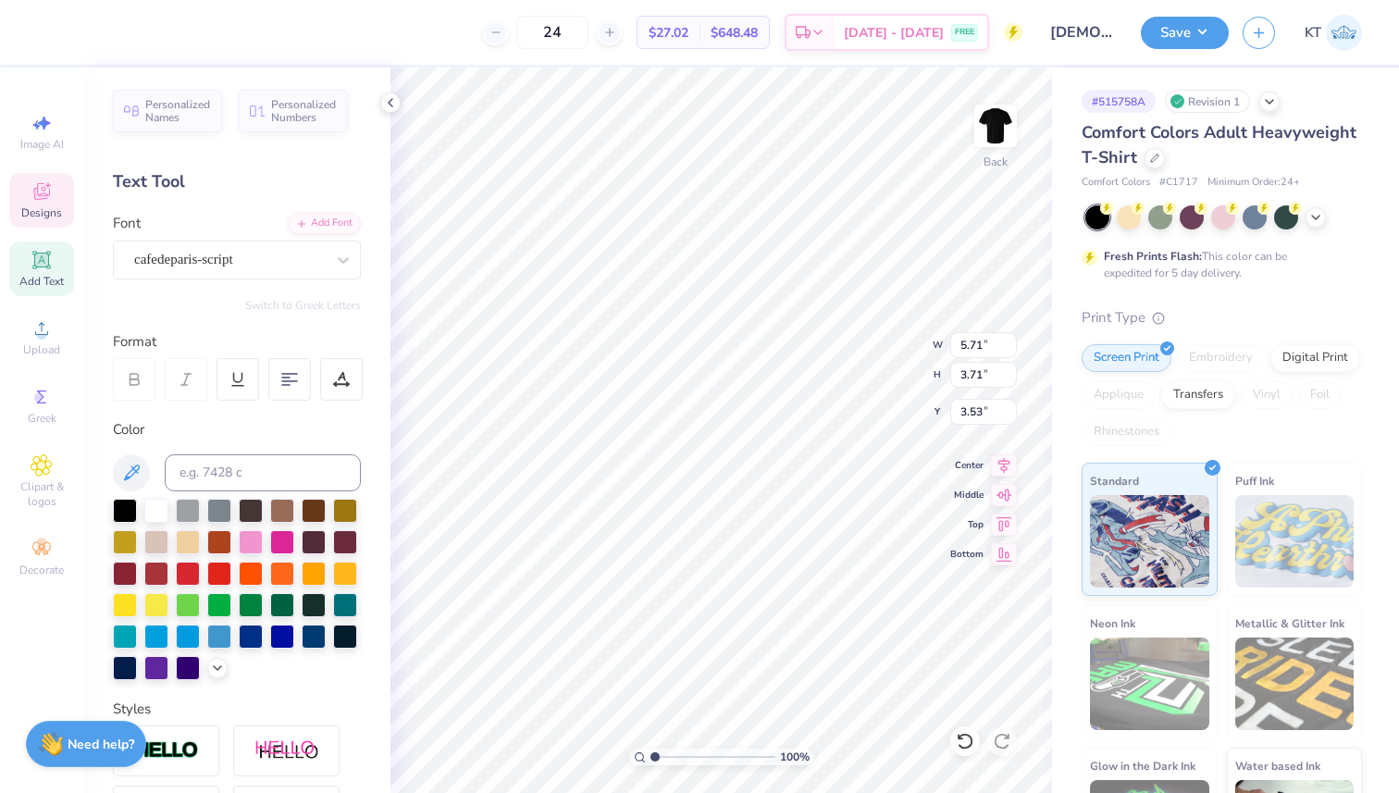
type input "2.71"
type input "4.81"
type input "5.71"
type input "3.71"
type input "3.54"
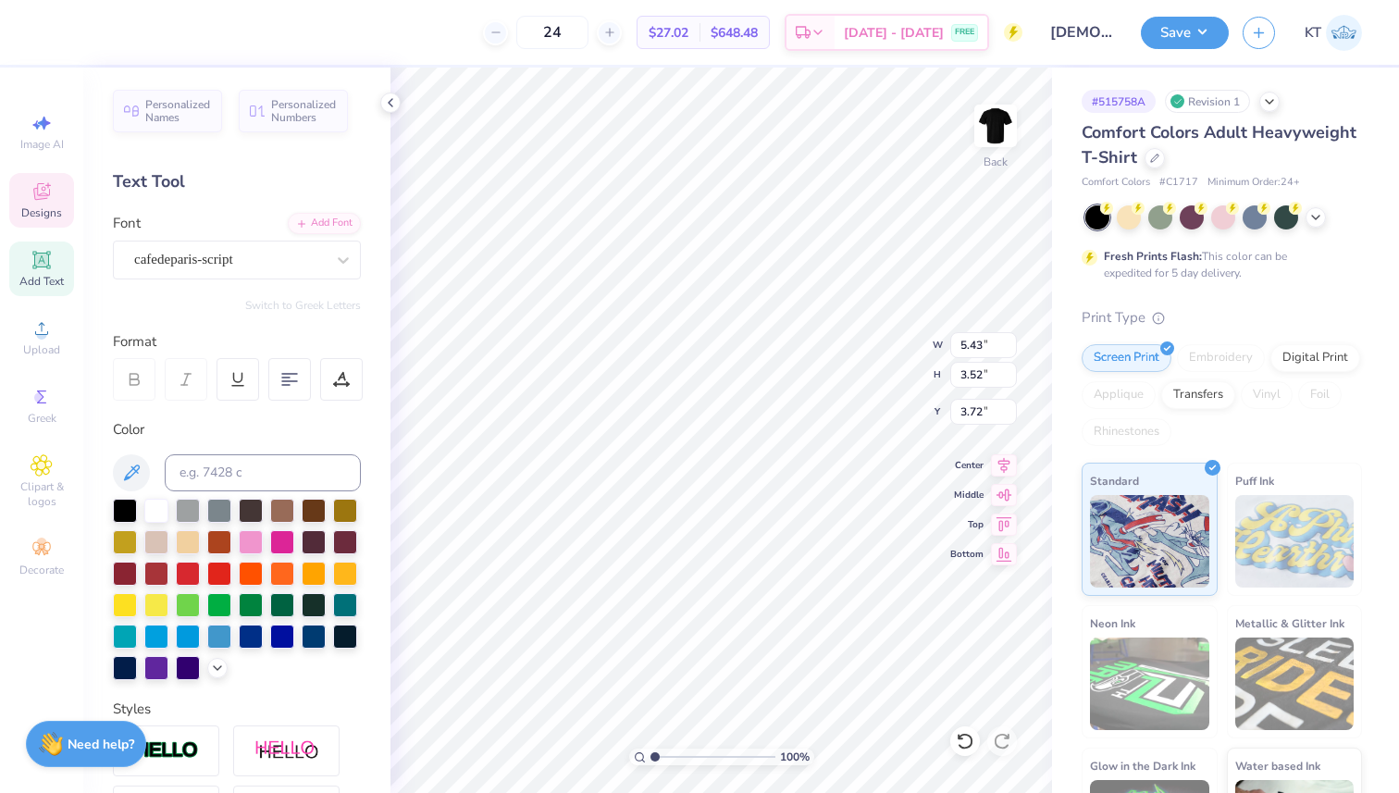
type input "5.43"
type input "3.52"
type input "3.72"
type input "4.06"
type input "2.71"
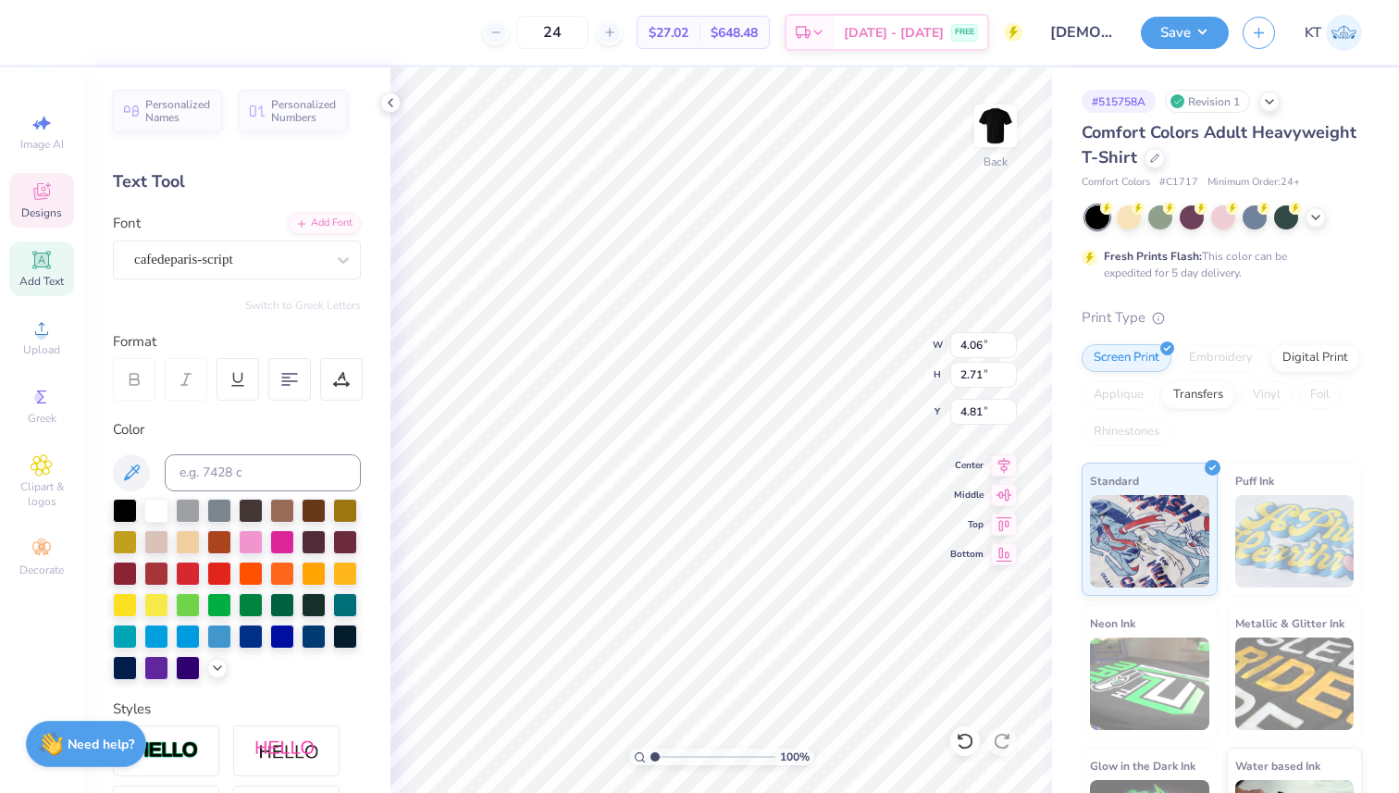
type input "5.01"
type input "5.43"
type input "3.52"
type input "3.72"
type input "1.07"
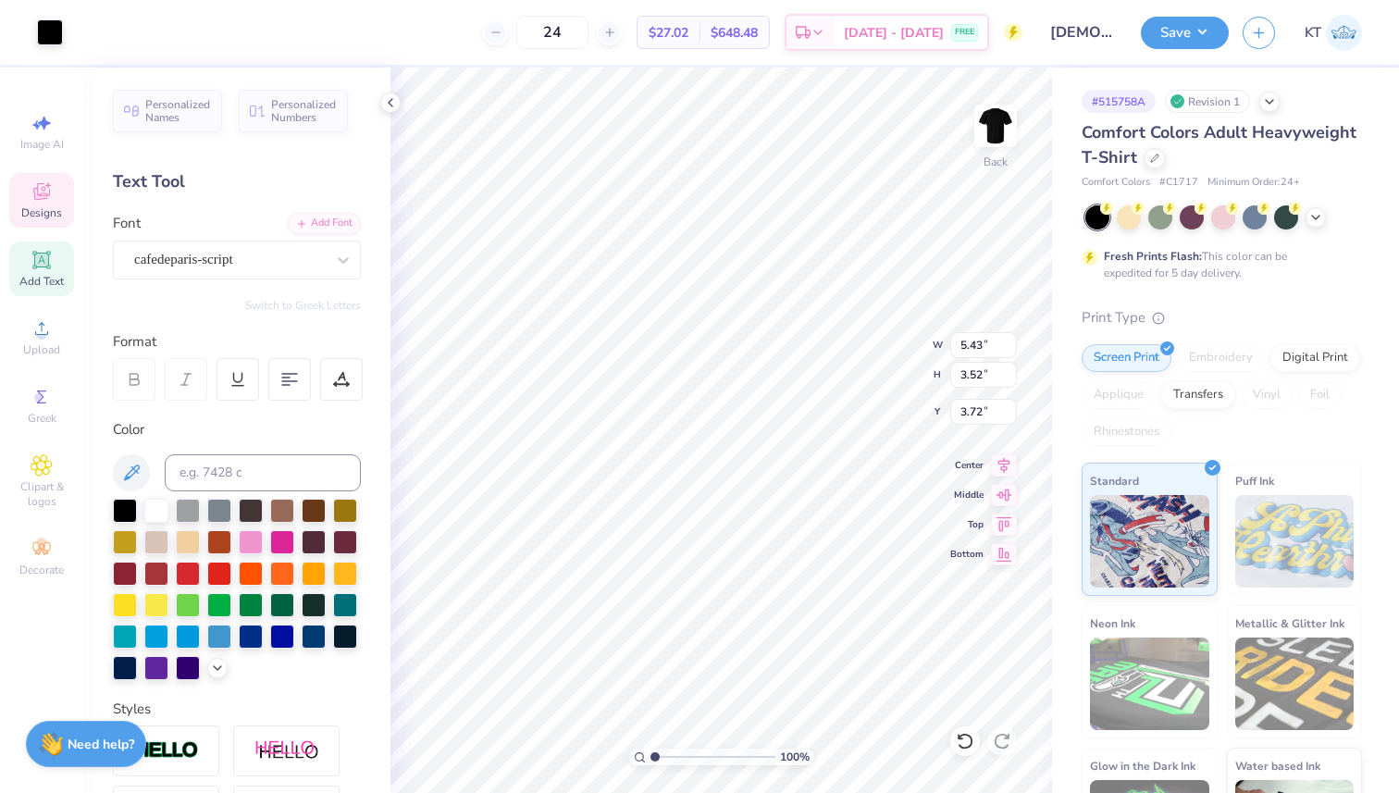
type input "1.53"
type input "4.35"
type input "1.16"
type input "1.60"
type input "4.37"
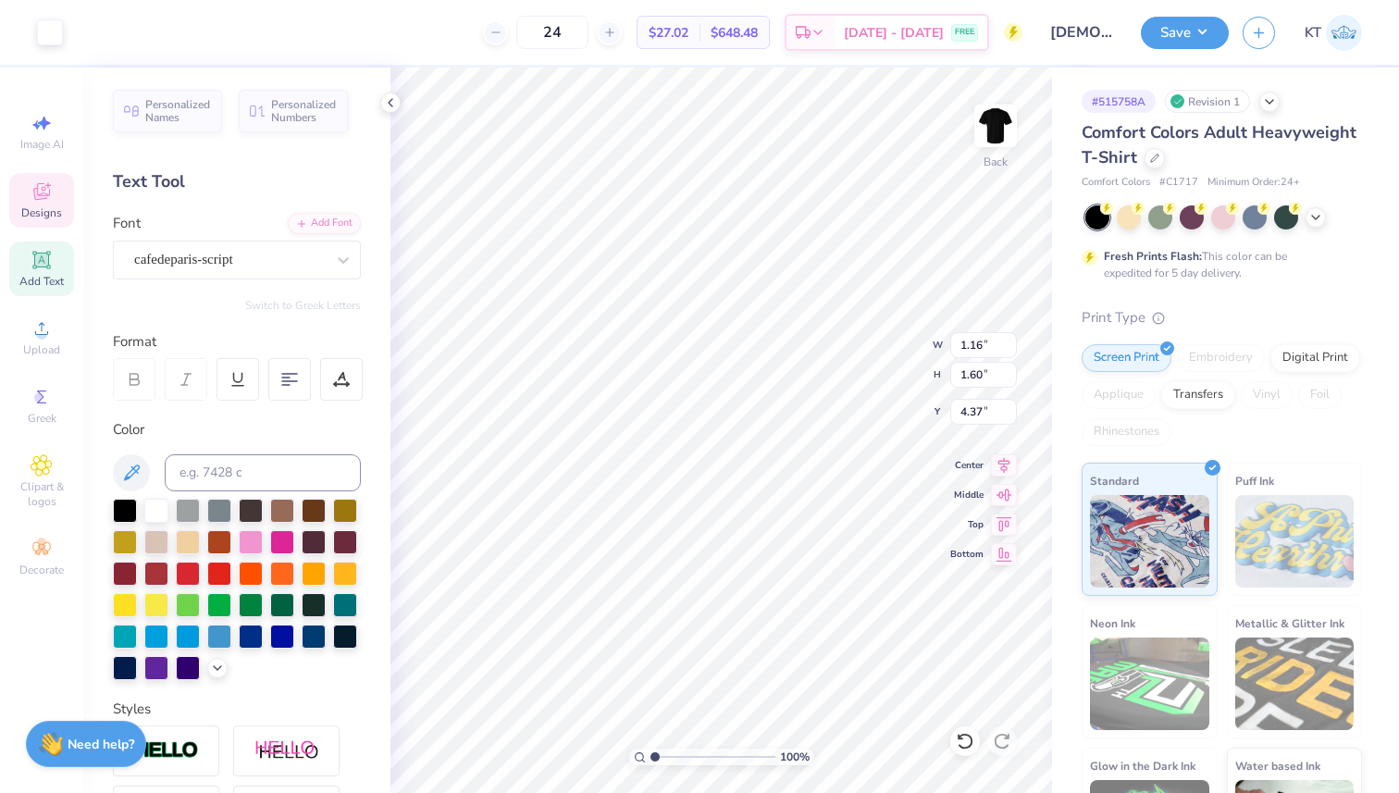
type input "4.06"
type input "2.71"
type input "4.60"
type input "3.48"
type input "3.53"
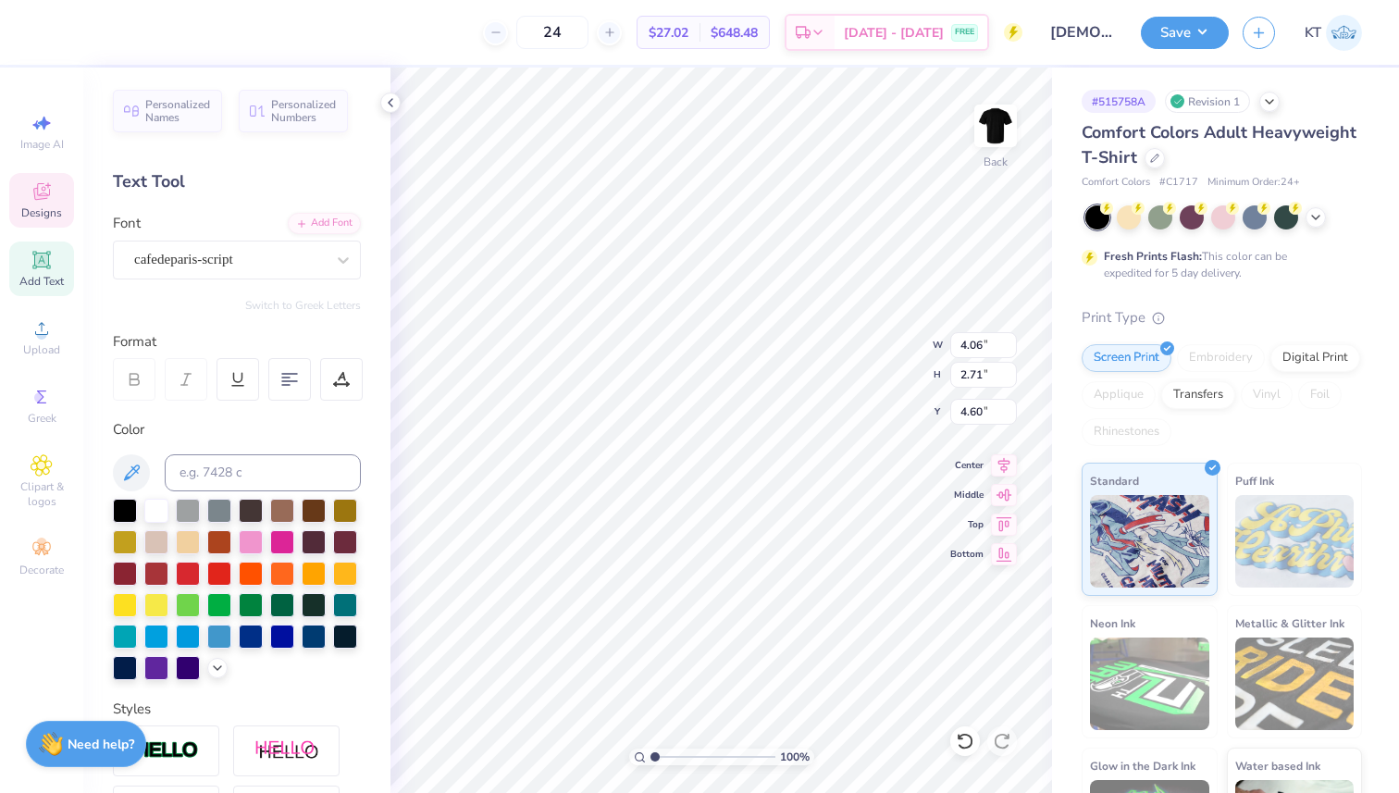
type input "5.11"
type input "5.43"
type input "3.52"
type input "3.72"
type input "3.48"
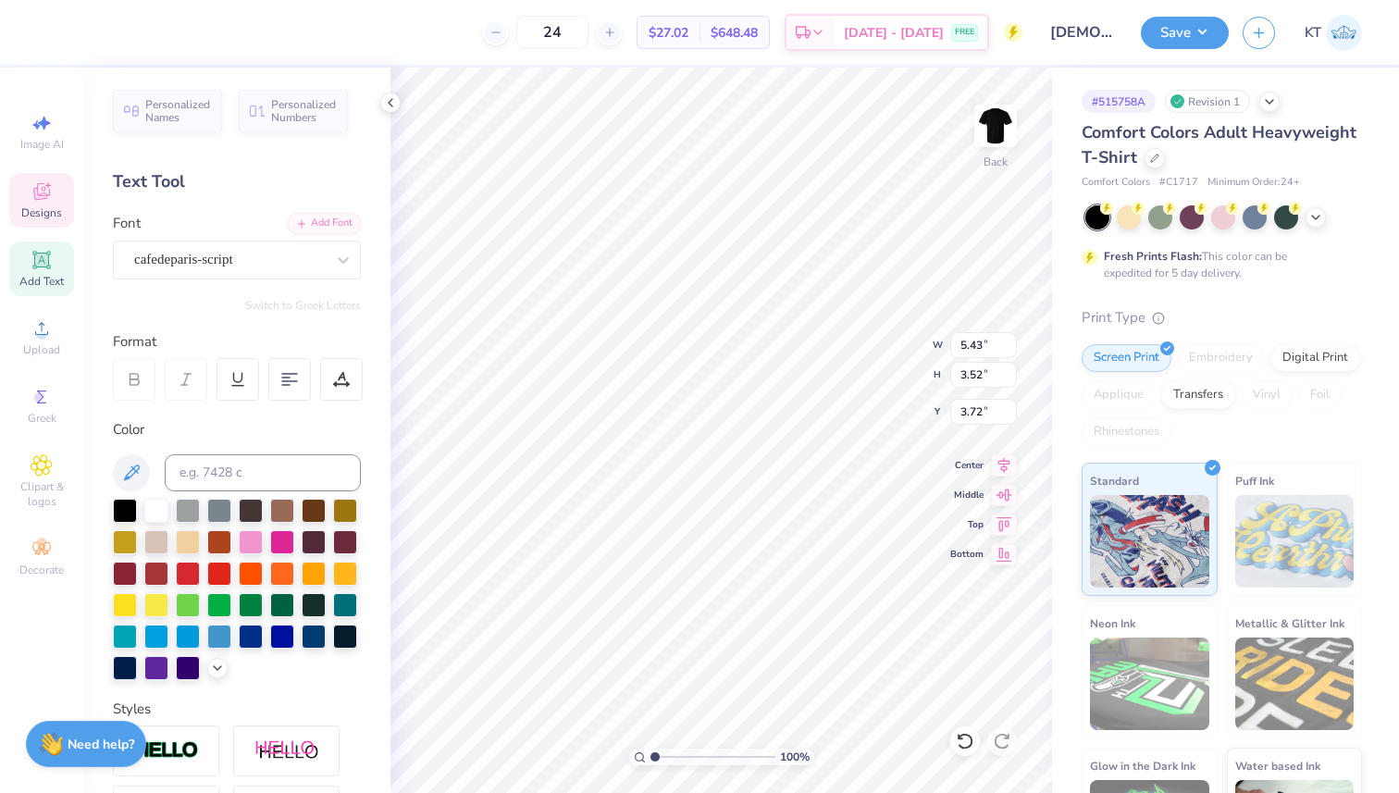
type input "3.53"
type input "5.11"
click at [44, 30] on div at bounding box center [50, 31] width 26 height 26
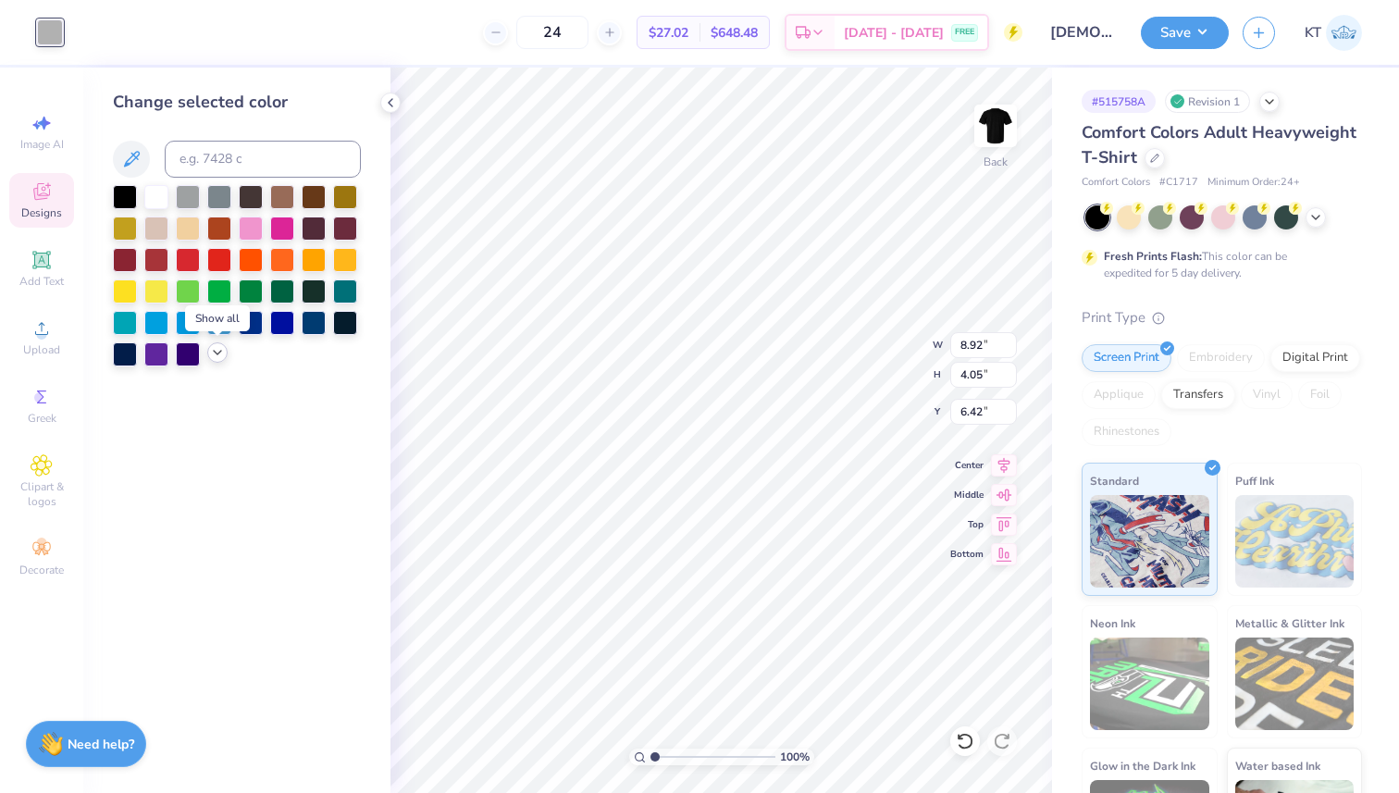
click at [210, 349] on icon at bounding box center [217, 352] width 15 height 15
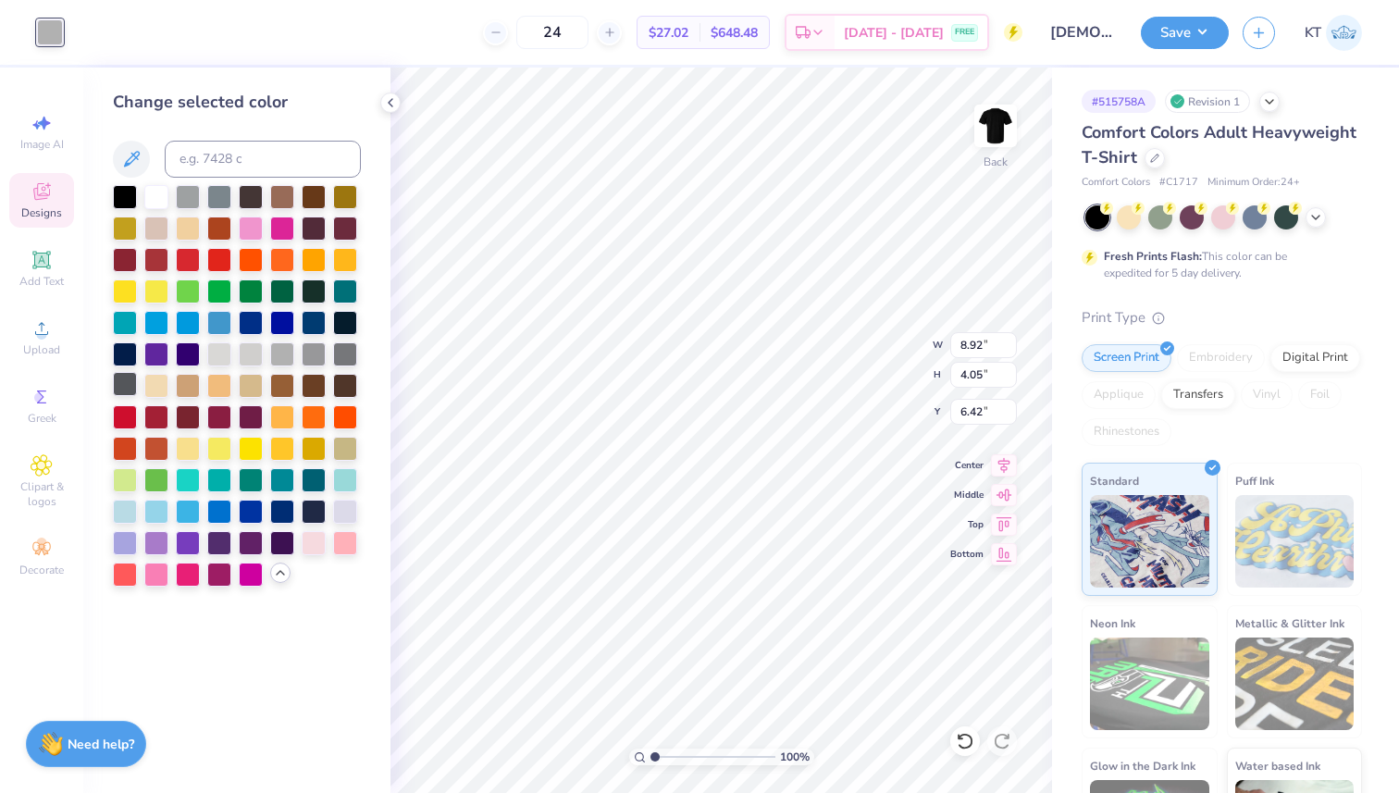
click at [124, 384] on div at bounding box center [125, 384] width 24 height 24
click at [326, 354] on div at bounding box center [314, 352] width 24 height 24
click at [318, 353] on div at bounding box center [314, 352] width 24 height 24
click at [341, 354] on div at bounding box center [345, 352] width 24 height 24
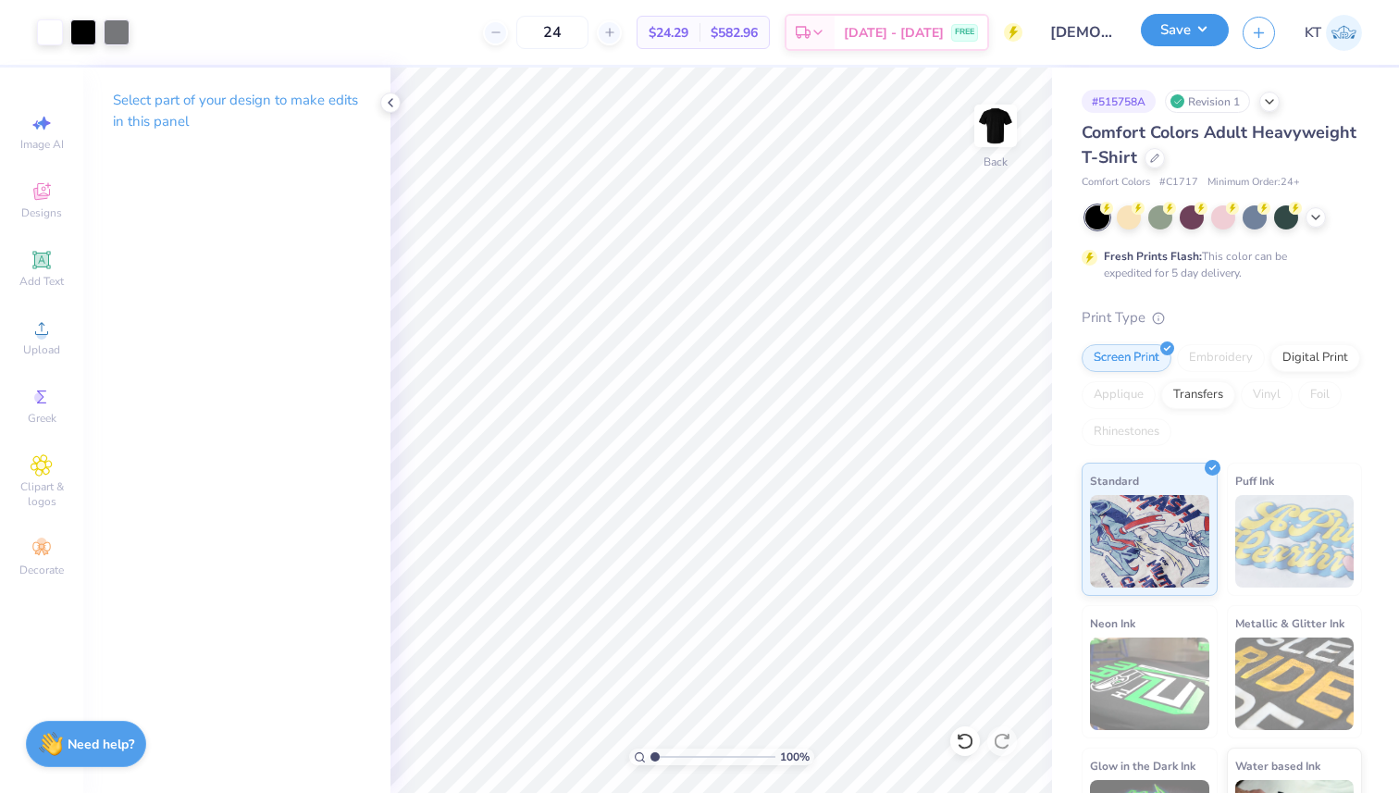
click at [1106, 21] on button "Save" at bounding box center [1185, 30] width 88 height 32
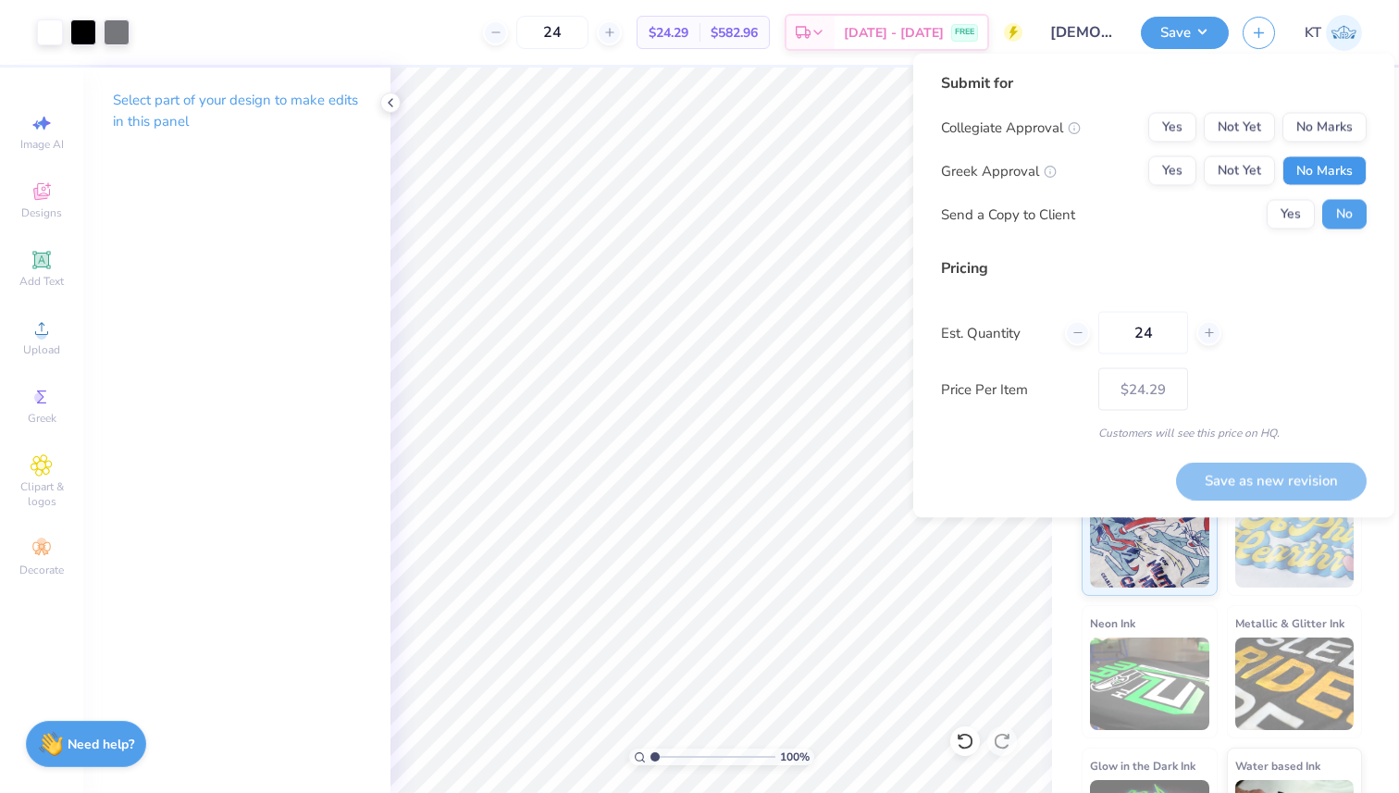
click at [1106, 171] on button "No Marks" at bounding box center [1324, 171] width 84 height 30
click at [1106, 131] on button "No Marks" at bounding box center [1324, 128] width 84 height 30
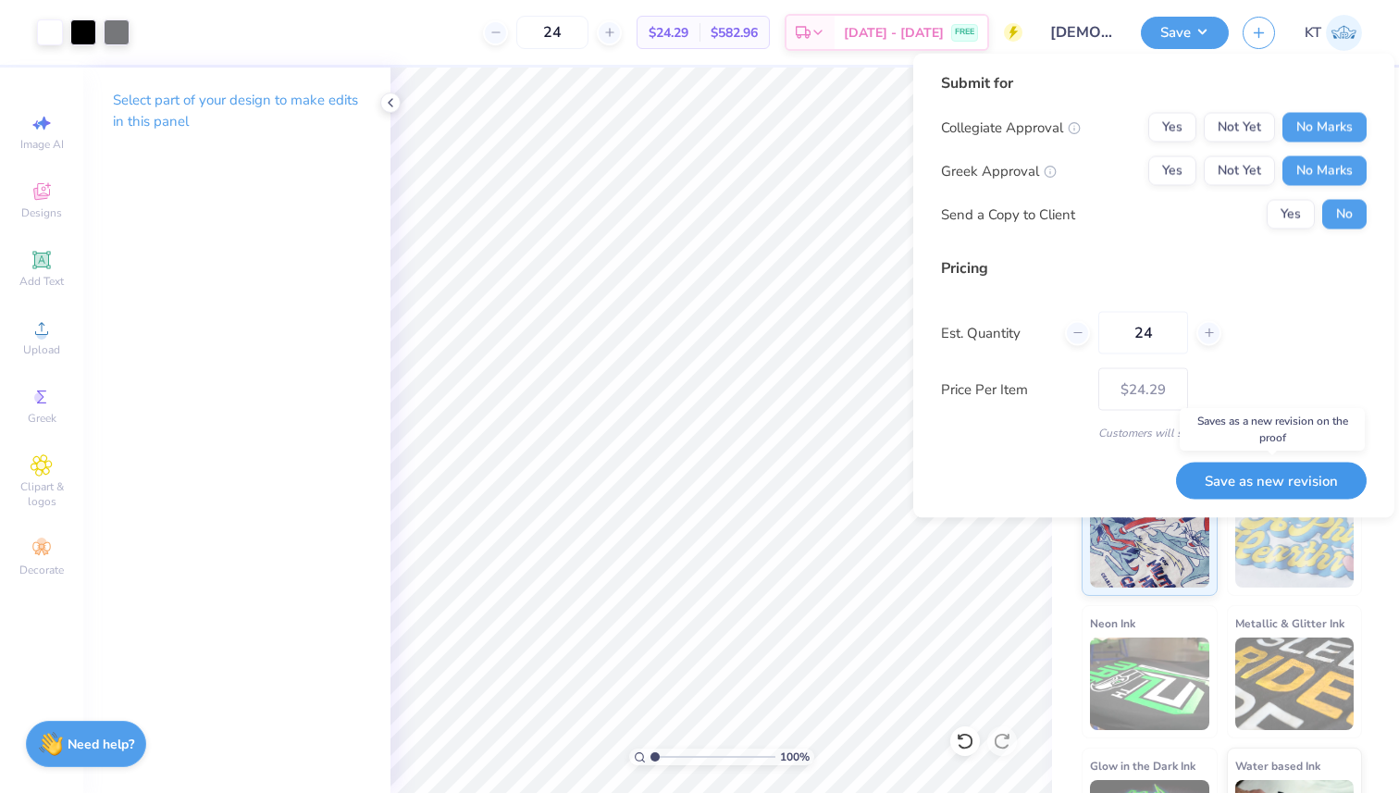
click at [1106, 473] on button "Save as new revision" at bounding box center [1271, 481] width 191 height 38
type input "$24.29"
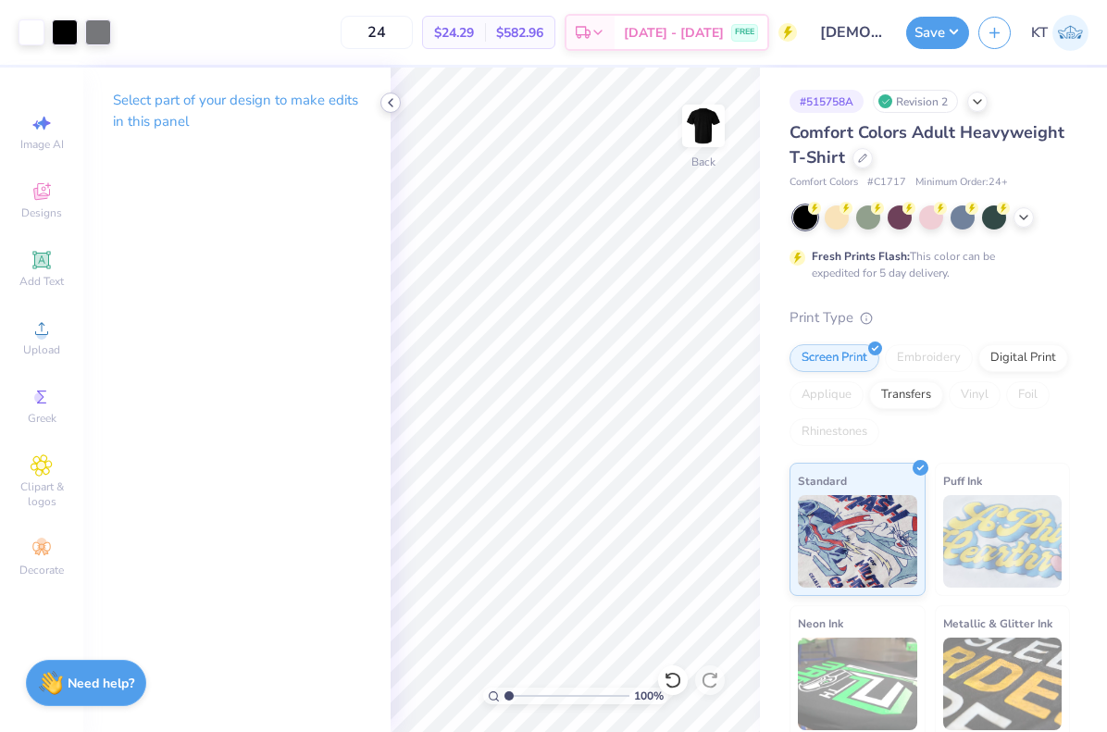
click at [390, 105] on polyline at bounding box center [391, 102] width 4 height 7
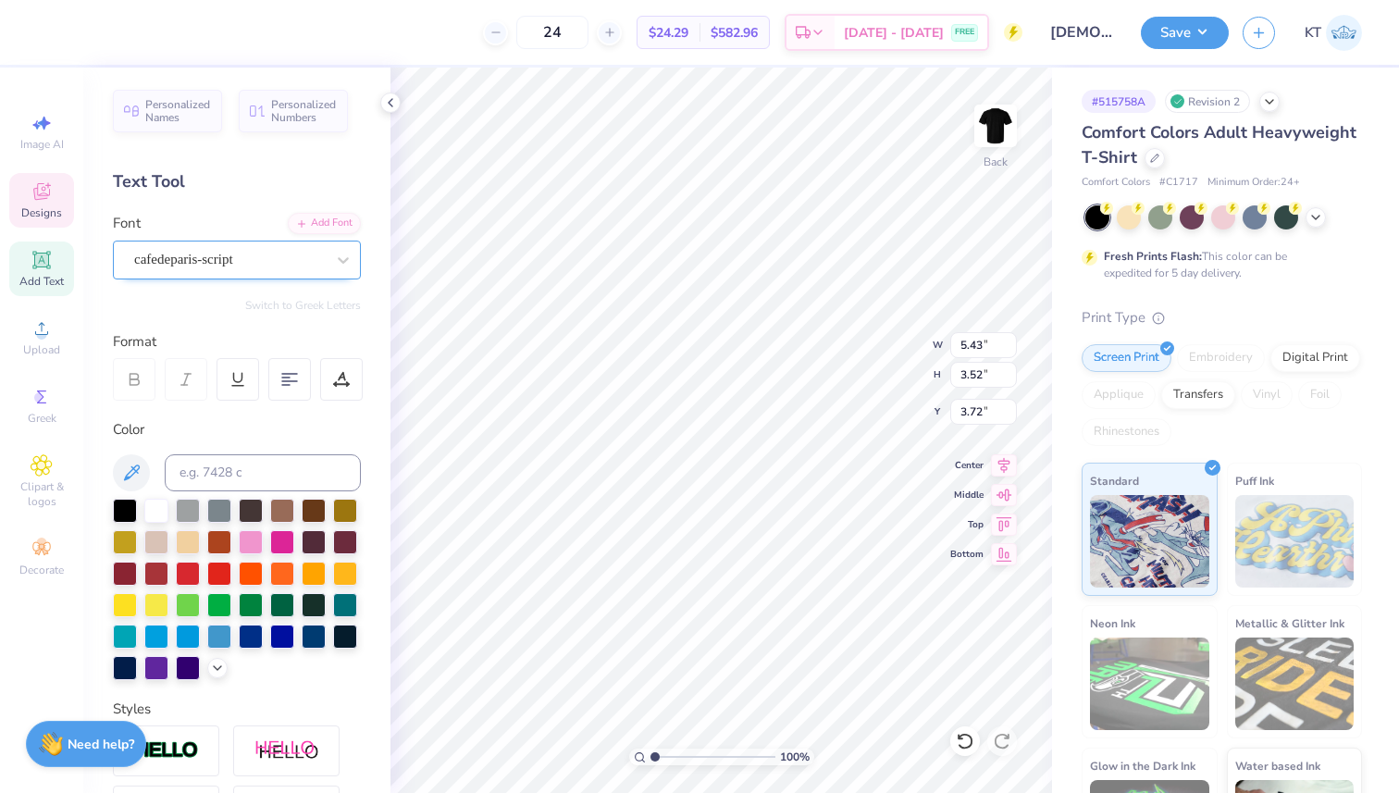
click at [187, 254] on div "cafedeparis-script" at bounding box center [229, 259] width 194 height 29
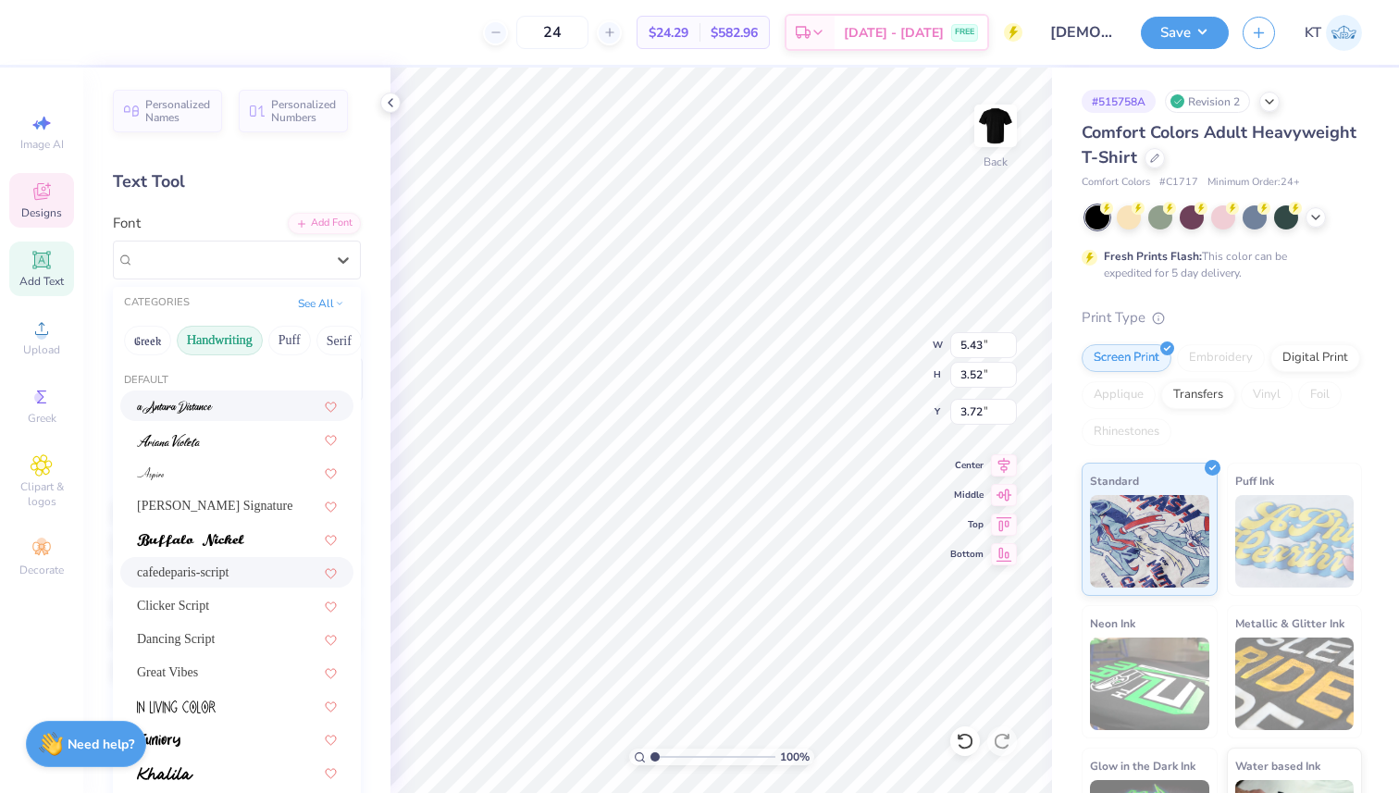
click at [225, 417] on div at bounding box center [236, 405] width 233 height 31
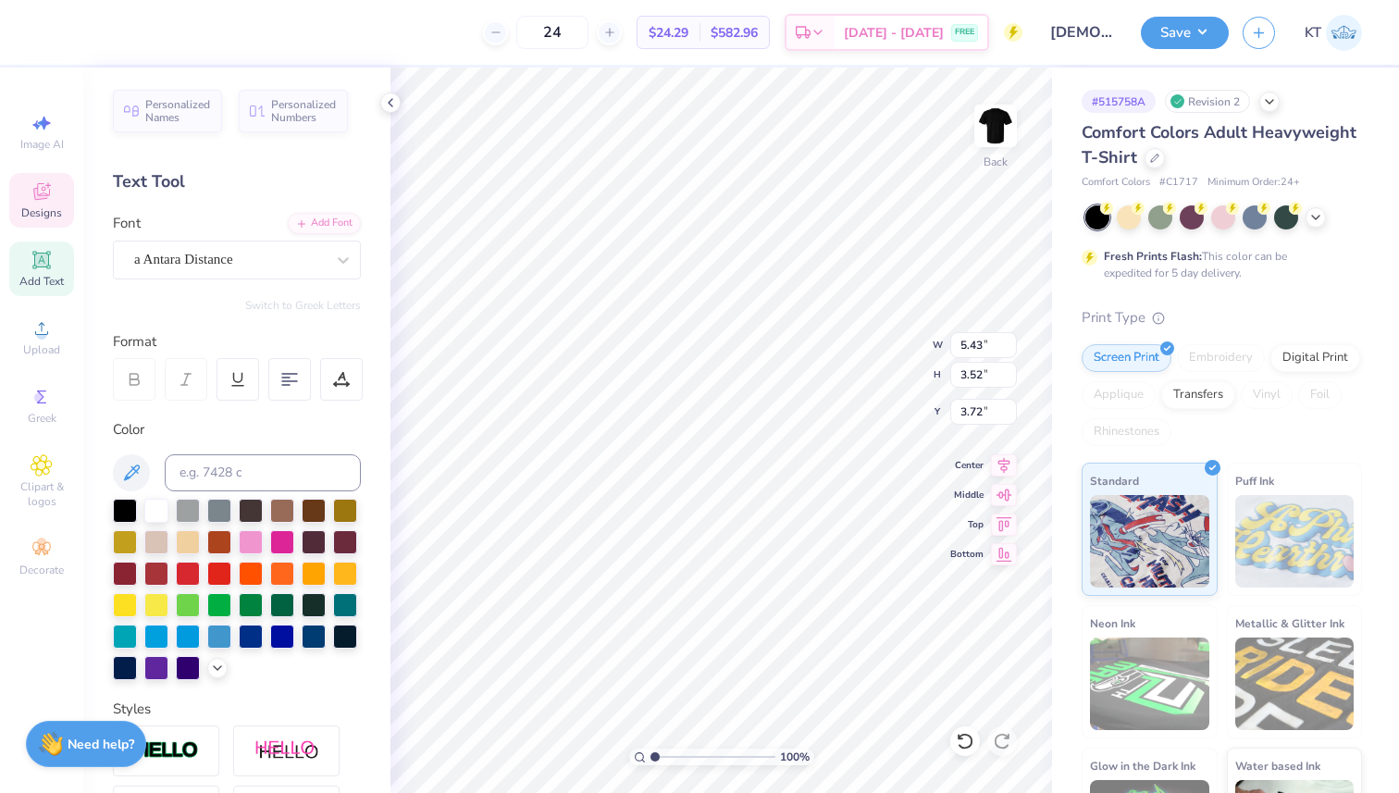
type input "9.29"
type input "3.69"
type input "3.63"
click at [263, 265] on div "a Antara Distance" at bounding box center [229, 259] width 194 height 29
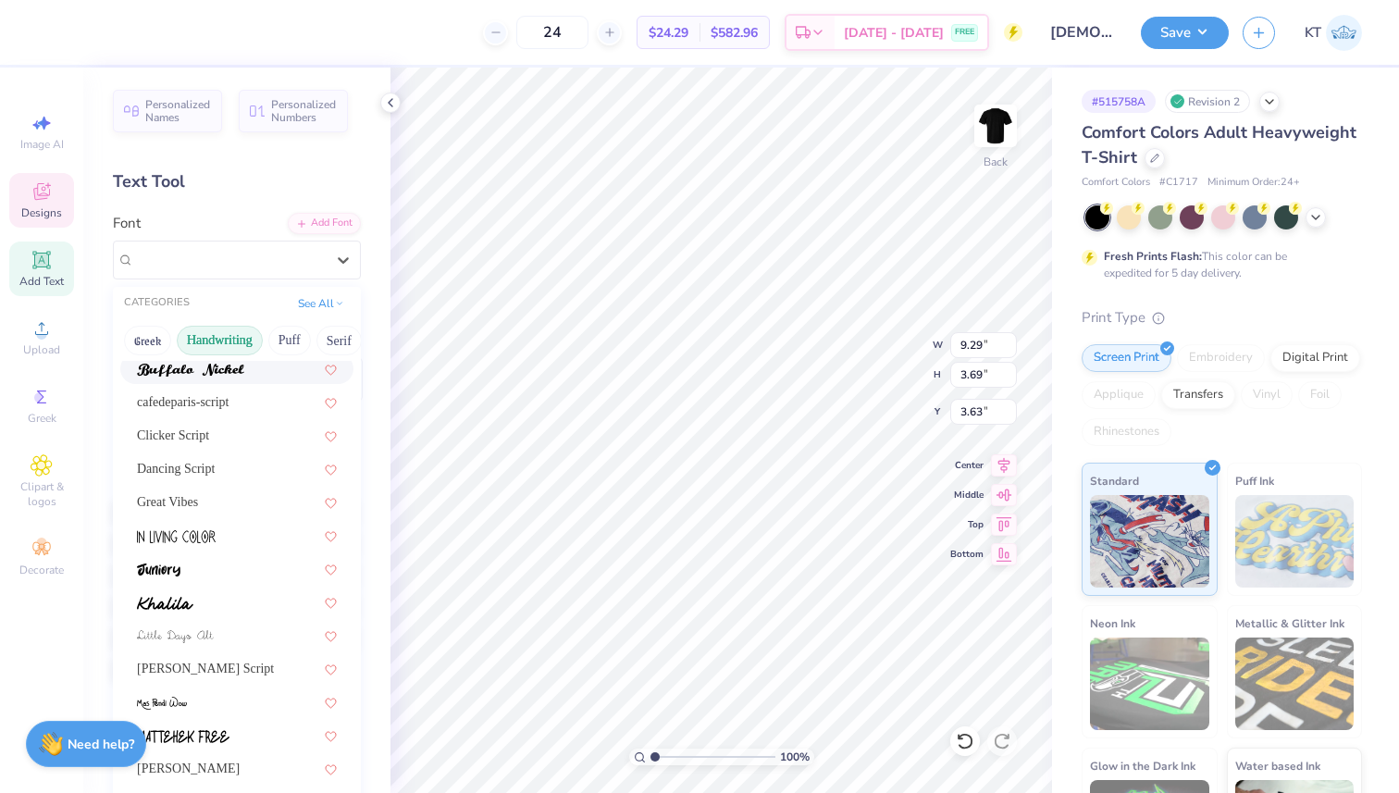
scroll to position [188, 0]
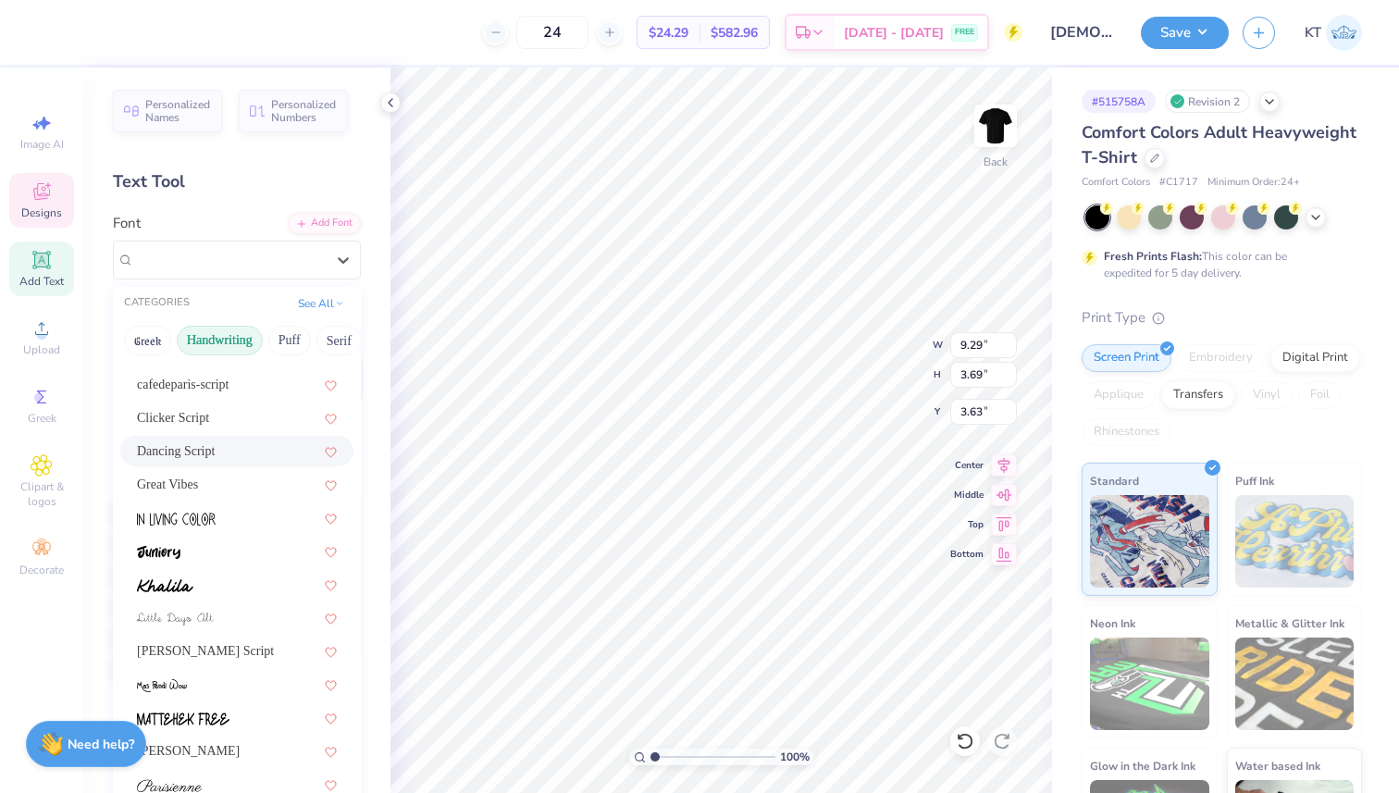
click at [226, 446] on div "Dancing Script" at bounding box center [237, 450] width 200 height 19
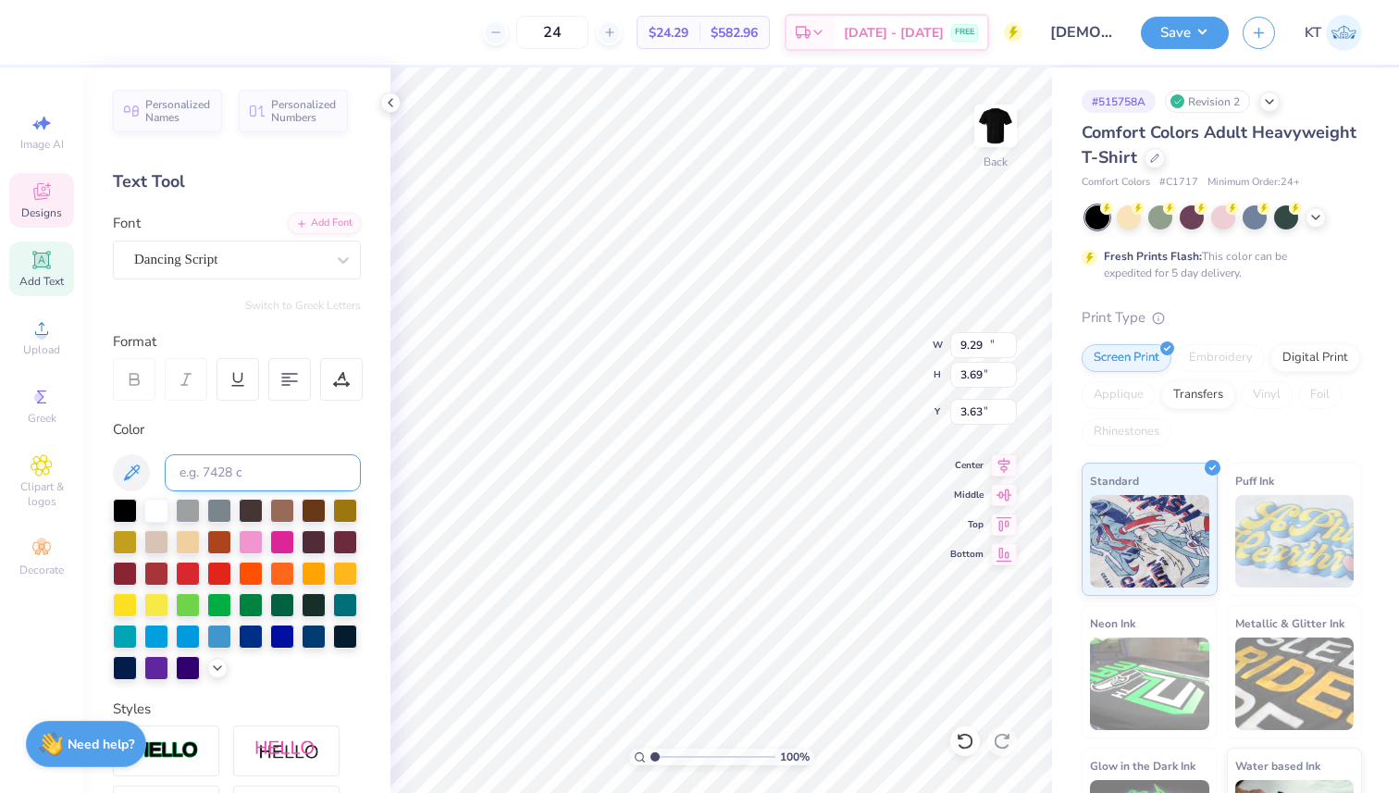
type input "10.86"
type input "4.00"
type input "3.31"
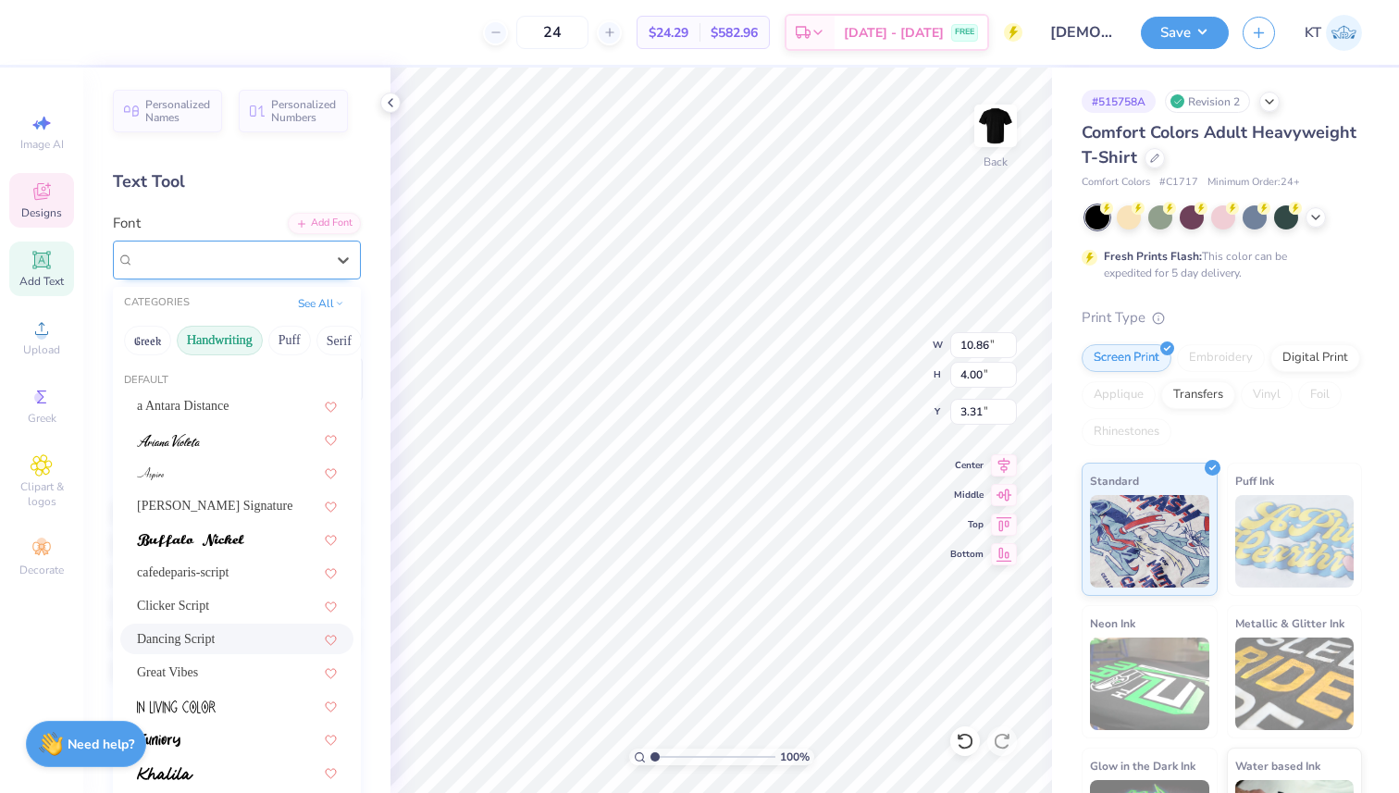
click at [256, 267] on div "Dancing Script" at bounding box center [229, 259] width 194 height 29
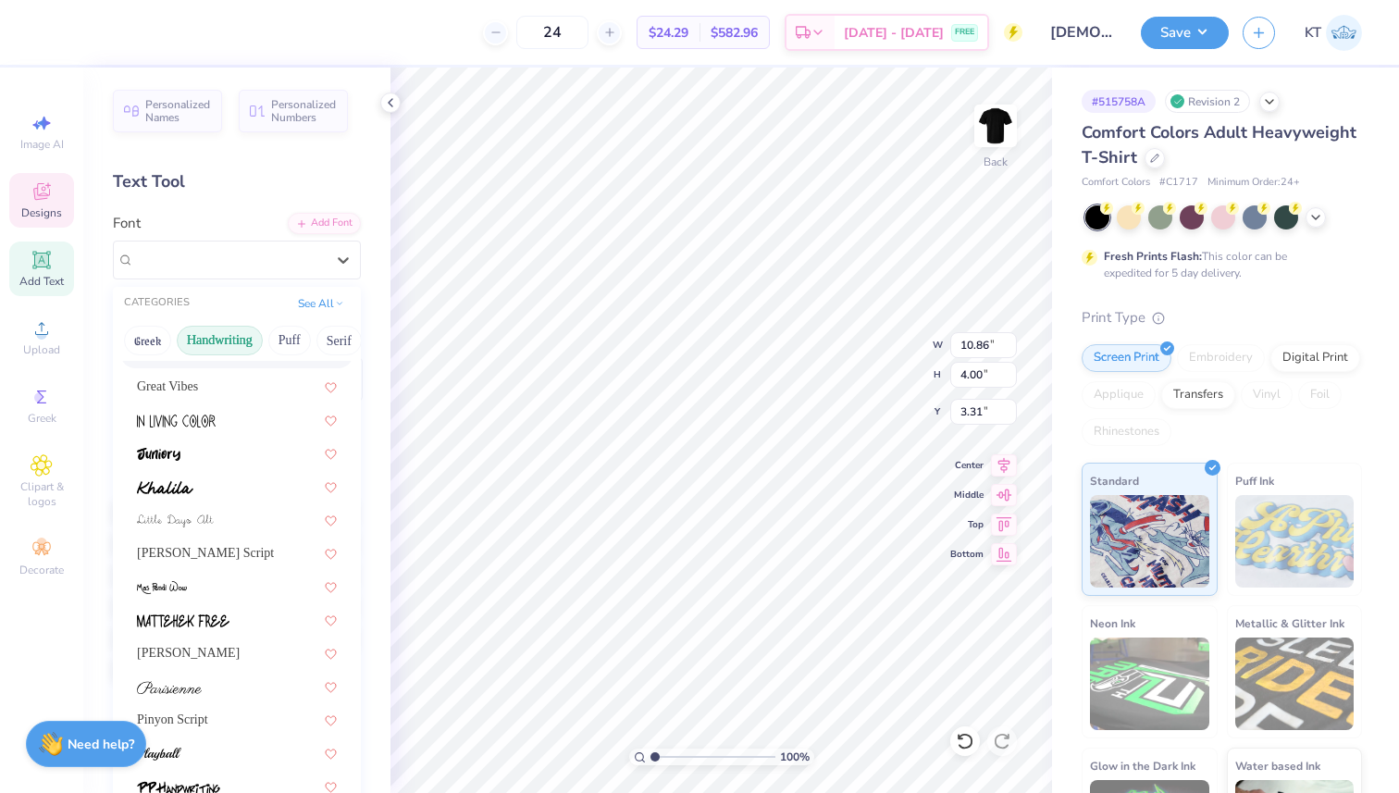
scroll to position [283, 0]
click at [228, 396] on div "Great Vibes" at bounding box center [237, 388] width 200 height 19
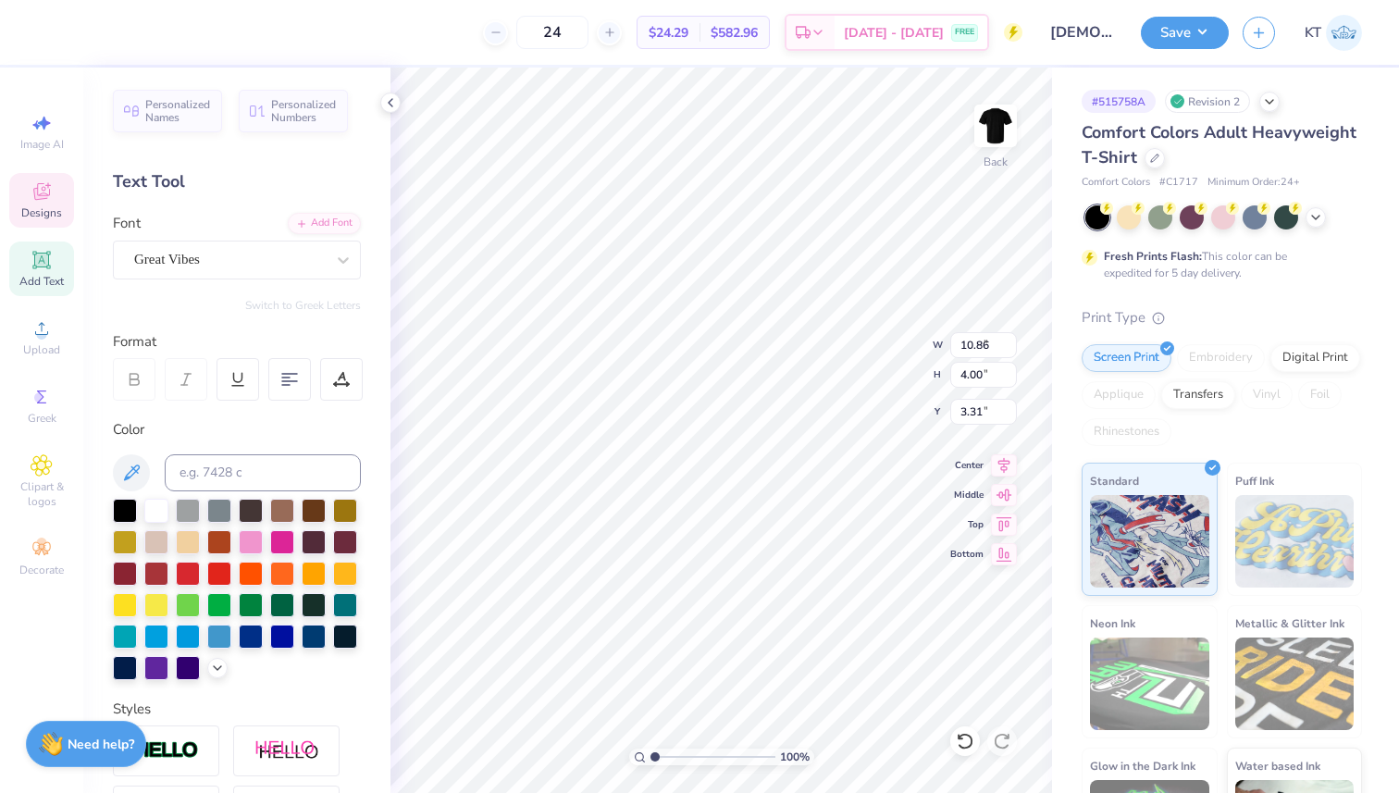
type input "9.54"
type input "3.43"
type input "3.52"
click at [239, 269] on div "Great Vibes" at bounding box center [229, 259] width 194 height 29
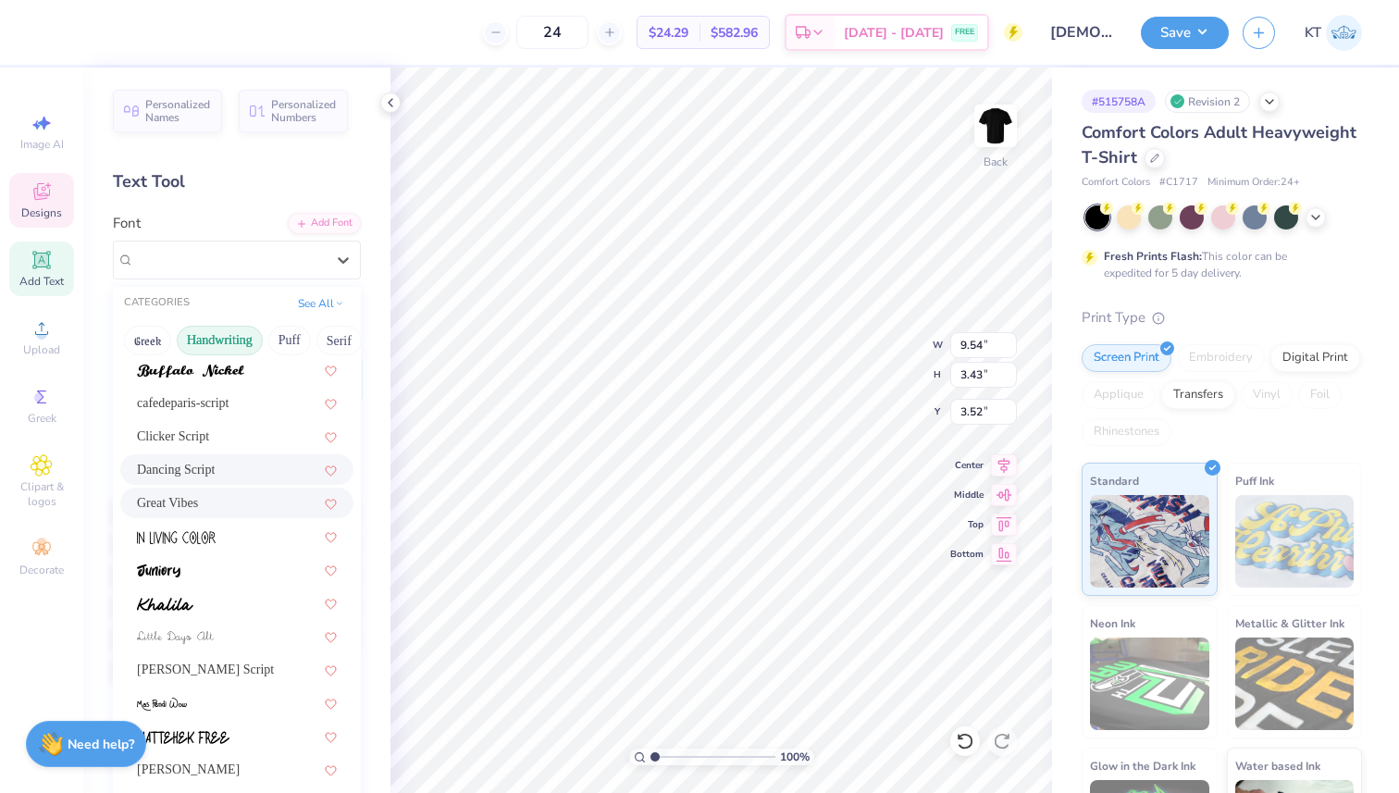
scroll to position [420, 0]
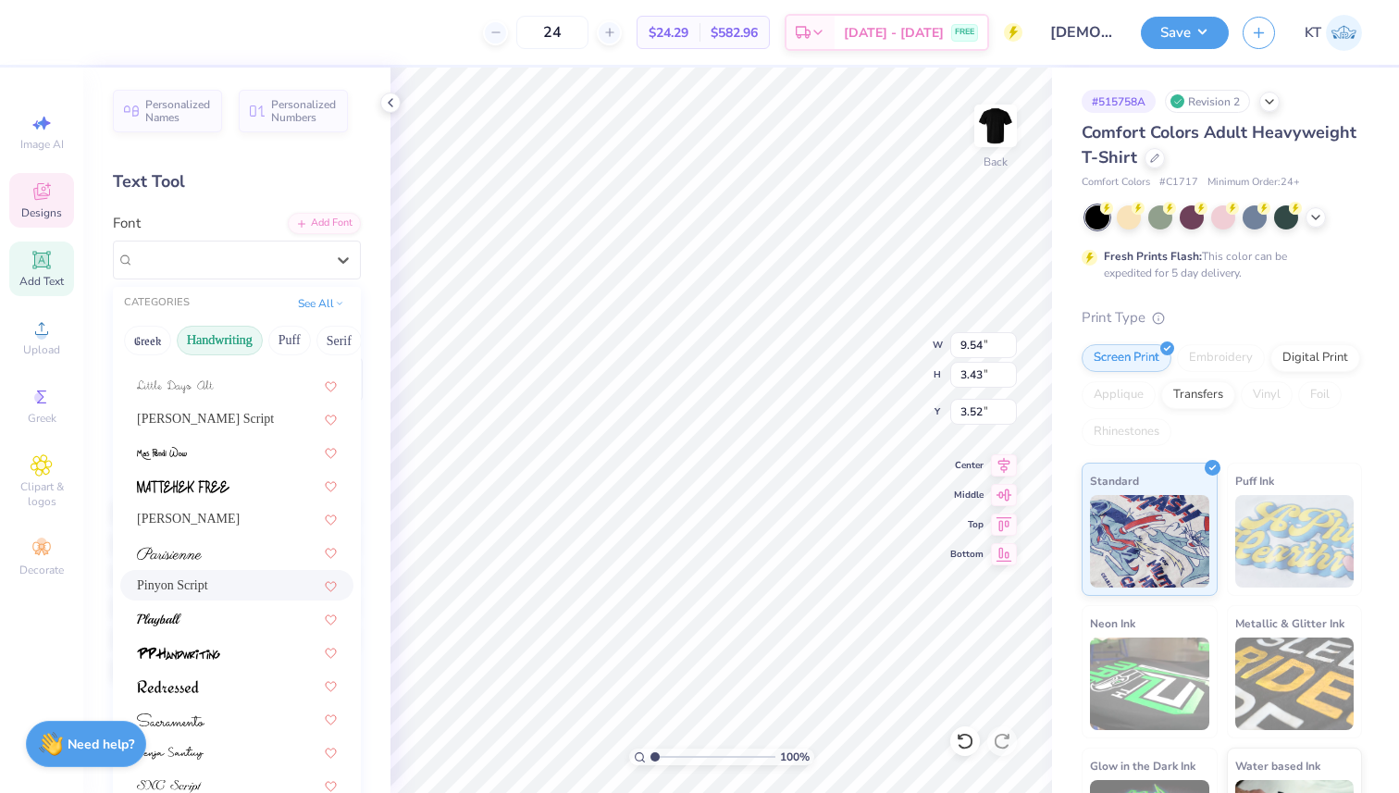
click at [212, 602] on div "a Antara Distance [PERSON_NAME] Signature cafedeparis-script Clicker Script Dan…" at bounding box center [237, 435] width 248 height 930
click at [211, 603] on div at bounding box center [236, 618] width 233 height 31
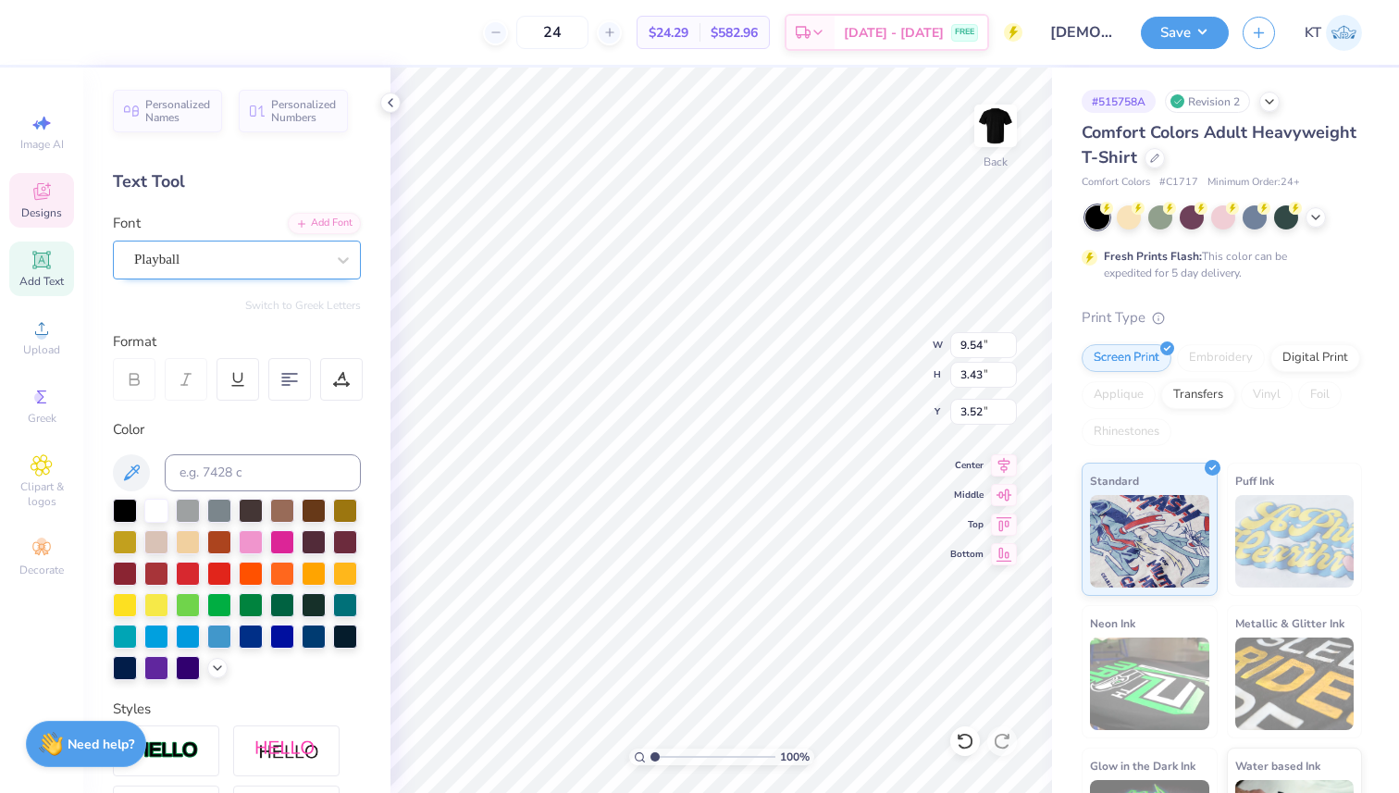
type input "10.70"
type input "3.79"
type input "3.41"
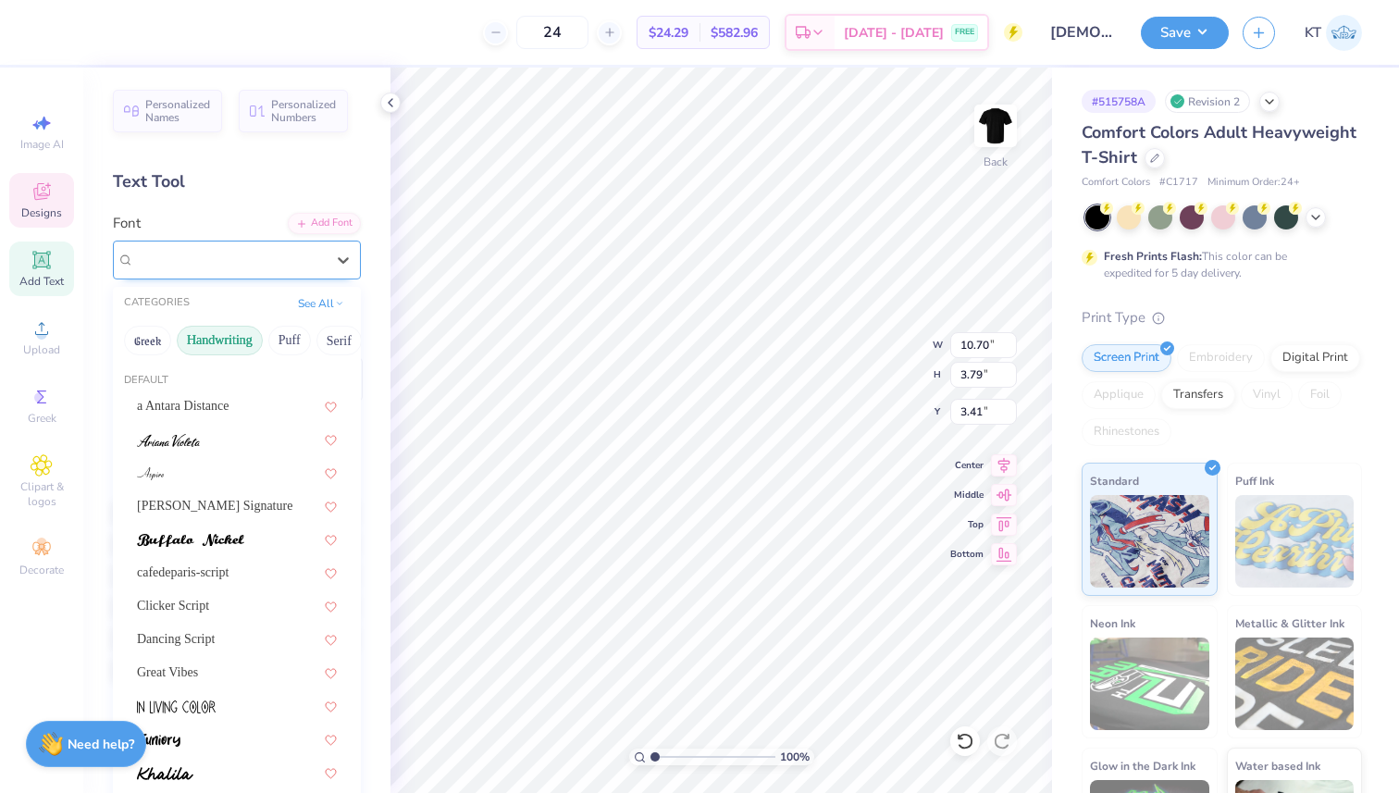
click at [275, 267] on div "Playball" at bounding box center [229, 259] width 194 height 29
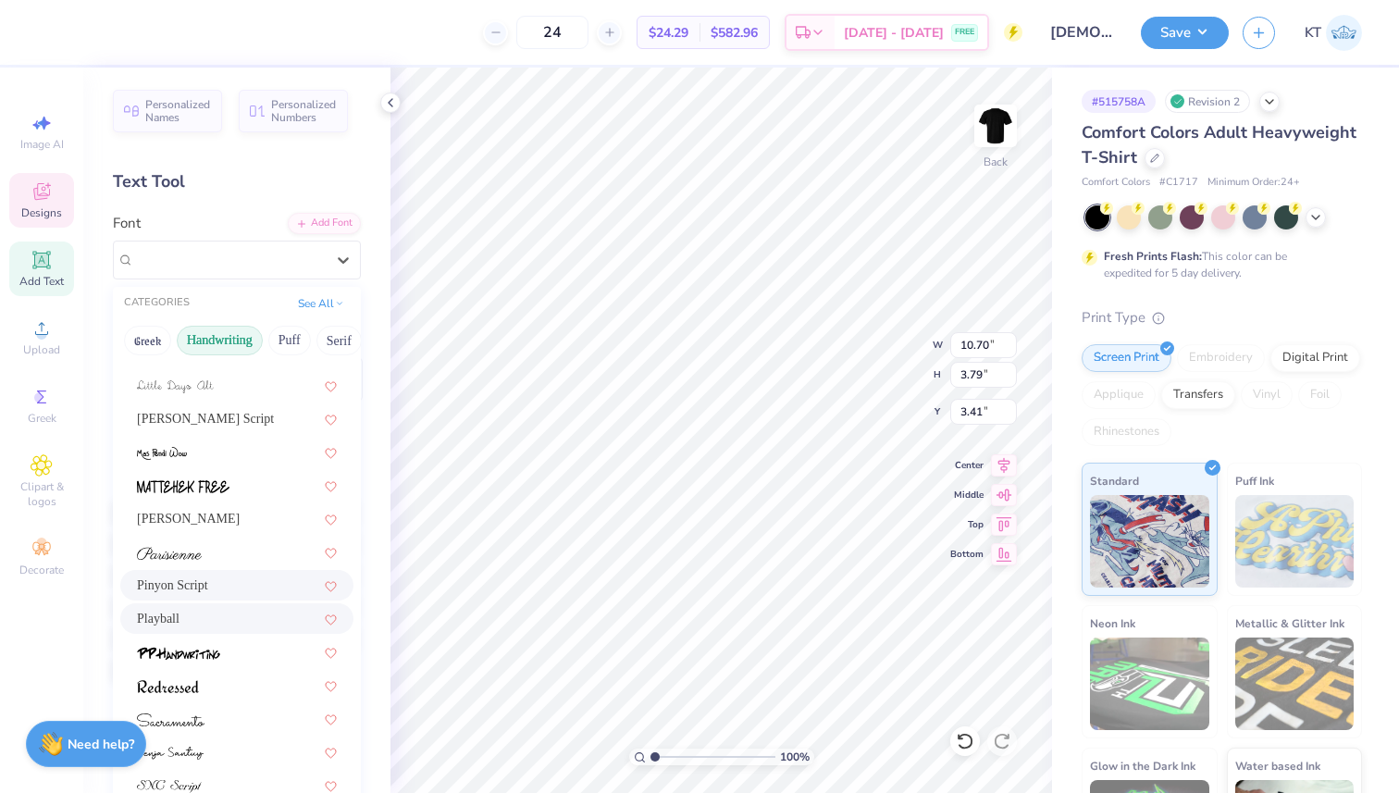
click at [231, 592] on div "Pinyon Script" at bounding box center [237, 584] width 200 height 19
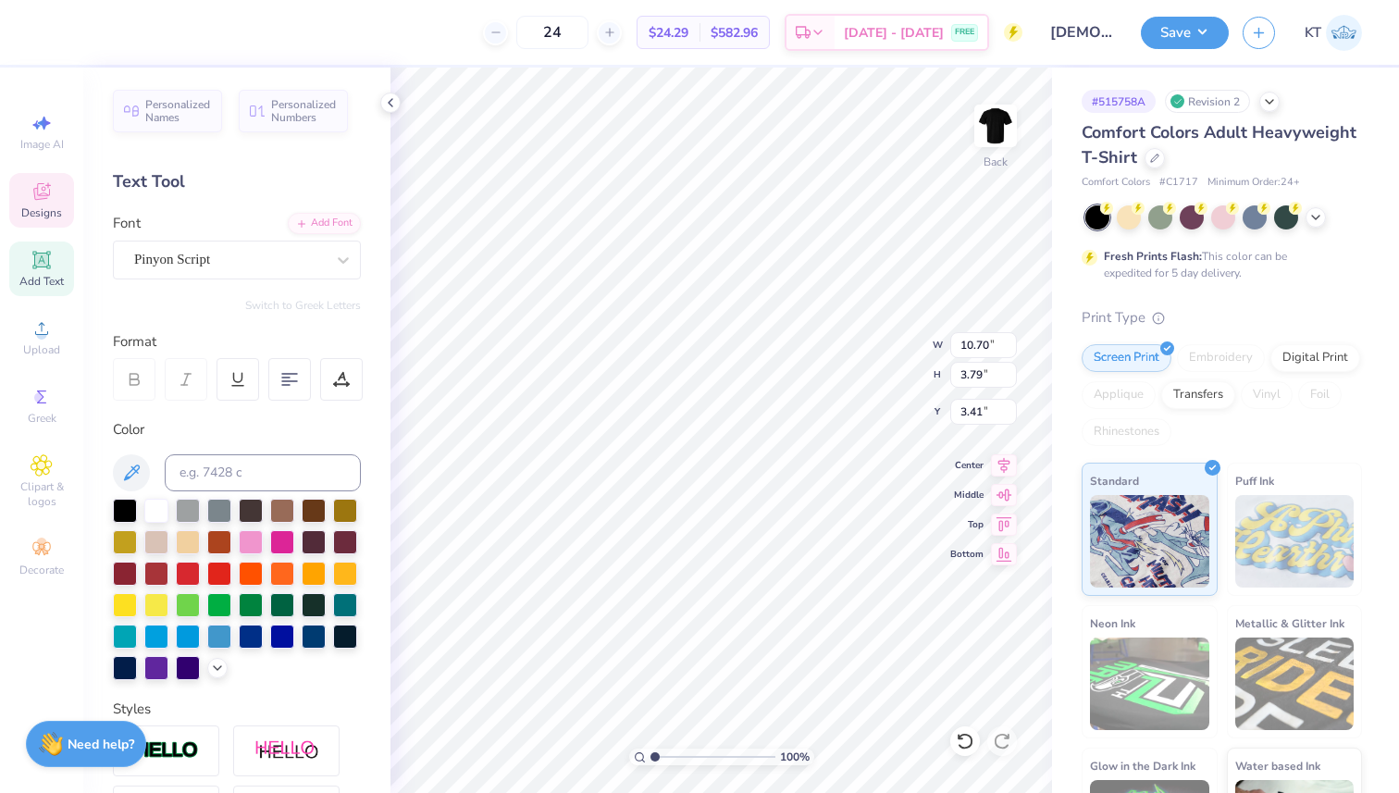
type input "10.25"
type input "3.71"
type input "3.20"
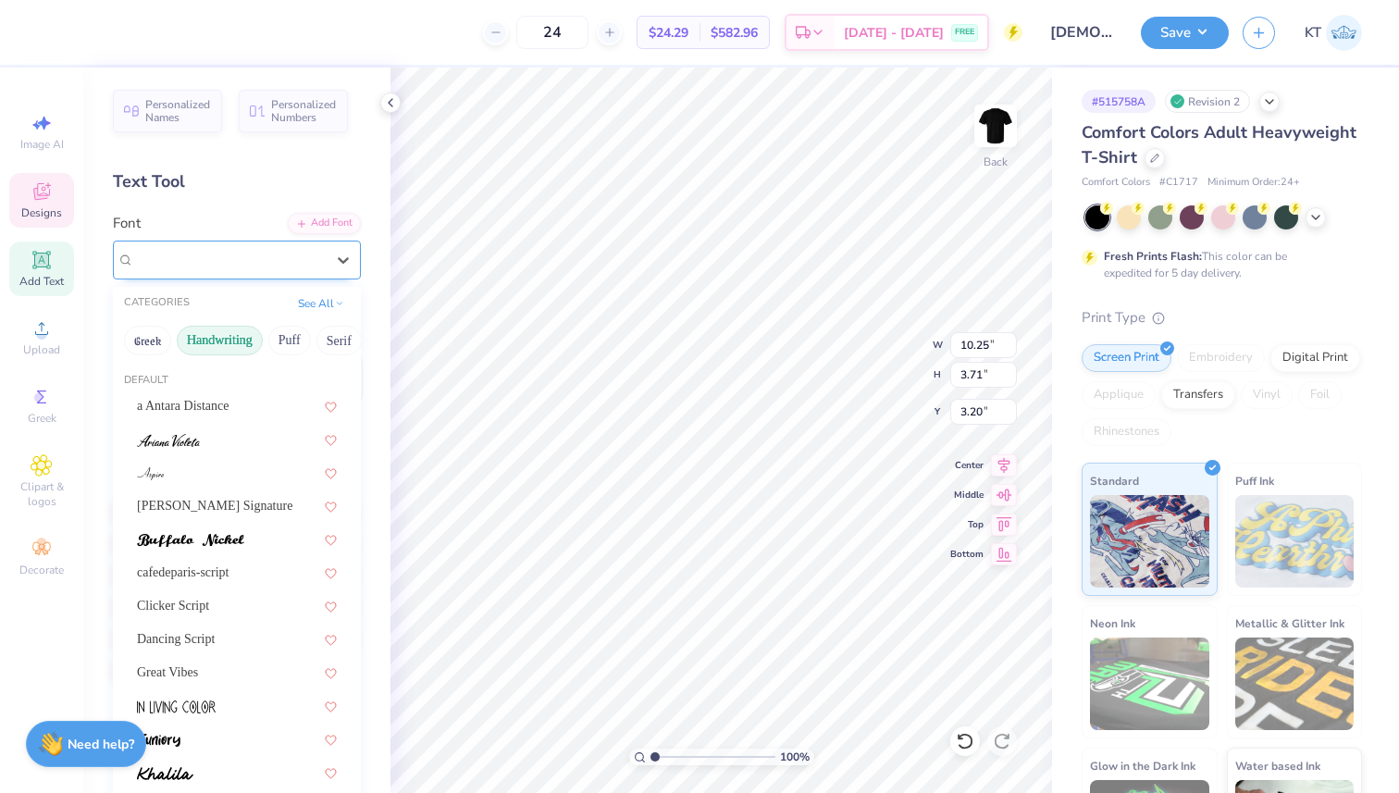
click at [259, 267] on div "Pinyon Script" at bounding box center [229, 259] width 194 height 29
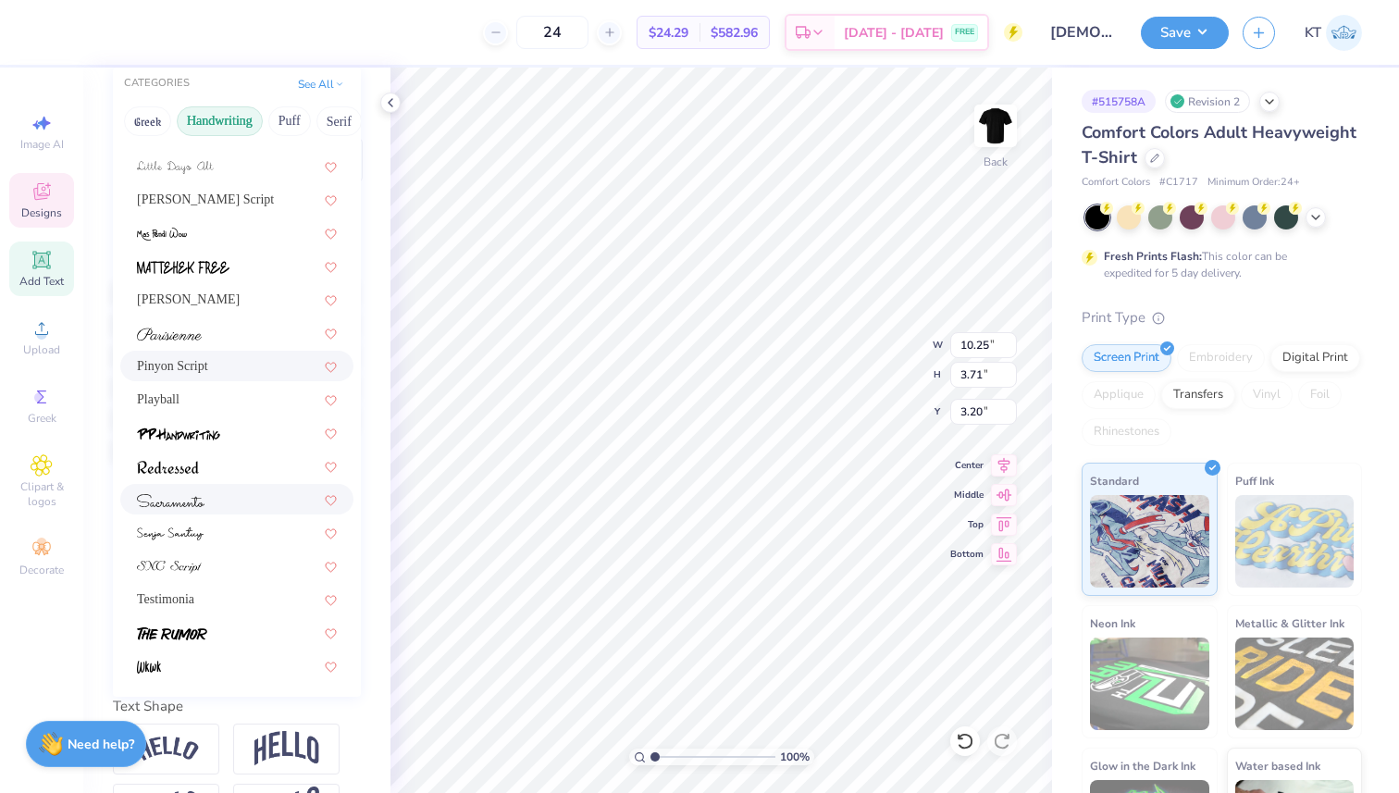
scroll to position [227, 0]
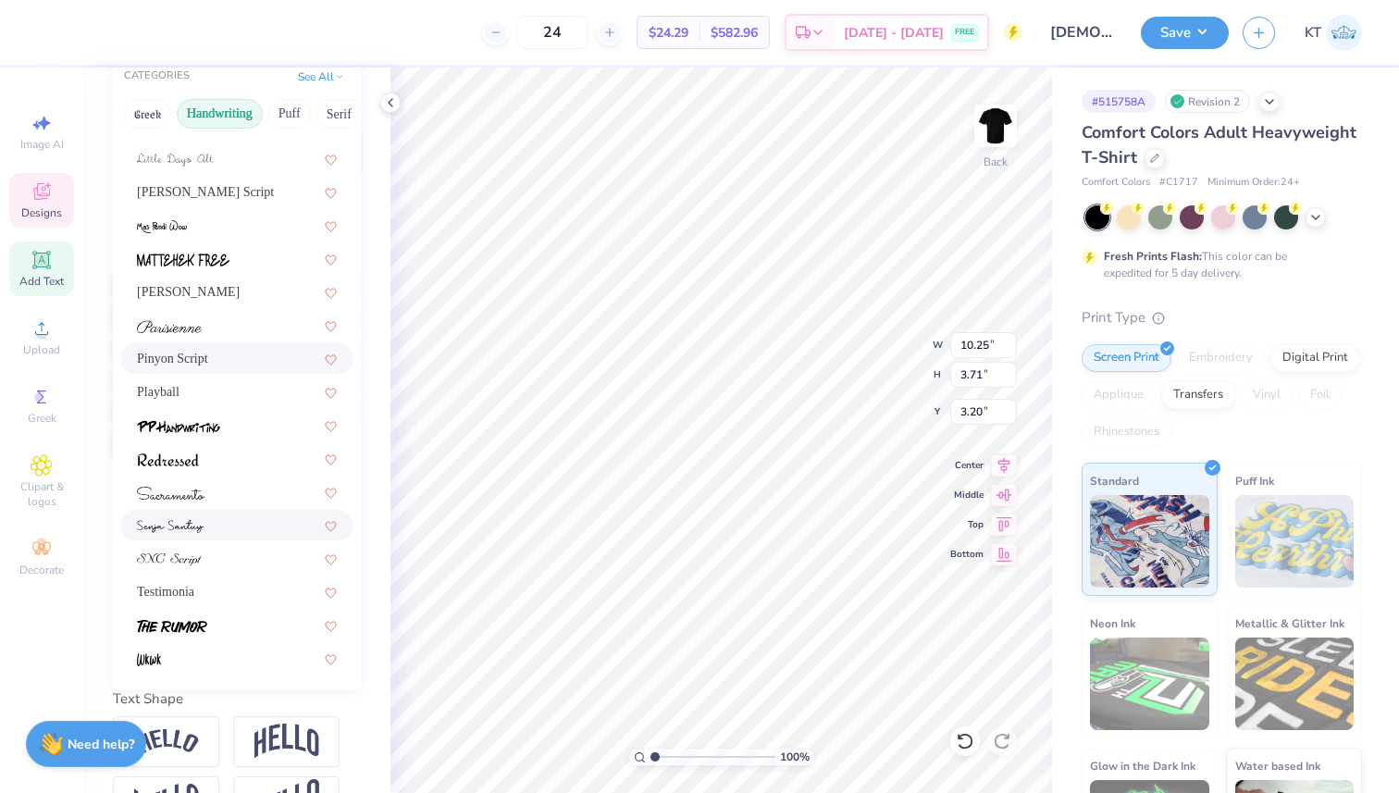
click at [240, 520] on div at bounding box center [237, 524] width 200 height 19
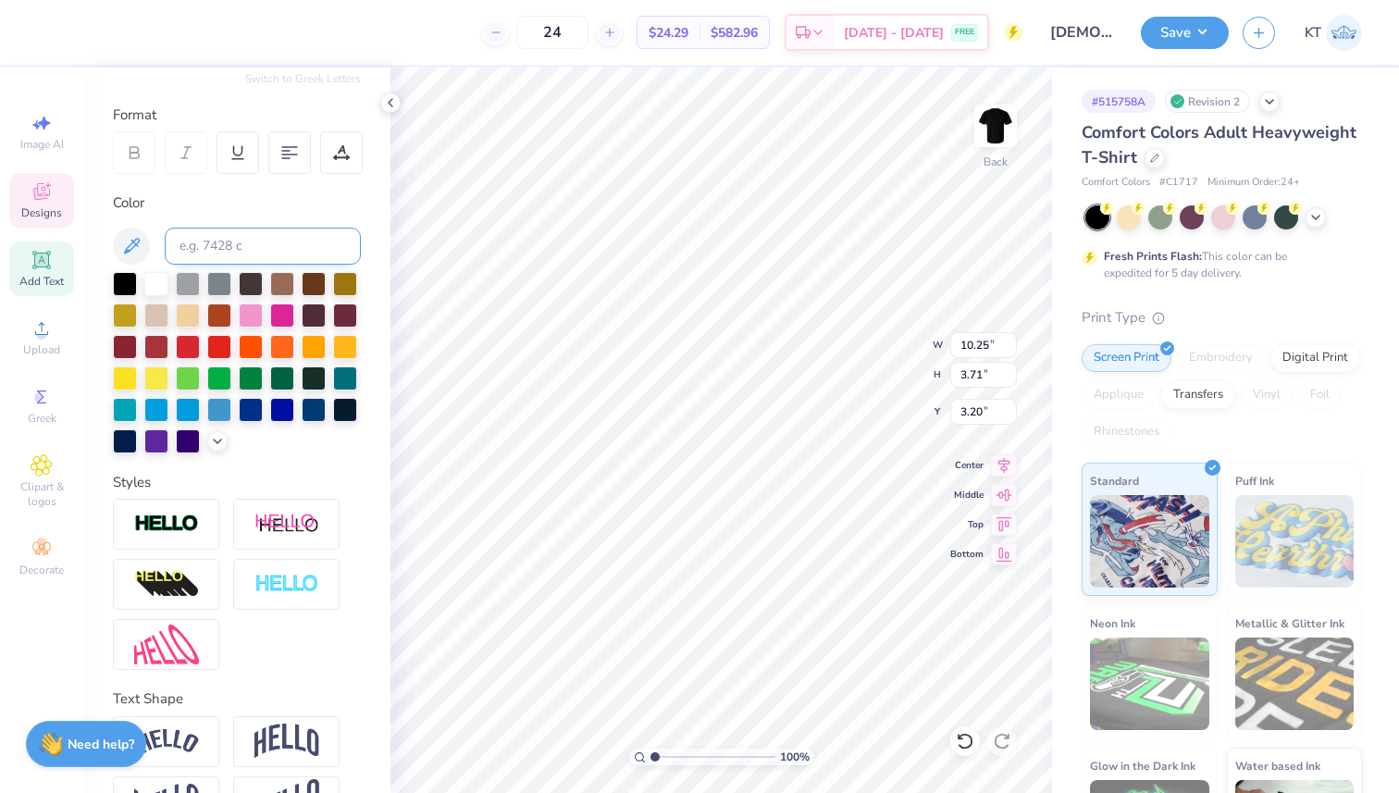
type input "11.00"
type input "4.11"
type input "3.04"
click at [232, 250] on input at bounding box center [263, 246] width 196 height 37
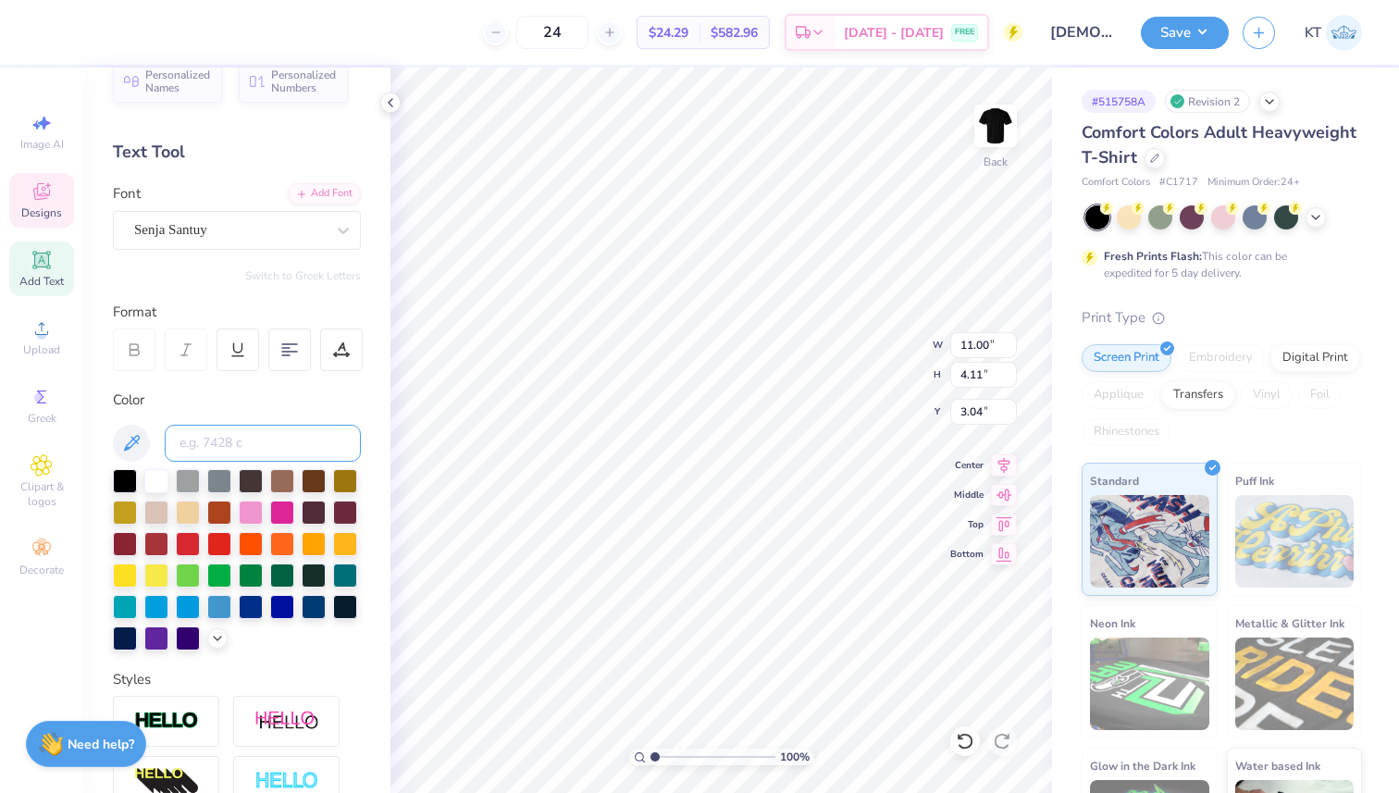
scroll to position [0, 0]
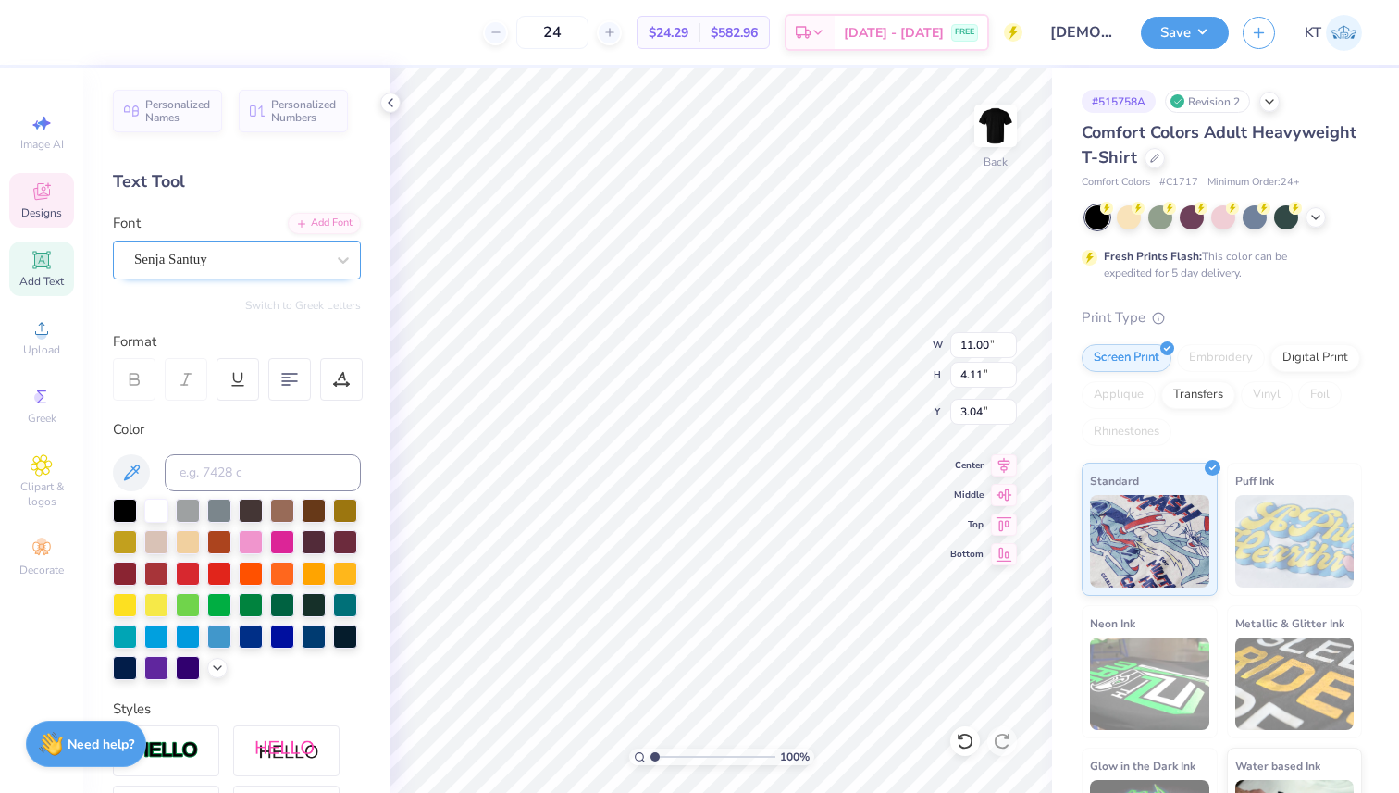
click at [205, 262] on div "Senja Santuy" at bounding box center [229, 259] width 194 height 29
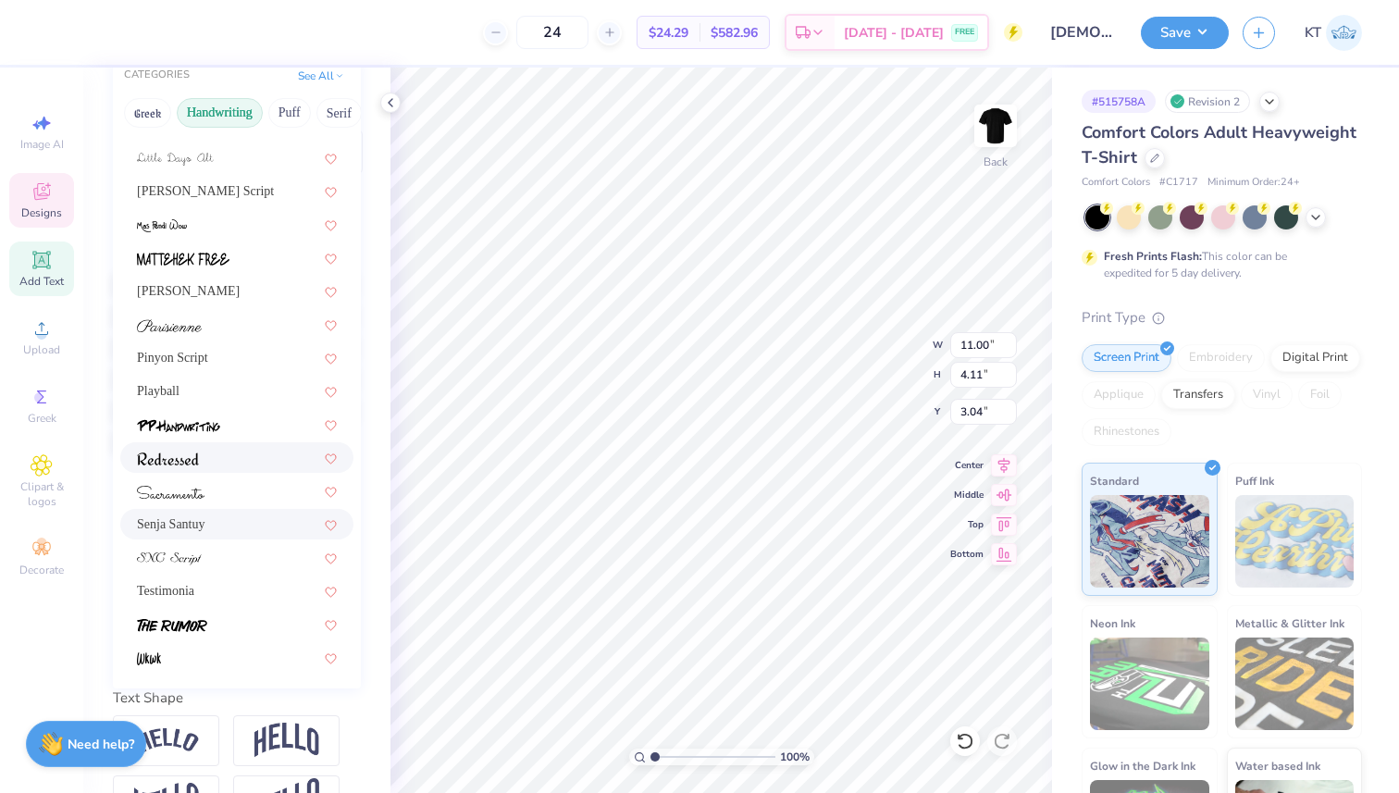
scroll to position [282, 0]
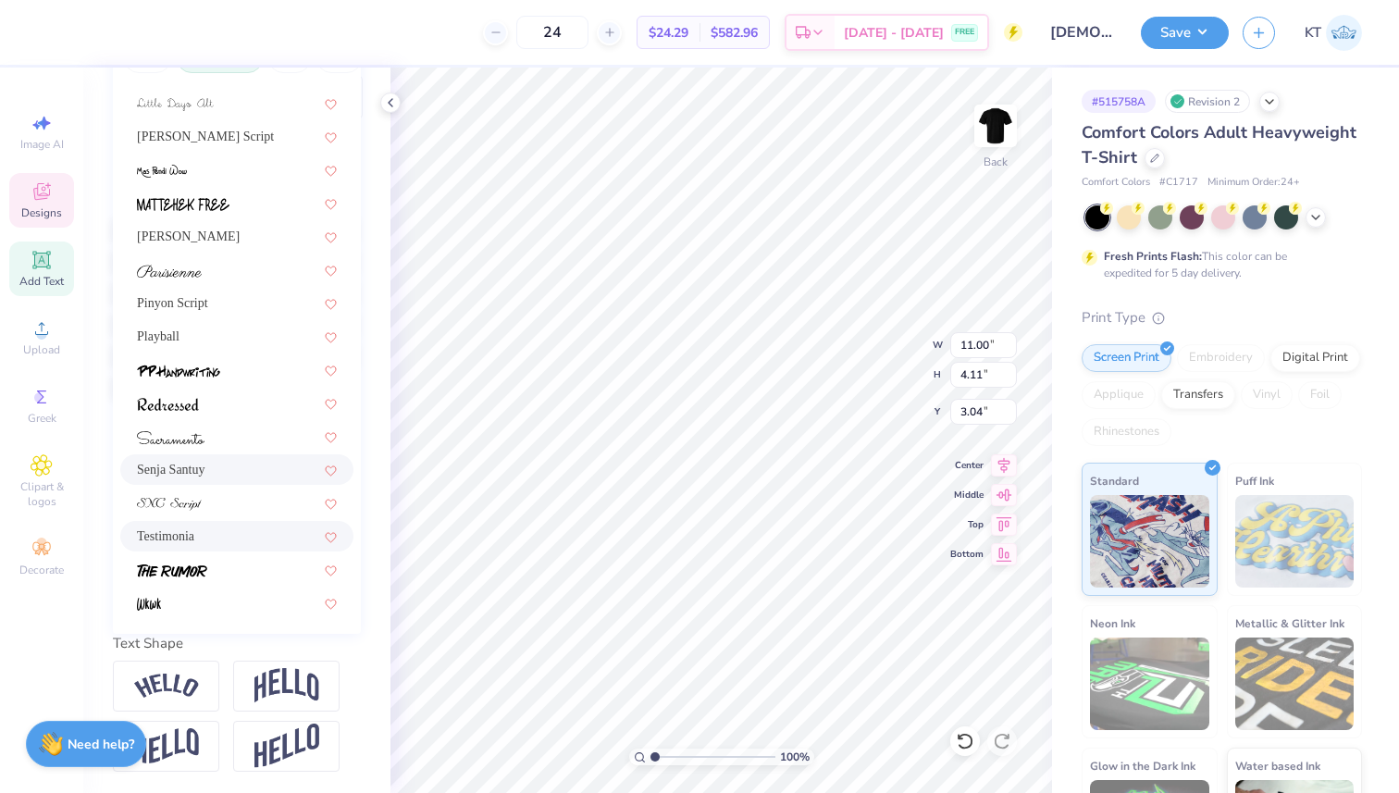
click at [191, 532] on div "Testimonia" at bounding box center [237, 535] width 200 height 19
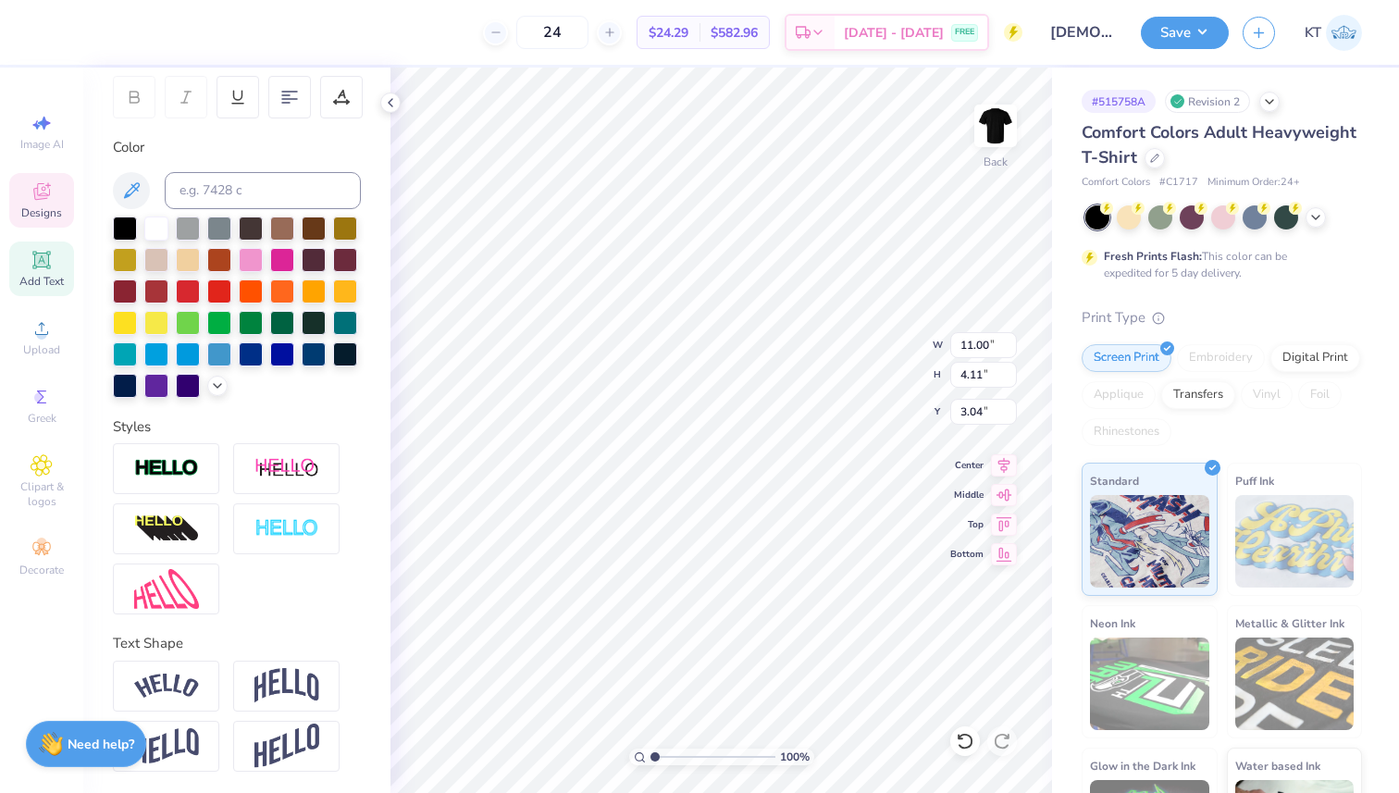
type input "10.69"
type input "3.56"
type input "3.66"
click at [168, 593] on img at bounding box center [166, 589] width 65 height 40
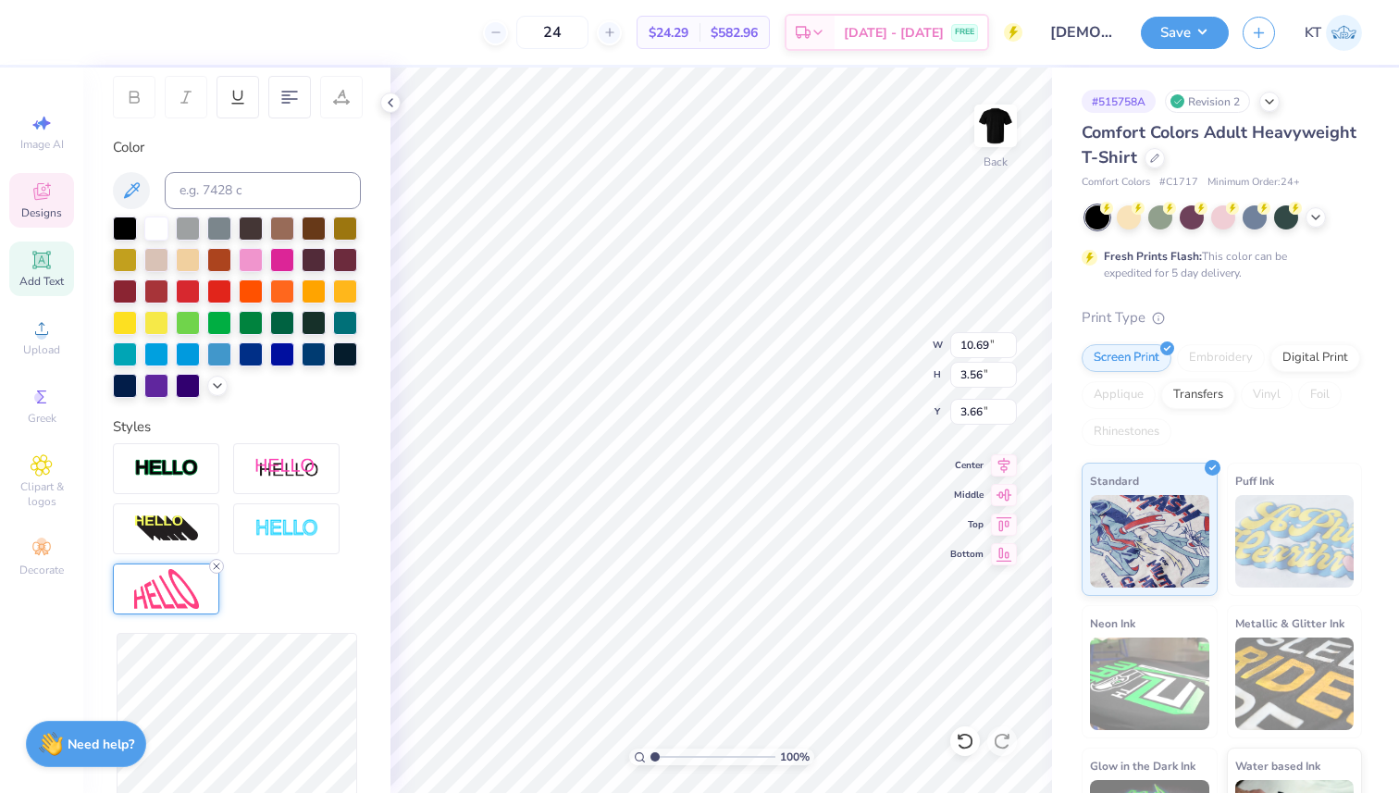
click at [215, 564] on line at bounding box center [217, 566] width 6 height 6
click at [170, 578] on img at bounding box center [166, 589] width 65 height 40
type input "1.54"
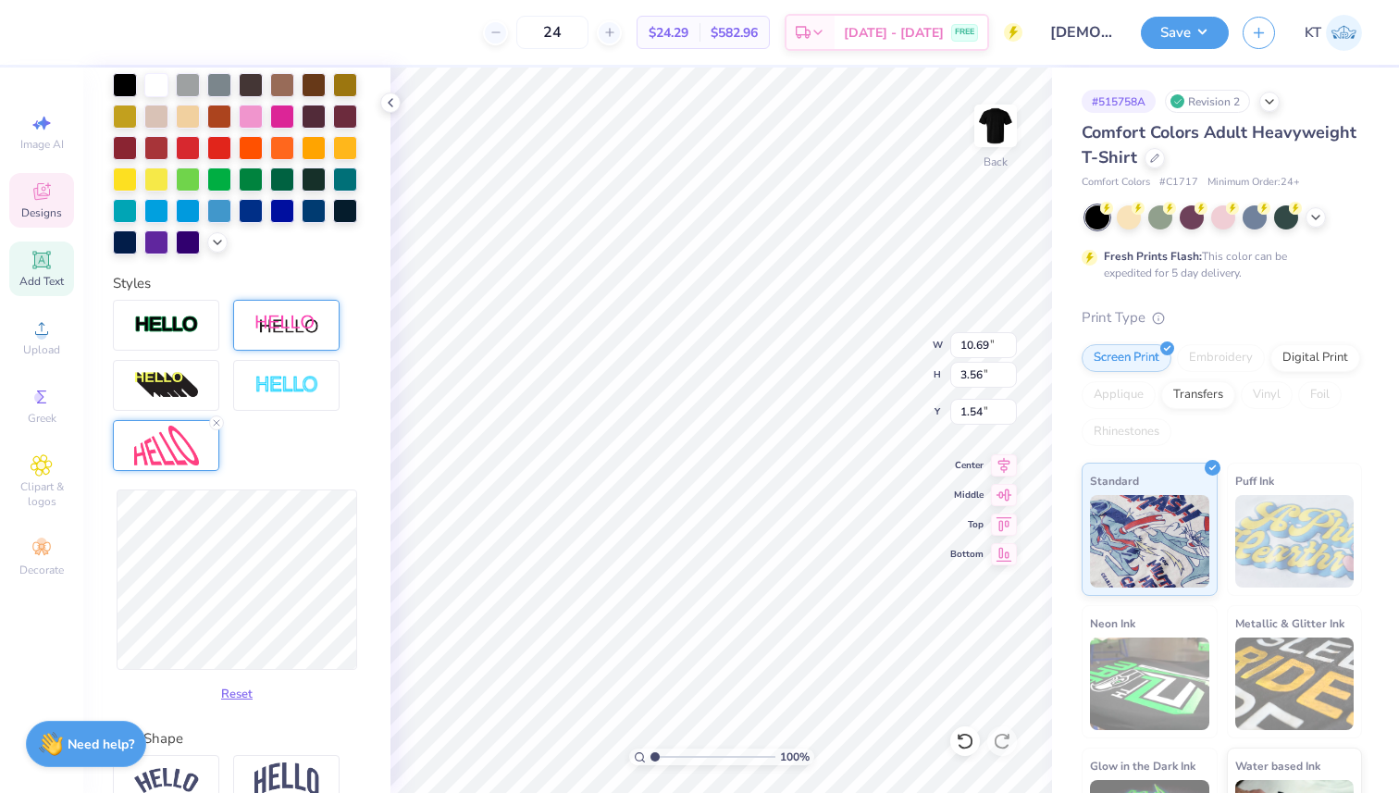
scroll to position [521, 0]
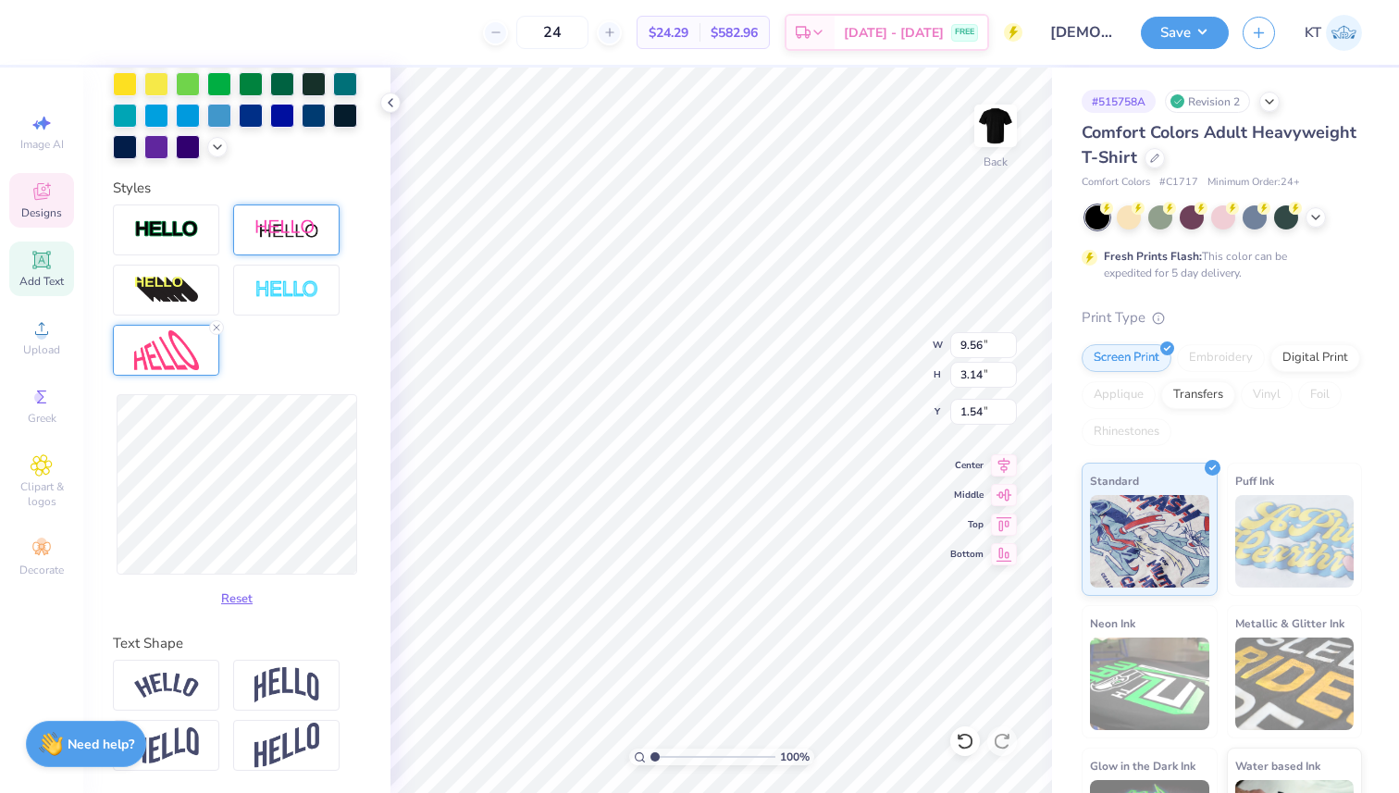
type input "9.56"
type input "3.14"
type input "1.85"
type input "10.73"
type input "3.59"
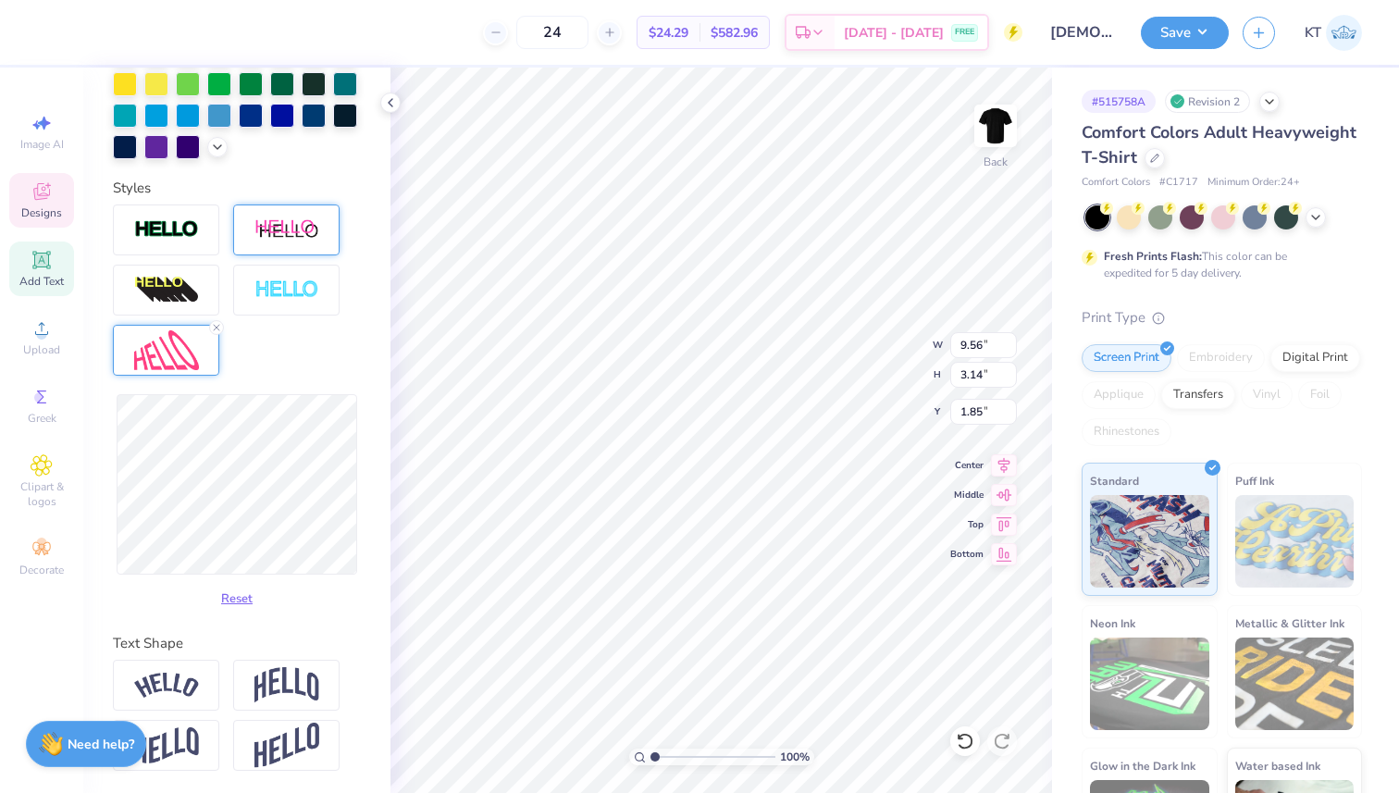
type input "1.53"
type input "10.24"
type input "3.72"
type input "1.56"
type input "8.48"
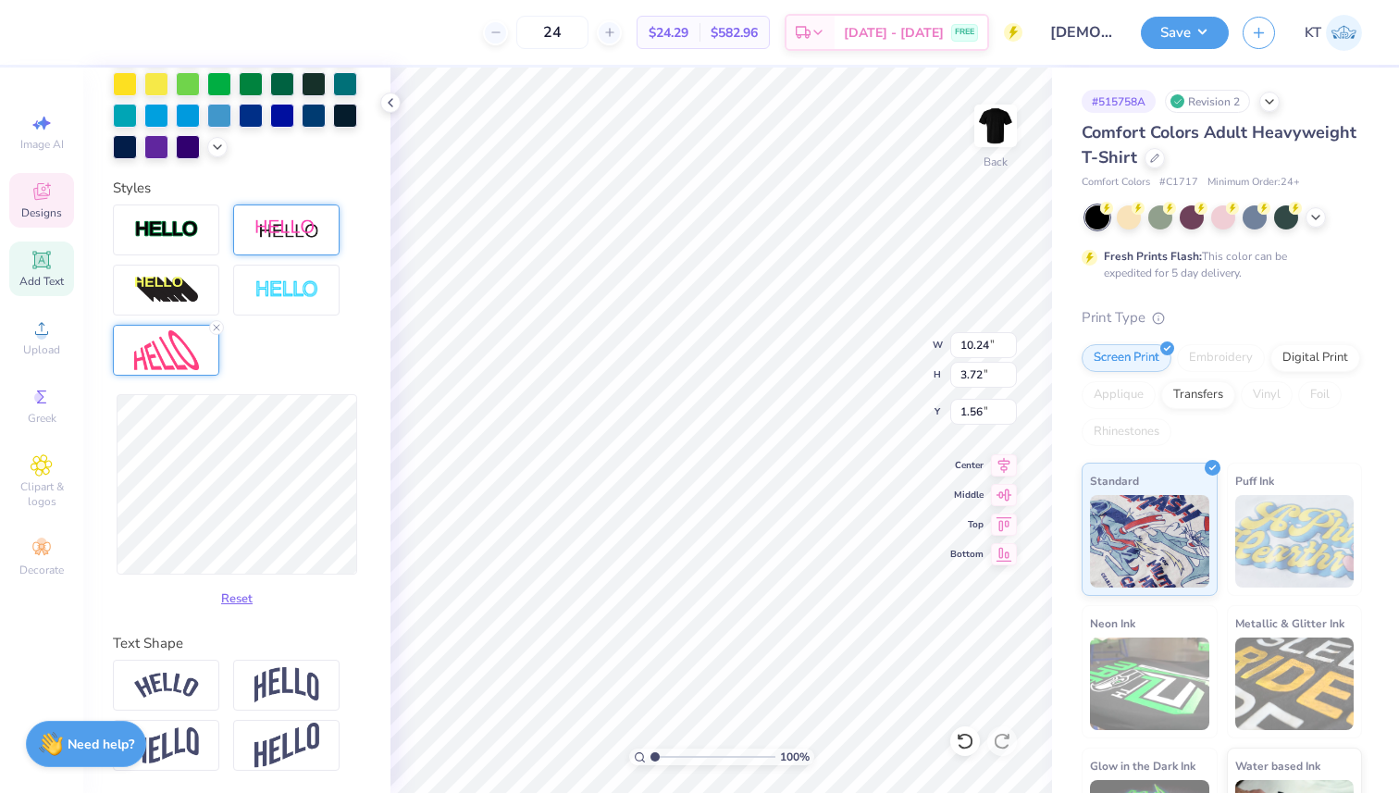
type input "3.52"
type input "1.45"
type input "10.34"
type input "3.57"
type input "1.48"
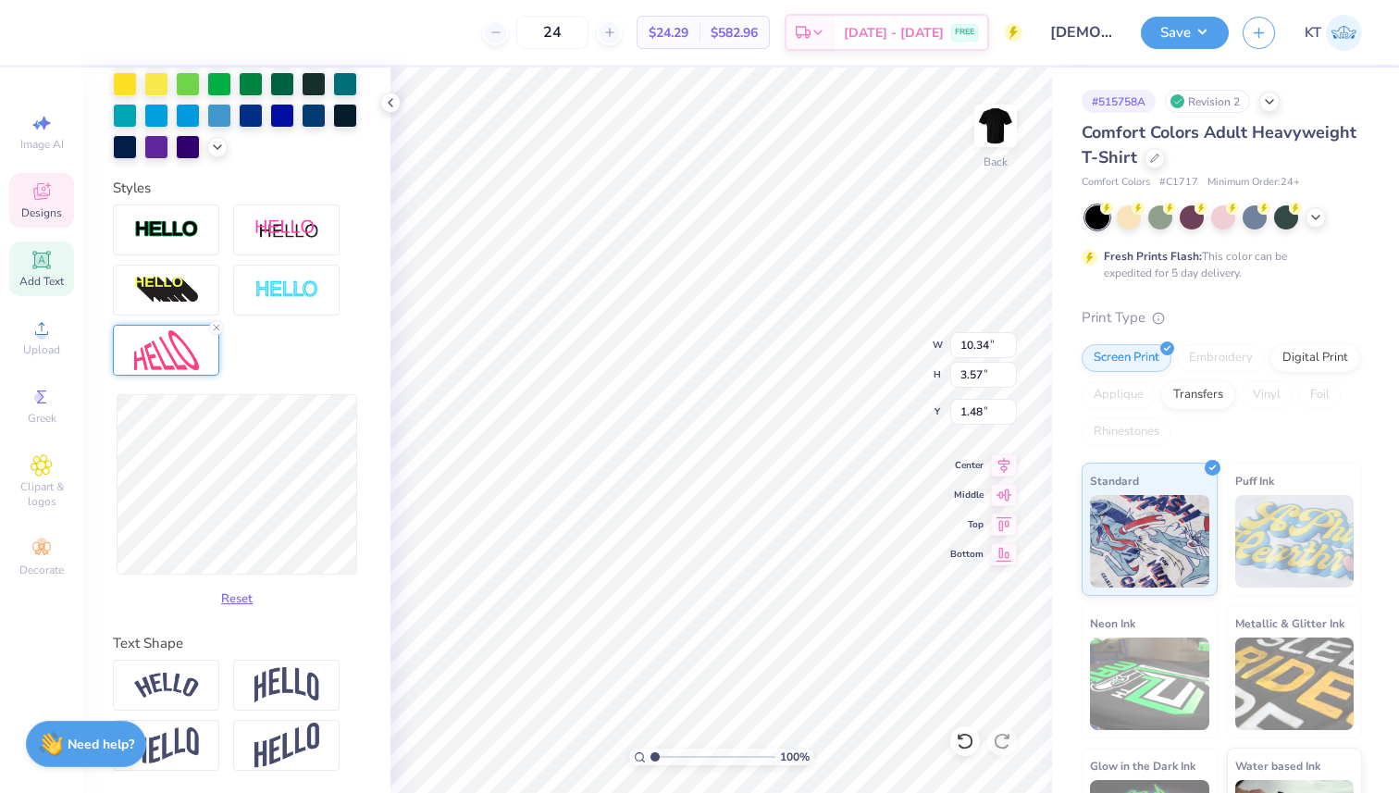
type input "10.96"
type input "3.59"
type input "1.53"
type input "10.32"
type input "1.55"
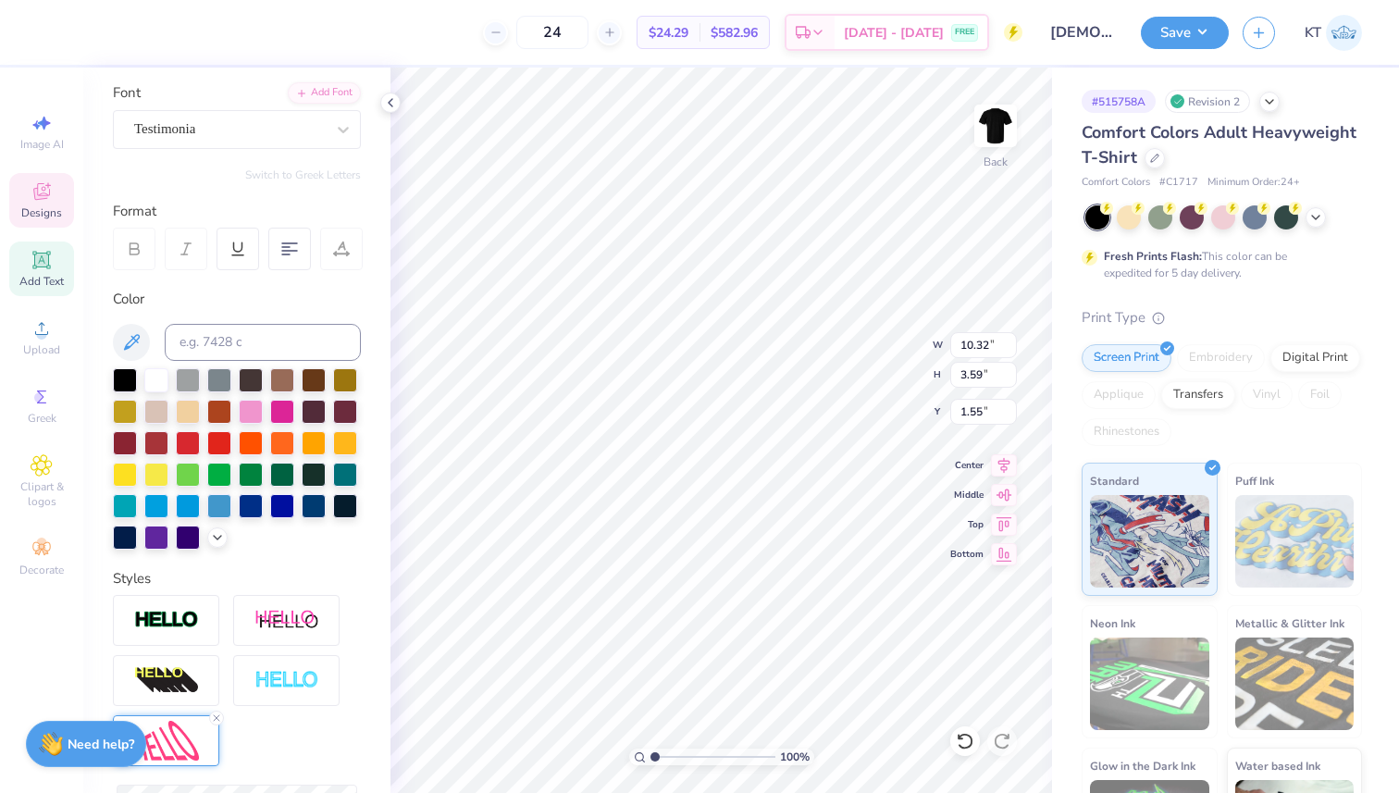
scroll to position [80, 0]
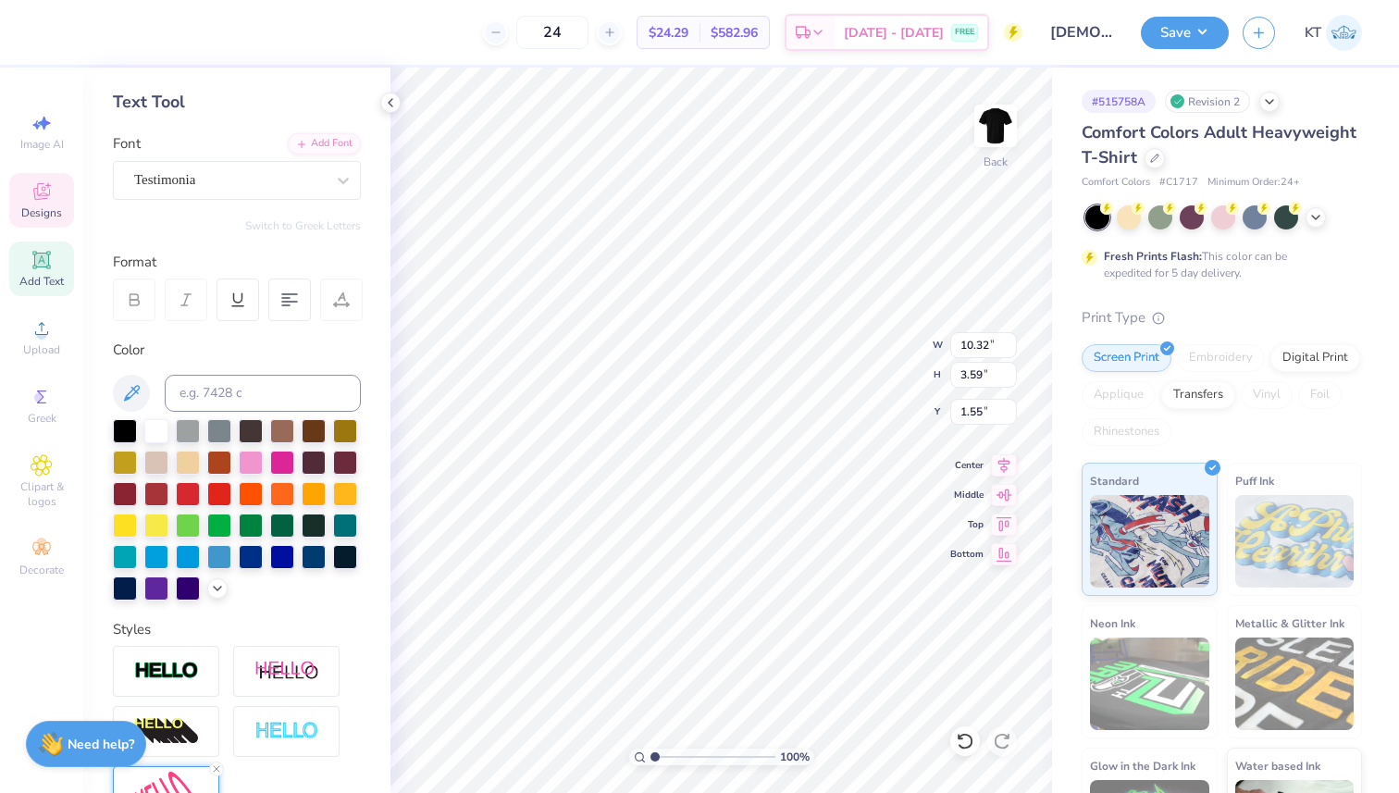
click at [337, 308] on div at bounding box center [341, 299] width 43 height 43
type input "3.48"
type input "3.53"
type input "5.11"
click at [341, 183] on icon at bounding box center [343, 180] width 19 height 19
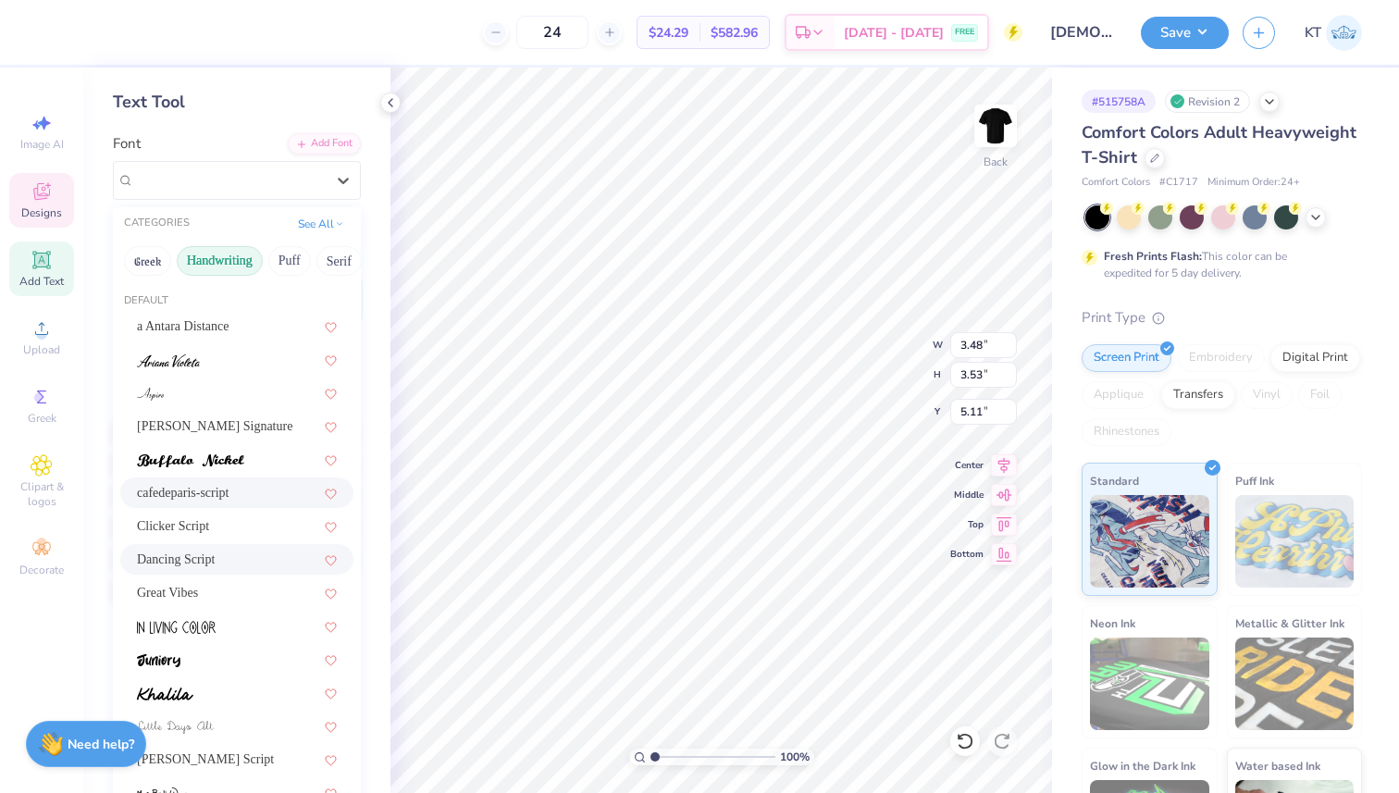
scroll to position [420, 0]
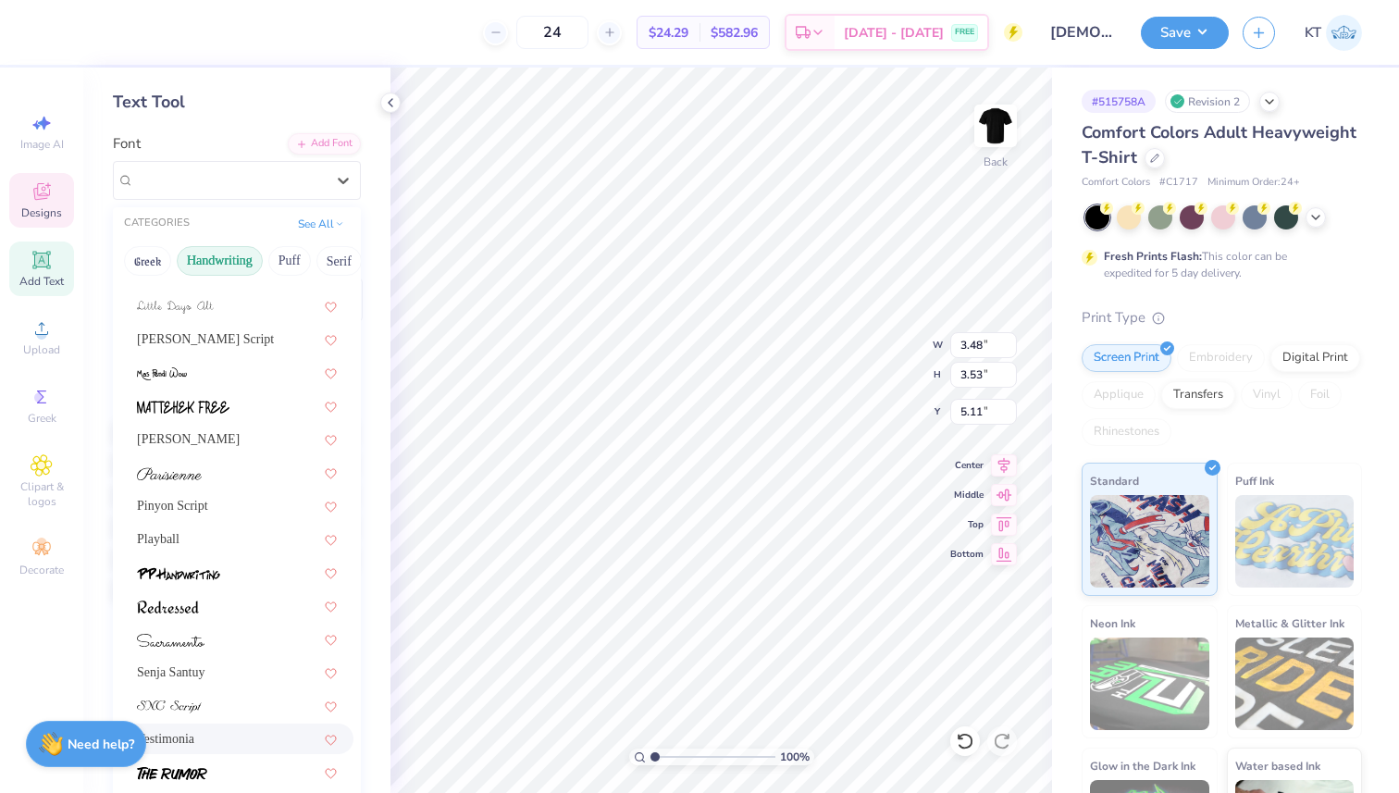
click at [212, 731] on div "Testimonia" at bounding box center [237, 738] width 200 height 19
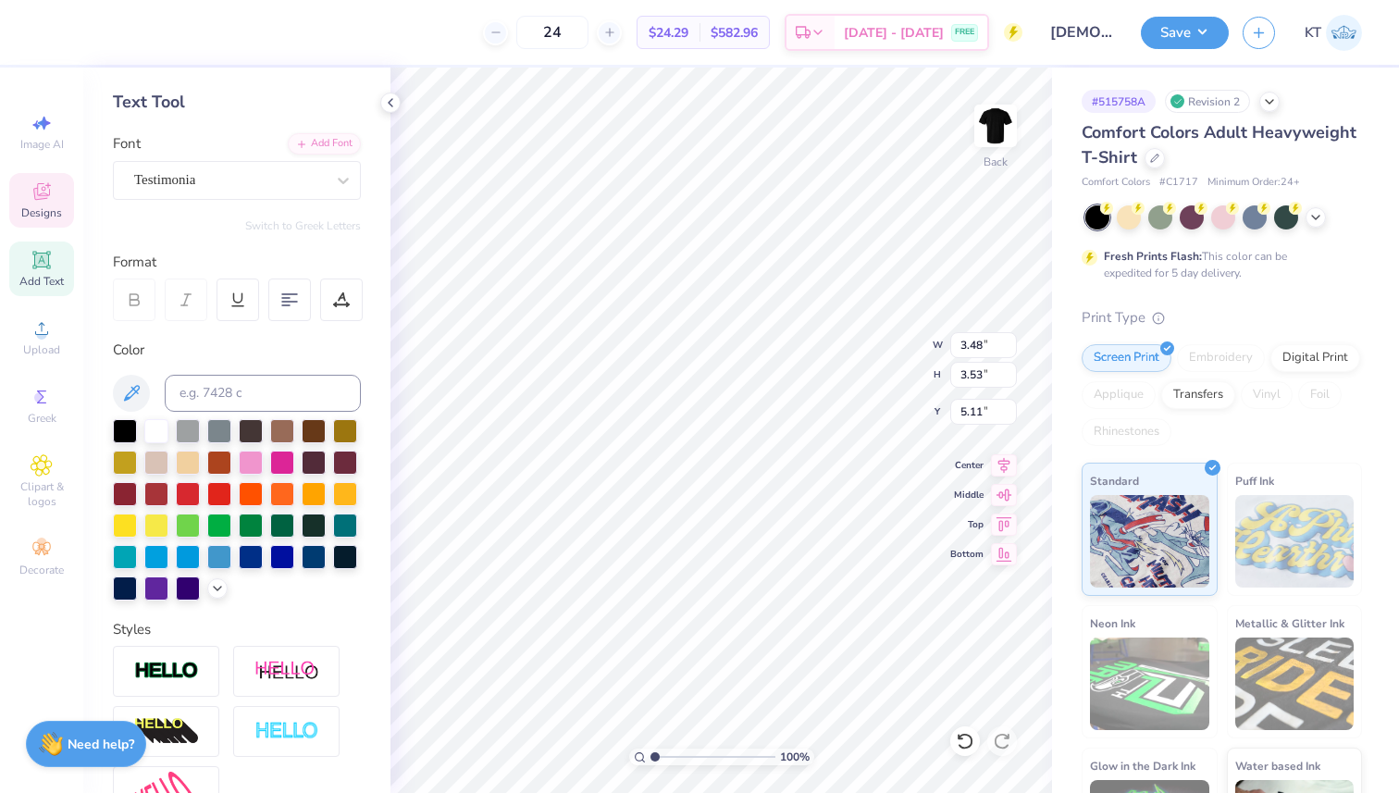
type input "7.00"
type input "3.20"
type input "5.39"
type input "4.79"
type input "2.18"
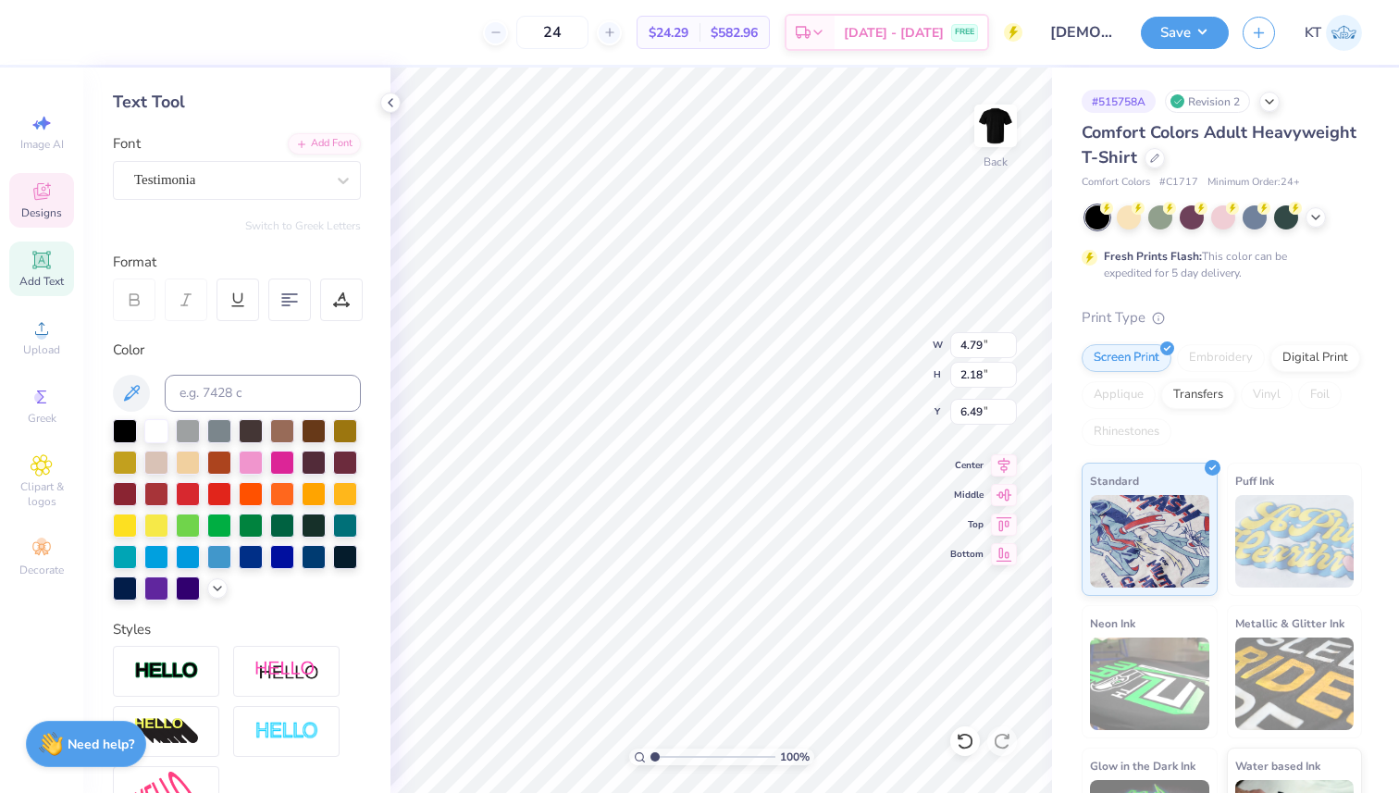
type input "5.54"
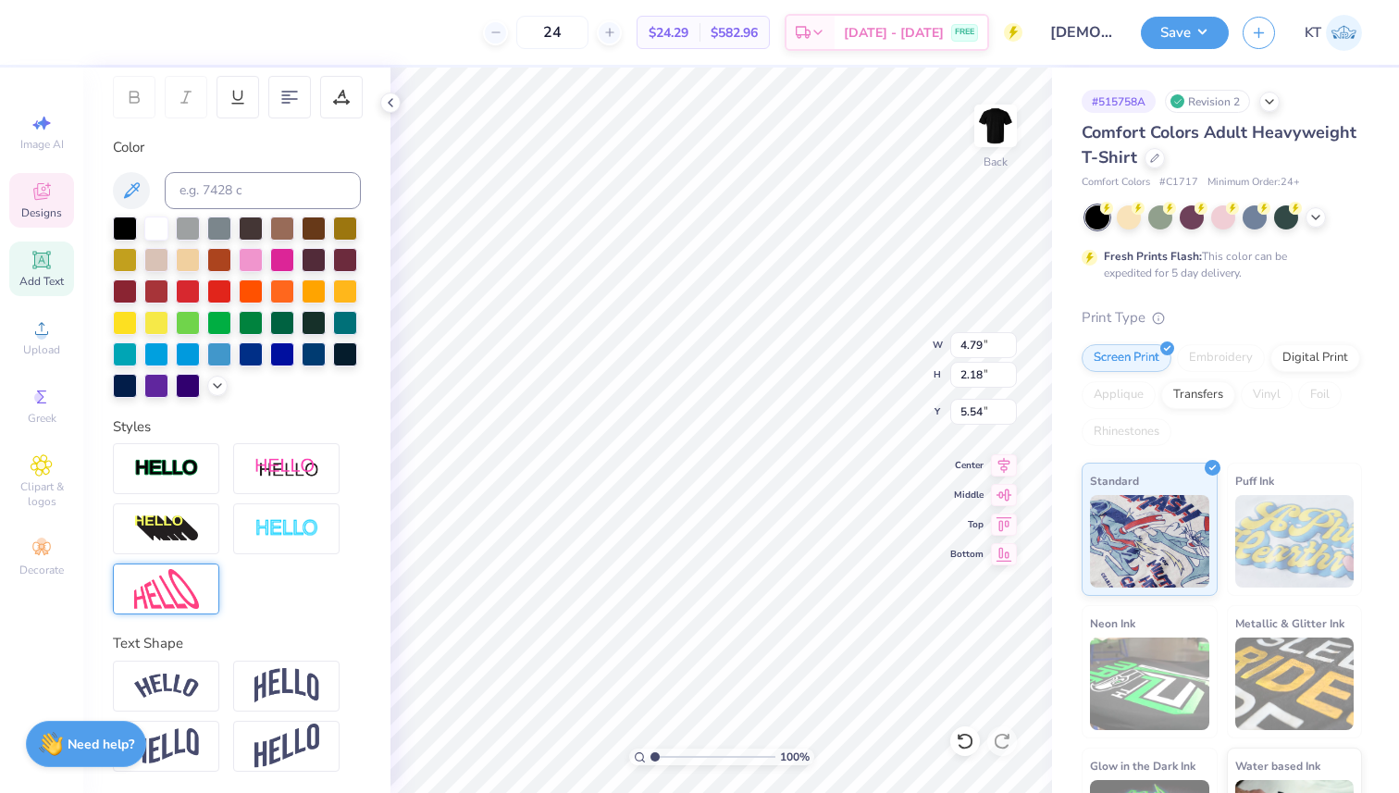
click at [169, 585] on img at bounding box center [166, 589] width 65 height 40
type input "4.52"
type input "2.19"
type input "5.55"
type input "4.58"
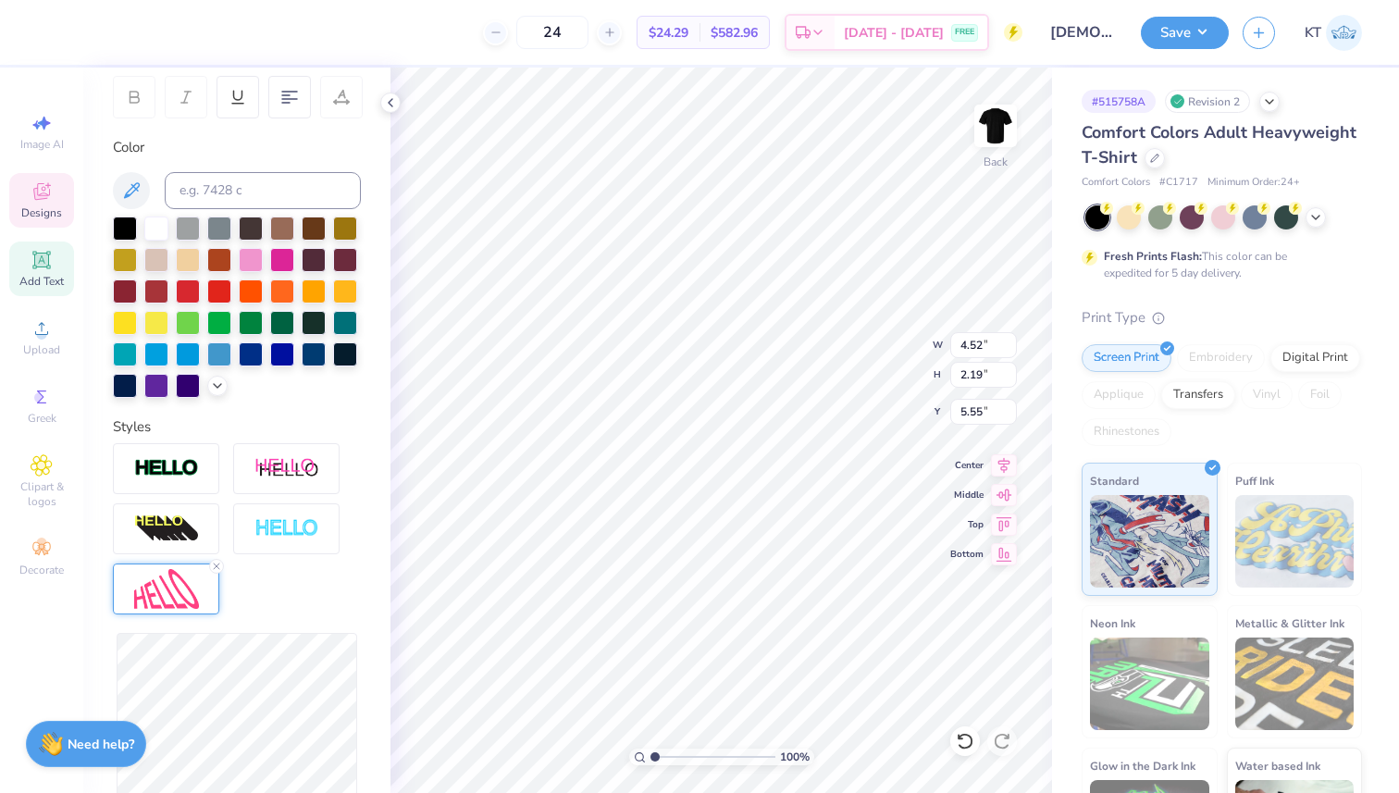
type input "2.21"
type input "5.56"
type input "4.06"
type input "2.71"
type input "4.53"
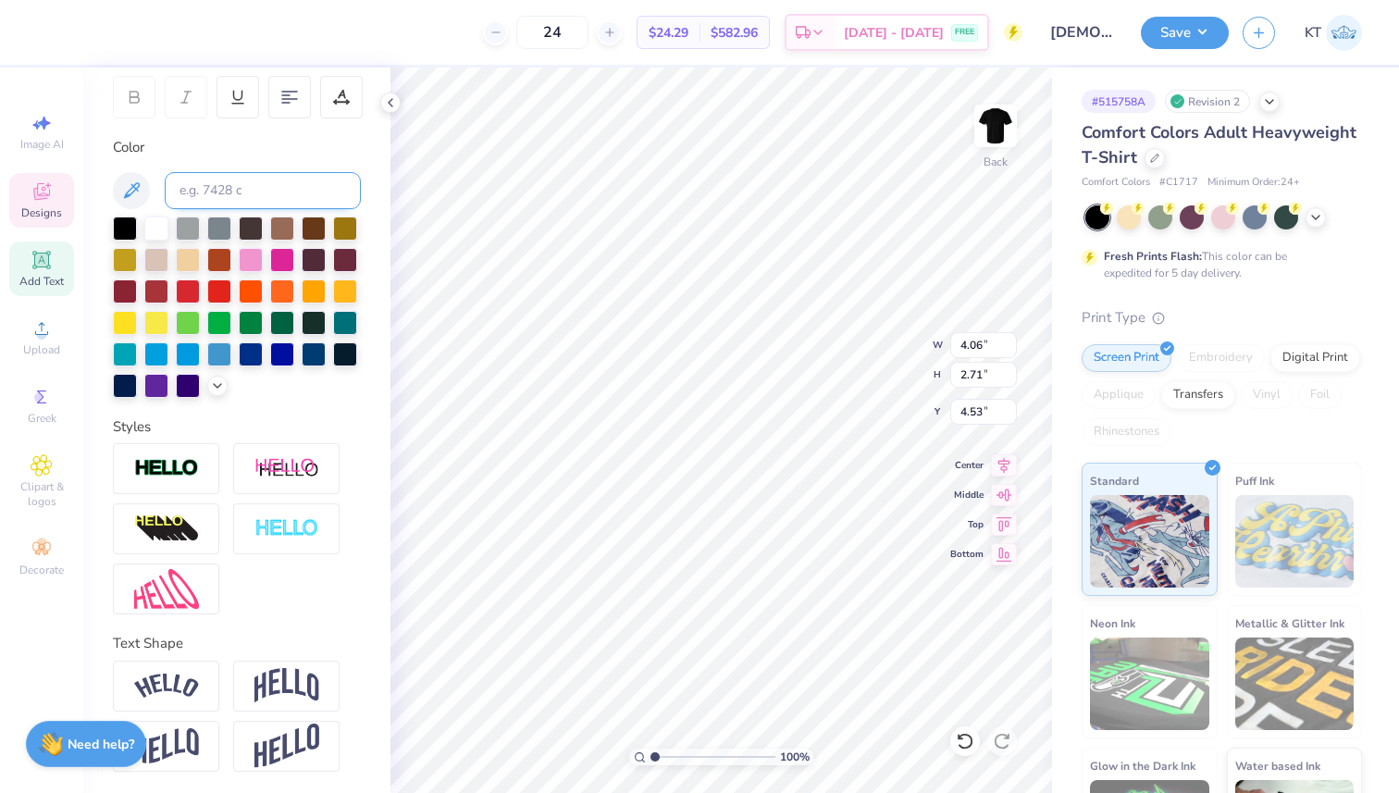
scroll to position [79, 0]
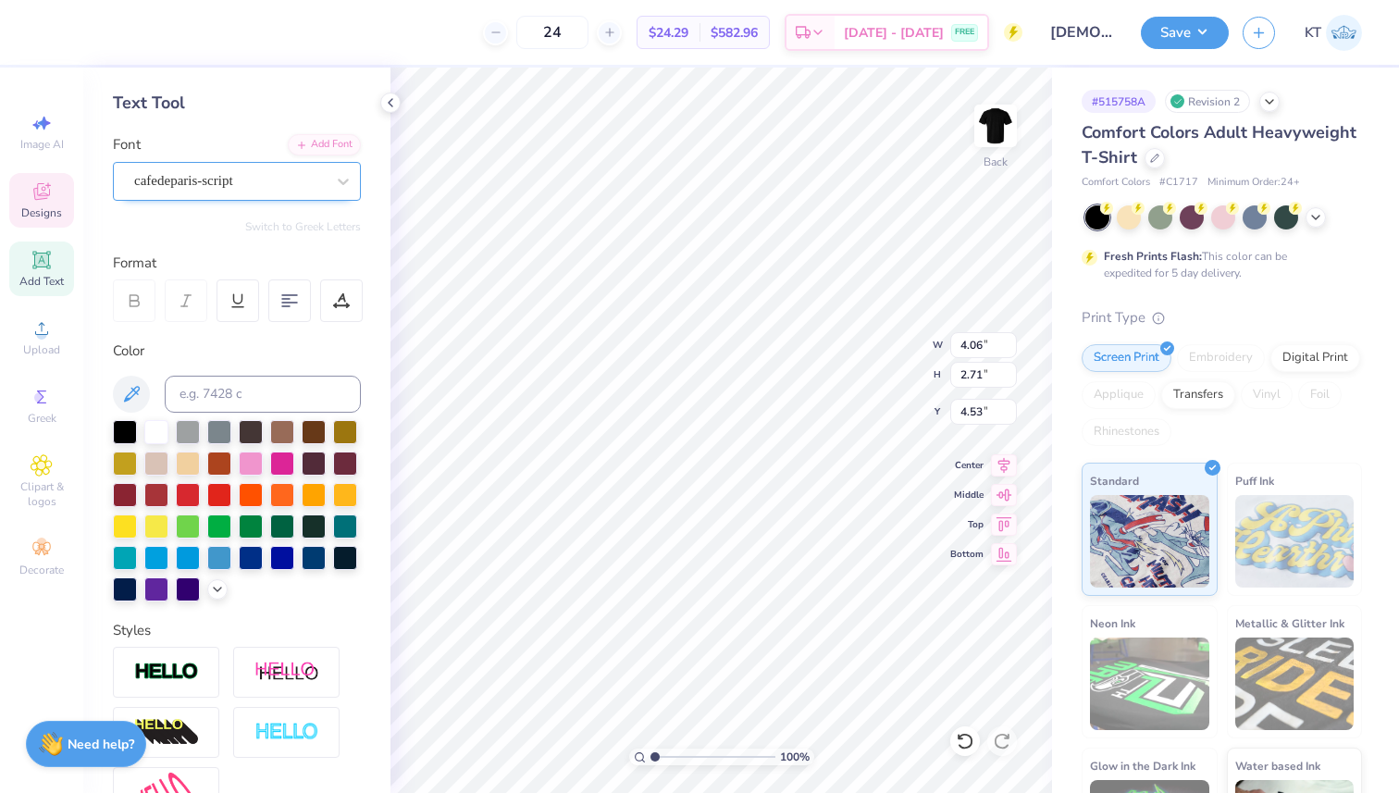
click at [290, 174] on div "cafedeparis-script" at bounding box center [229, 181] width 194 height 29
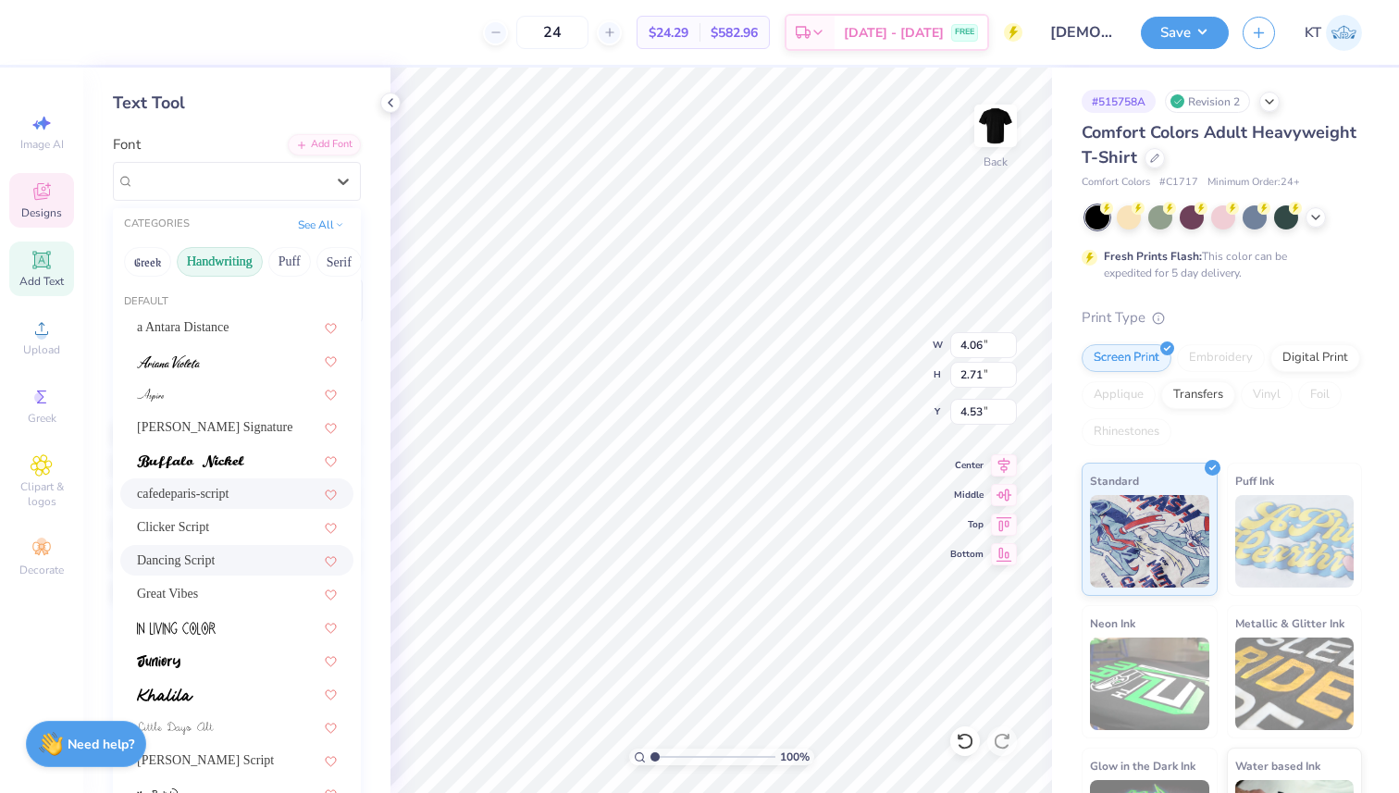
scroll to position [420, 0]
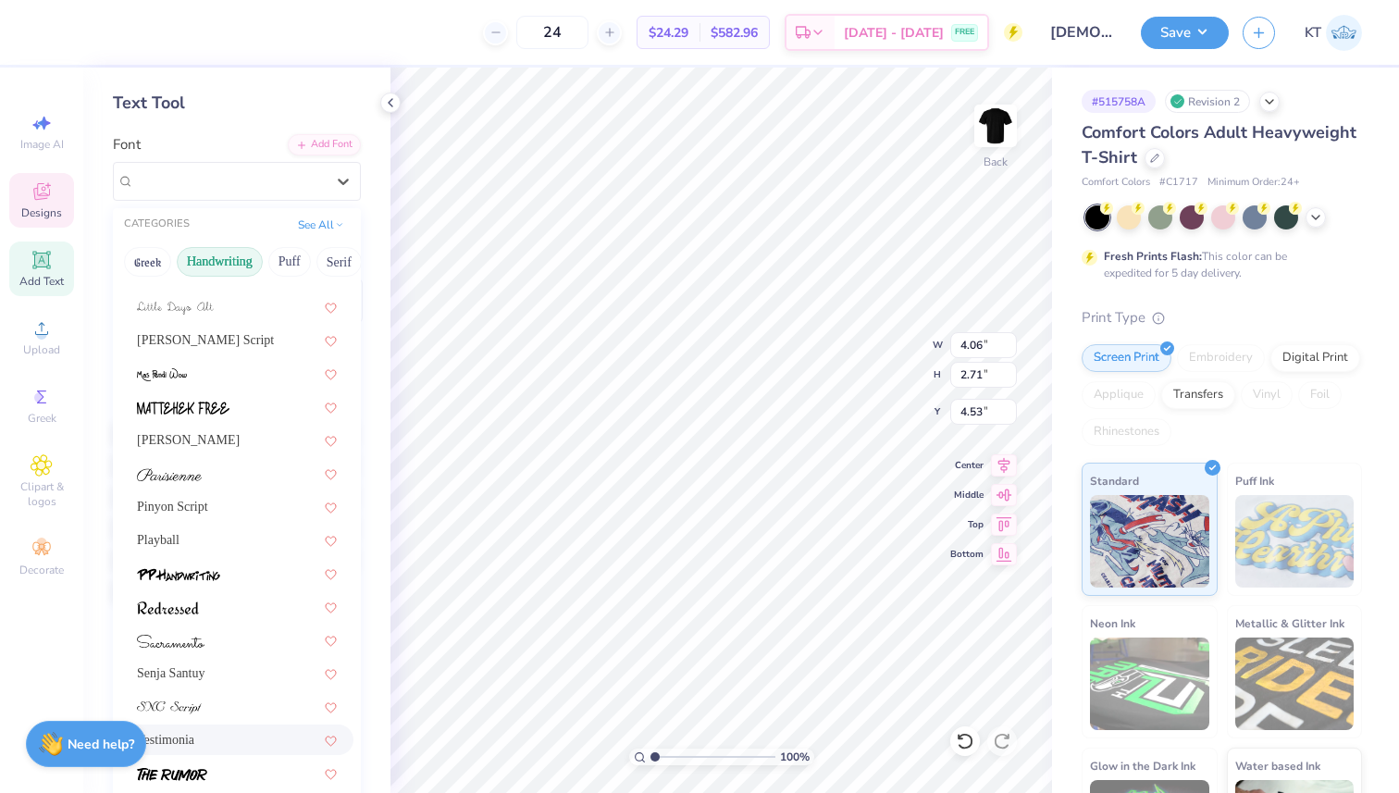
click at [204, 731] on div "Testimonia" at bounding box center [237, 739] width 200 height 19
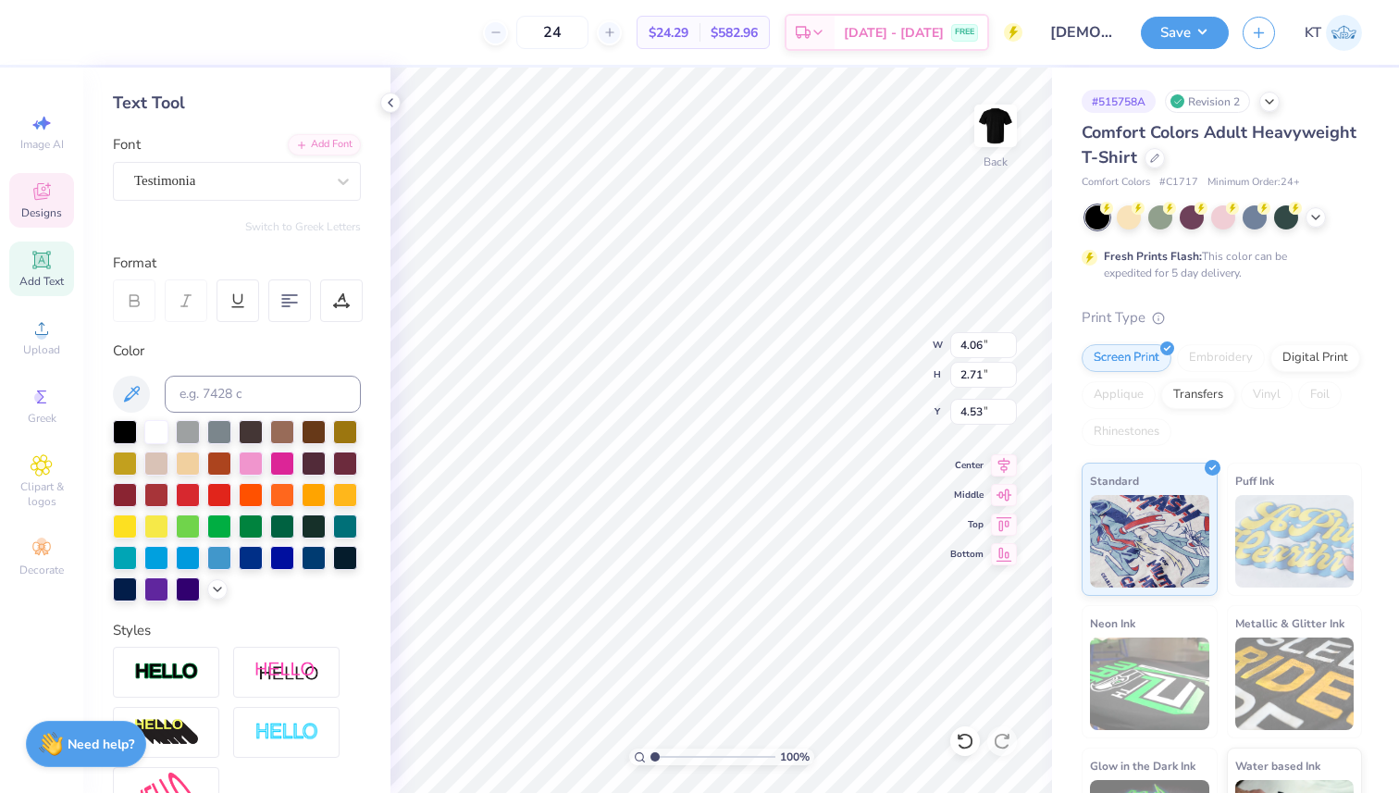
type input "7.41"
type input "2.66"
type input "4.65"
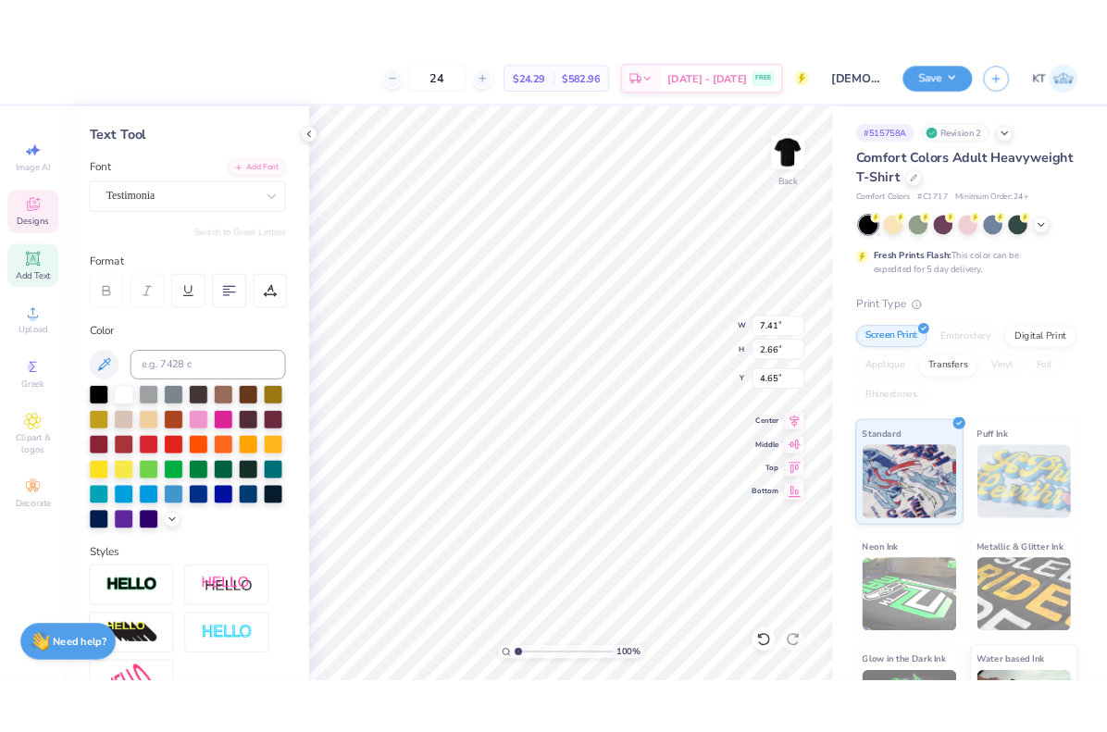
scroll to position [282, 0]
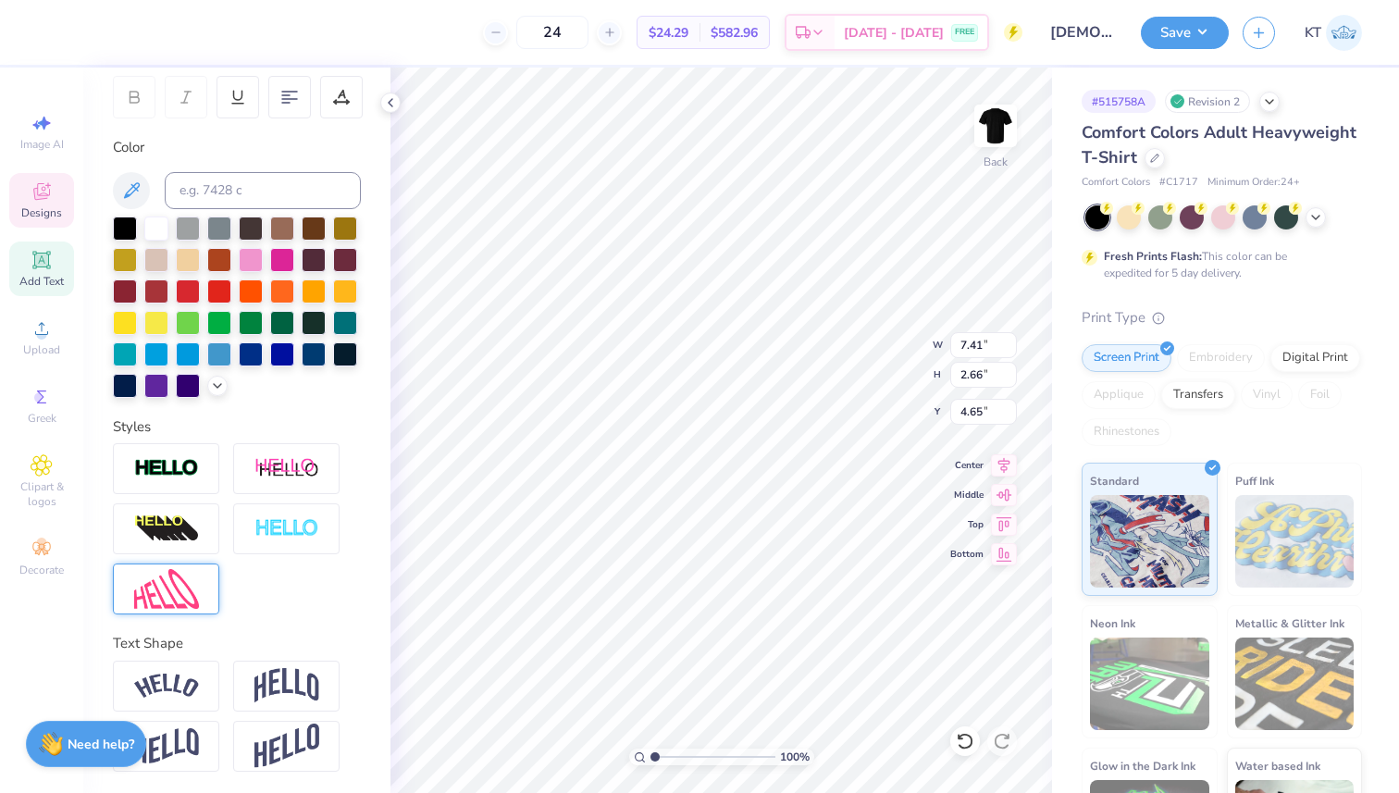
click at [187, 564] on div at bounding box center [166, 588] width 106 height 51
type input "7.15"
type input "2.78"
type input "4.52"
type input "6.99"
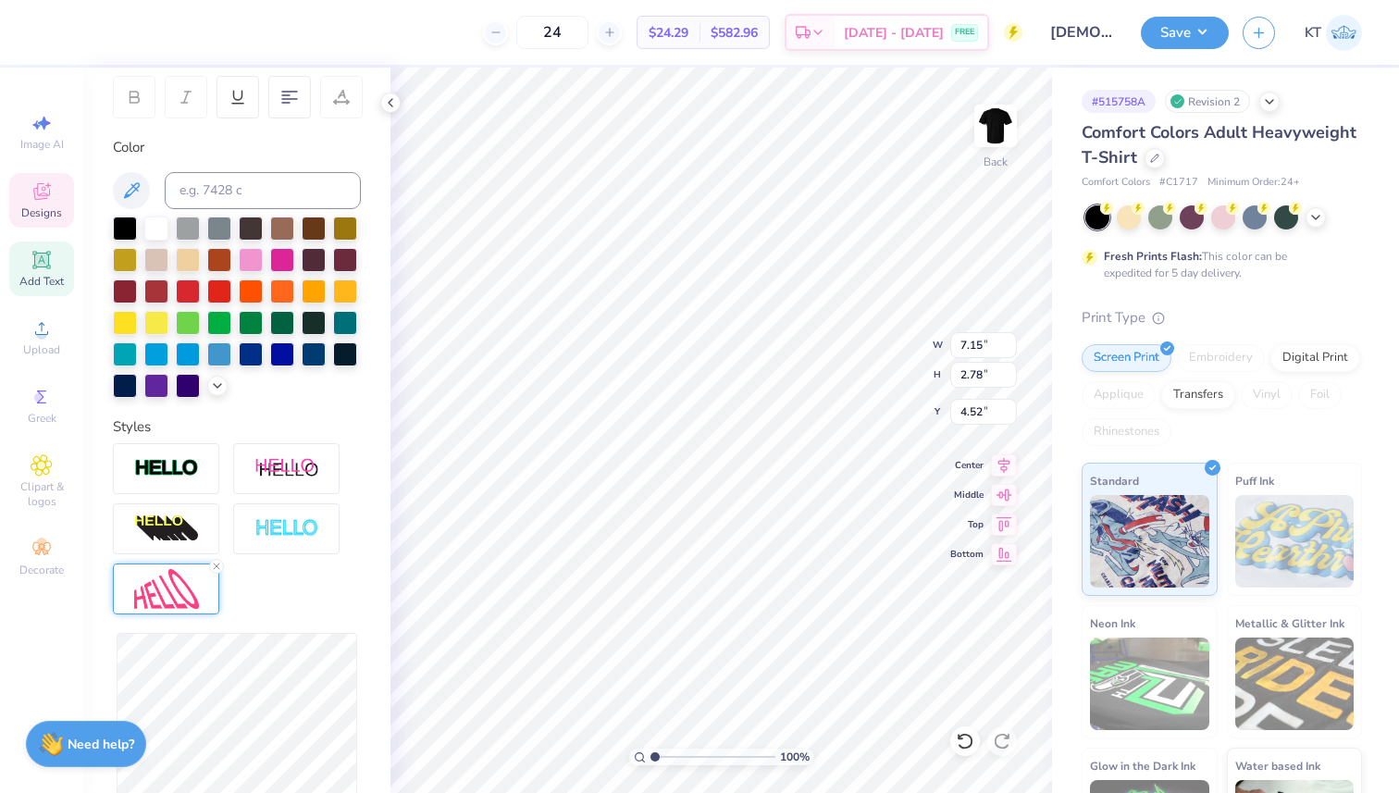
type input "2.77"
type input "6.18"
type input "6.99"
type input "2.77"
type input "4.52"
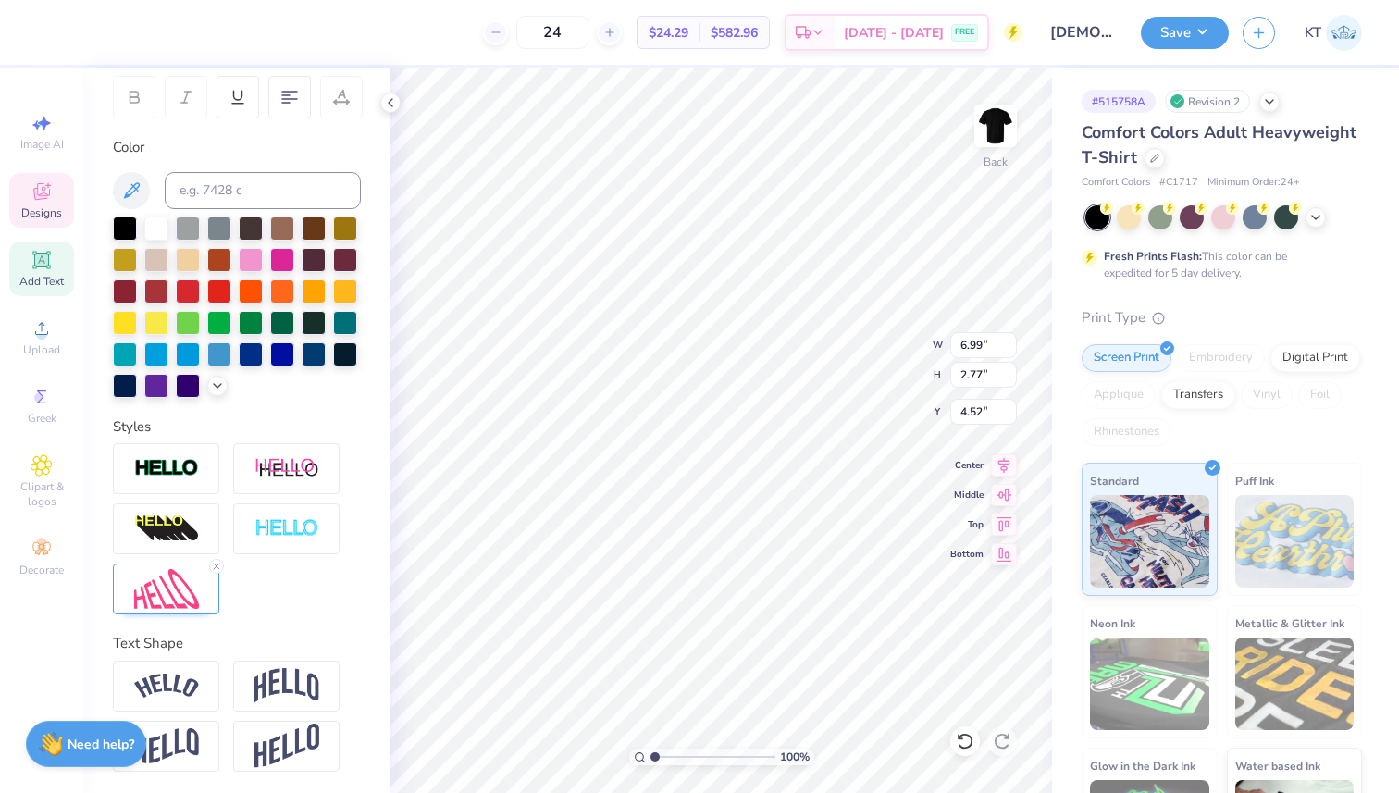
type input "4.99"
type input "1.98"
type input "5.34"
type input "4.58"
type input "2.21"
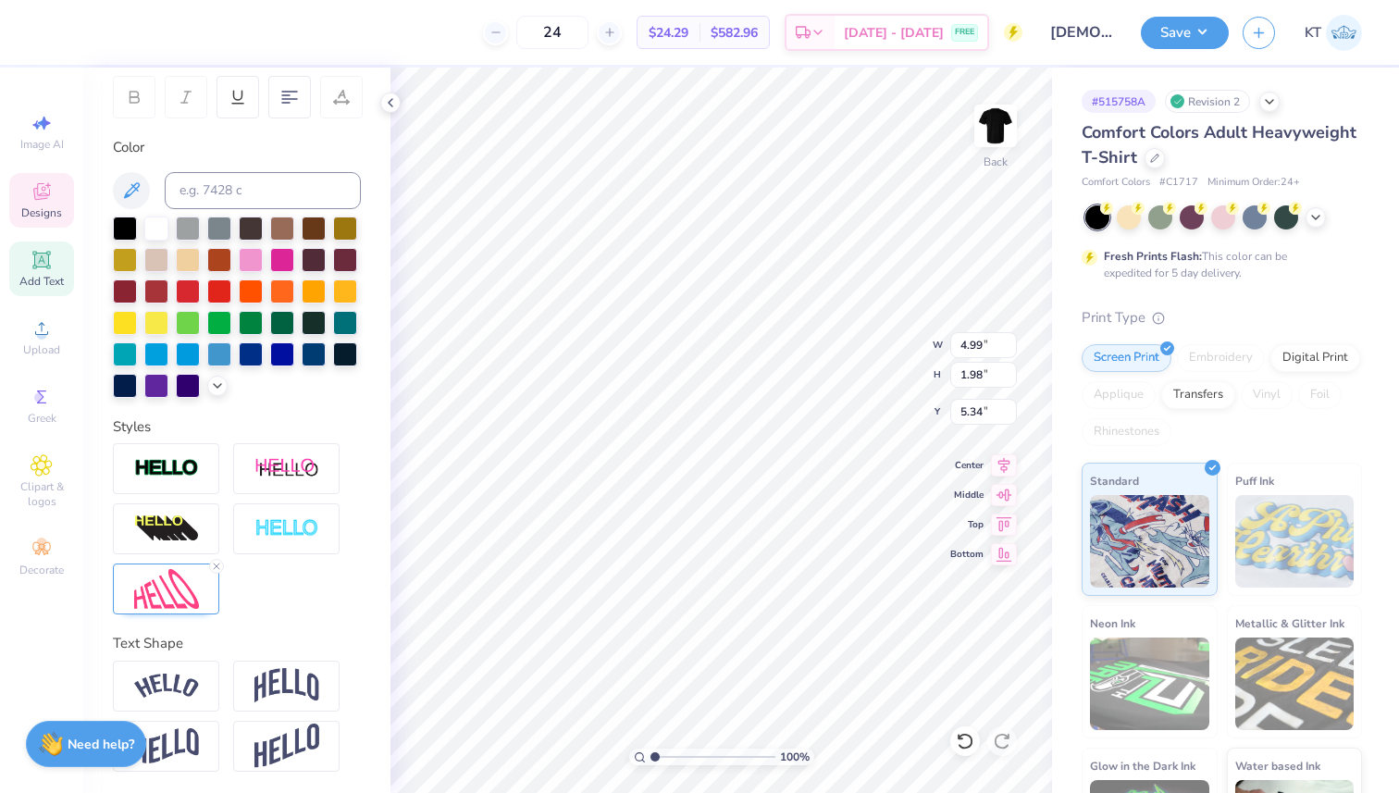
type input "6.18"
type input "4.99"
type input "1.98"
type input "5.34"
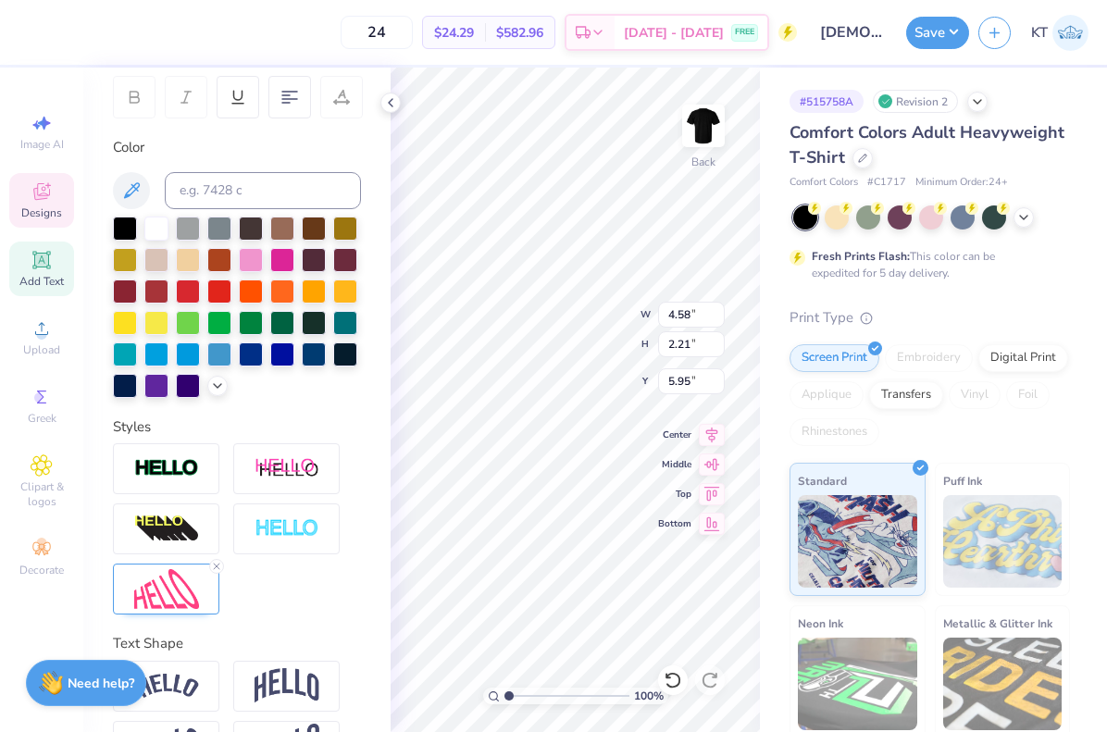
scroll to position [0, 4]
type textarea "[DEMOGRAPHIC_DATA] Chorus"
click at [156, 222] on div at bounding box center [156, 227] width 24 height 24
click at [391, 102] on icon at bounding box center [390, 102] width 15 height 15
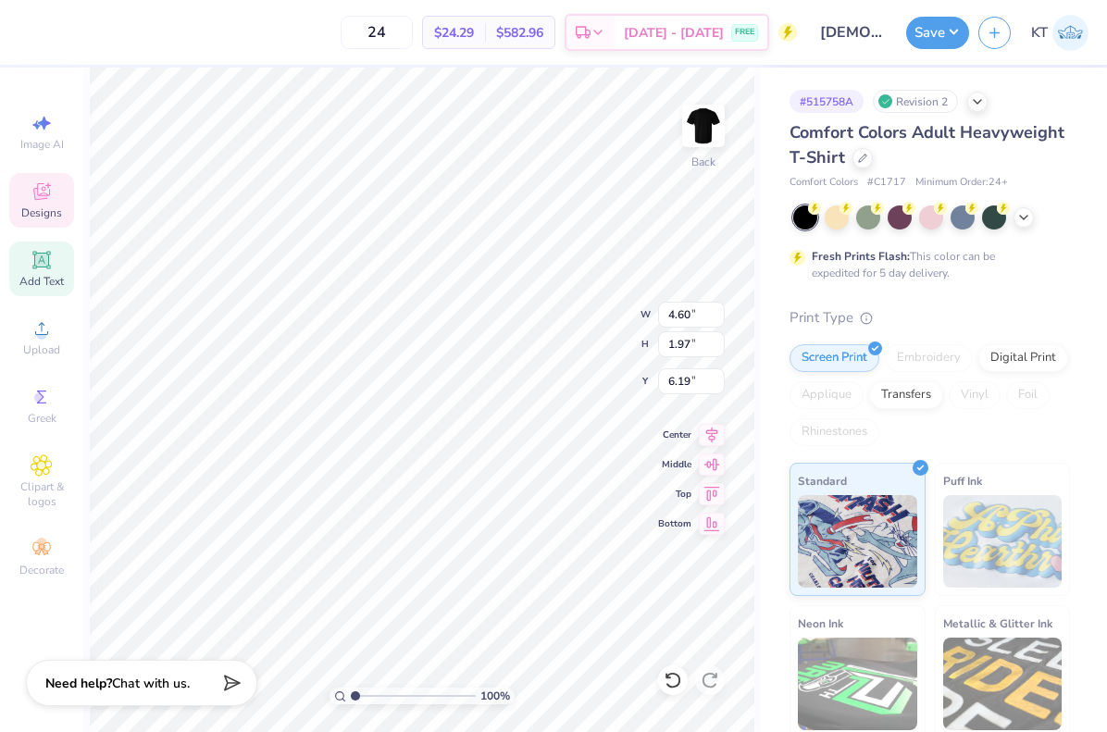
type input "4.60"
type input "1.97"
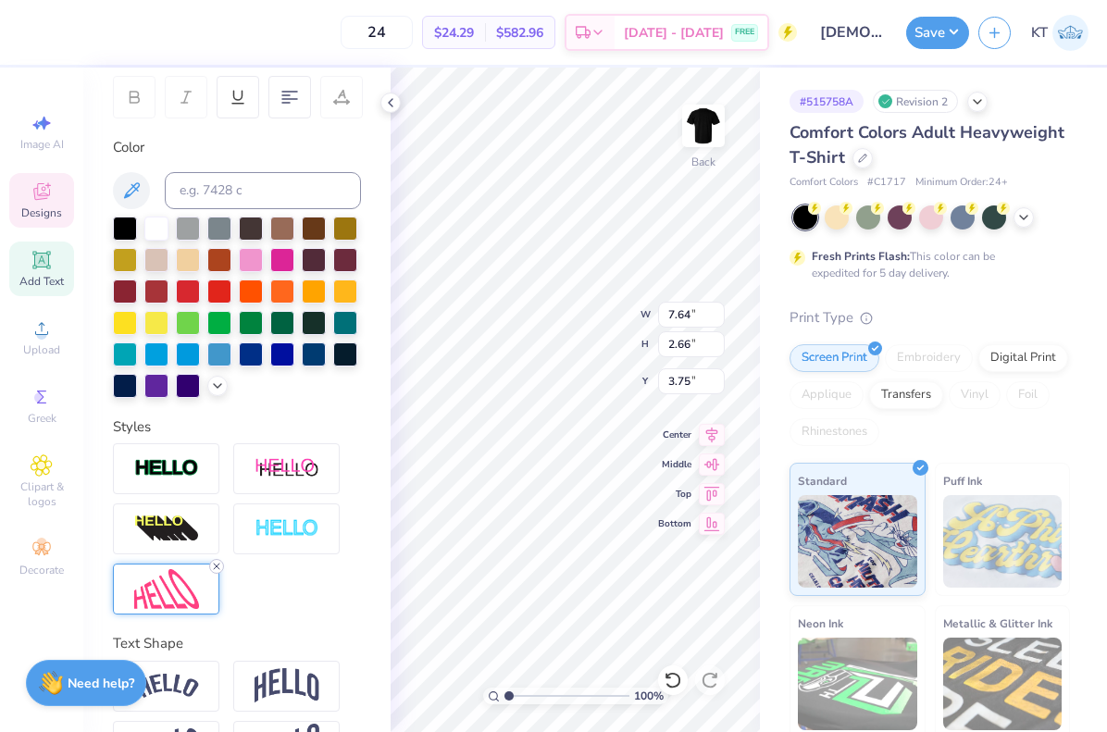
click at [214, 564] on icon at bounding box center [216, 566] width 11 height 11
click at [390, 106] on icon at bounding box center [390, 102] width 15 height 15
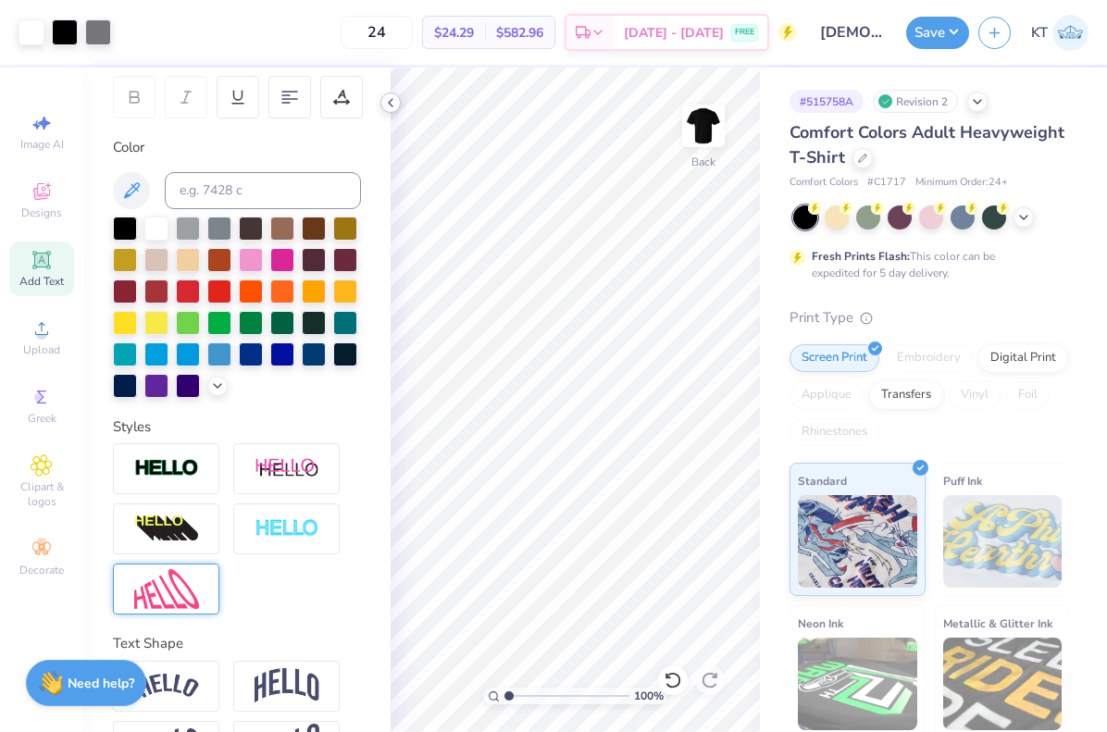
click at [391, 104] on icon at bounding box center [390, 102] width 15 height 15
